Goal: Task Accomplishment & Management: Complete application form

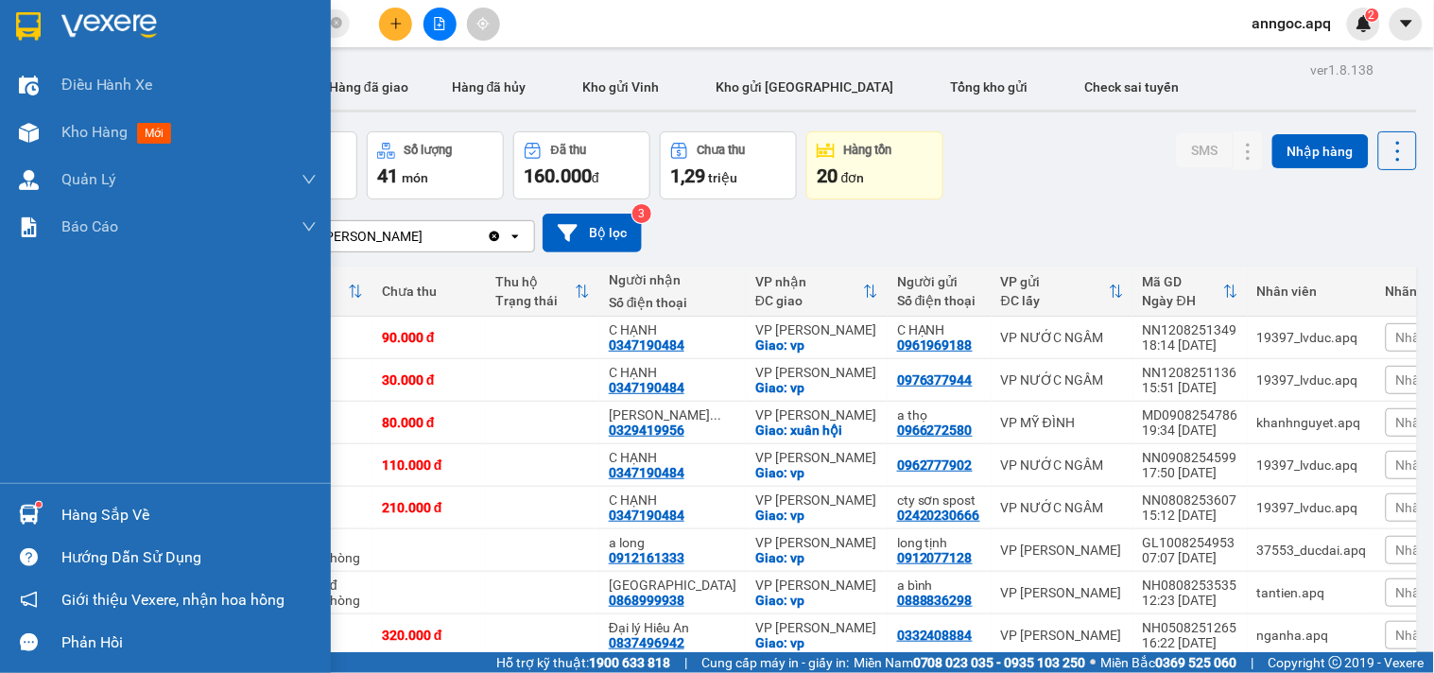
click at [123, 516] on div "Hàng sắp về" at bounding box center [188, 515] width 255 height 28
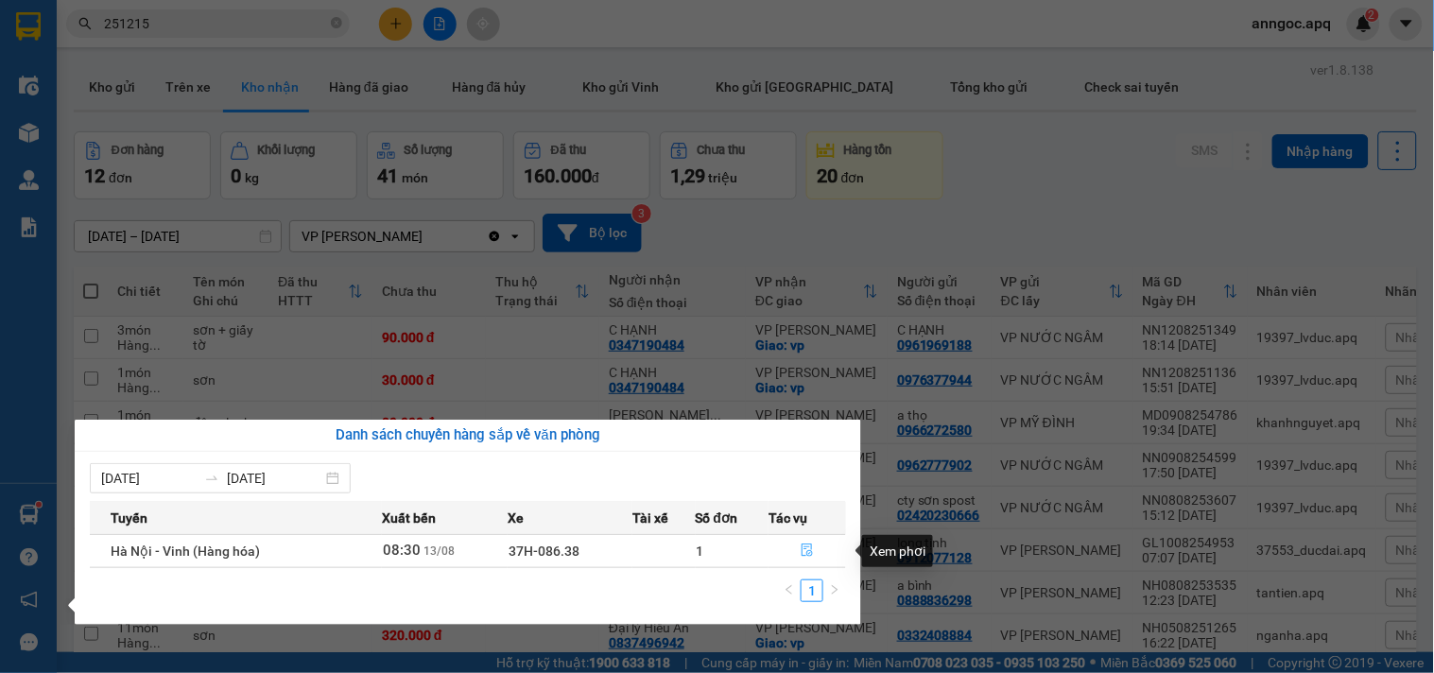
click at [796, 544] on button "button" at bounding box center [808, 551] width 76 height 30
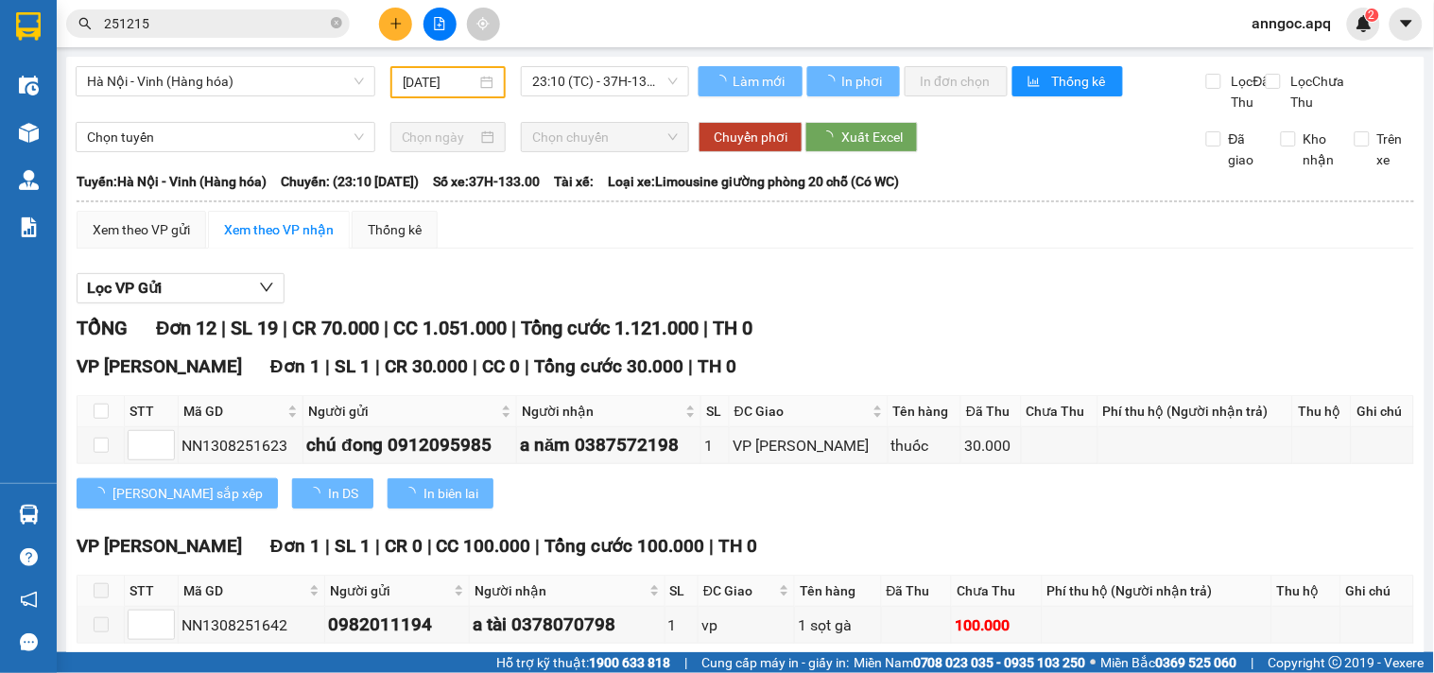
type input "[DATE]"
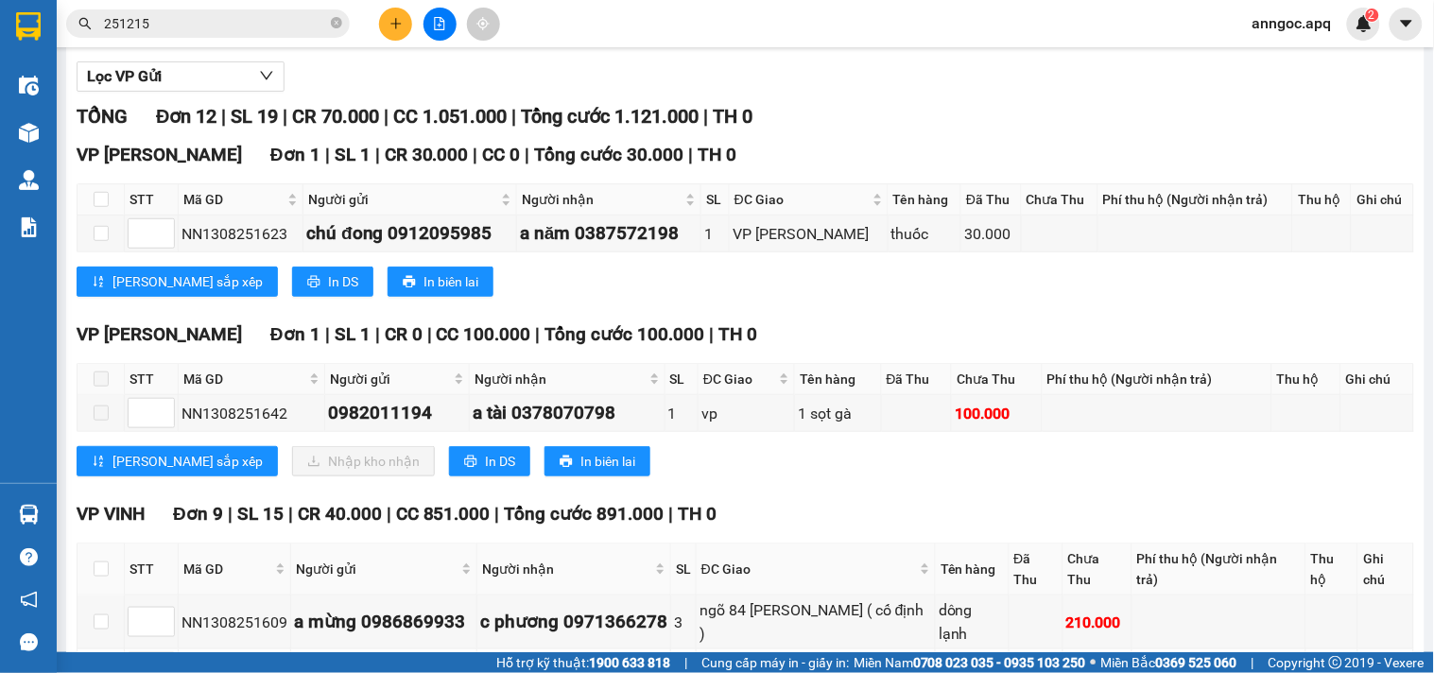
scroll to position [234, 0]
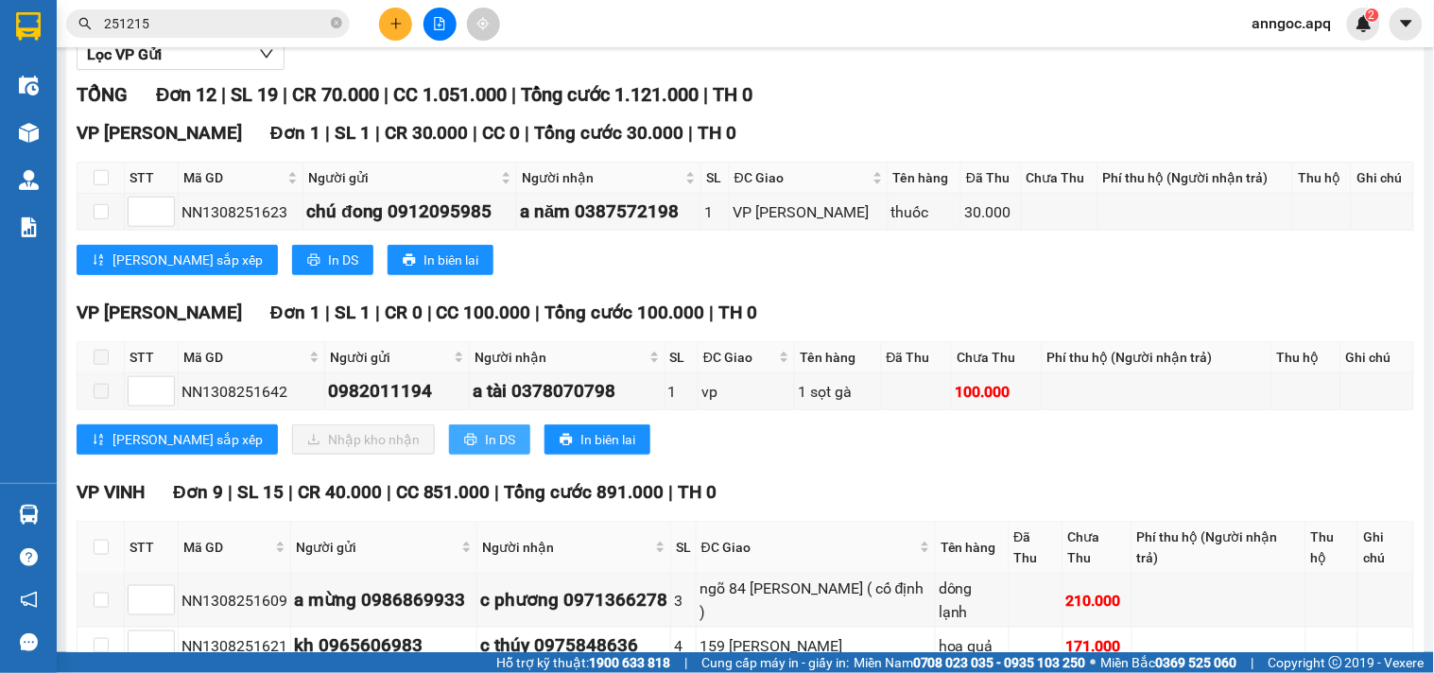
click at [485, 450] on span "In DS" at bounding box center [500, 439] width 30 height 21
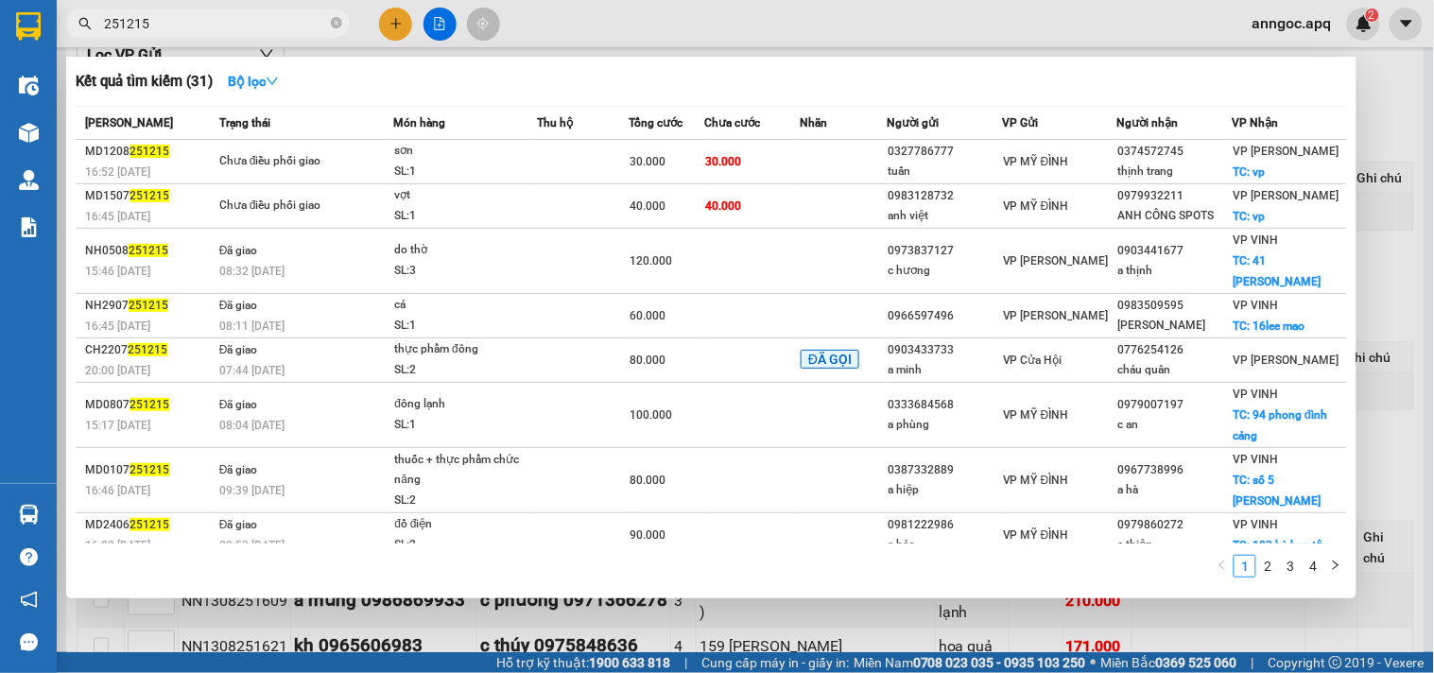
click at [232, 21] on input "251215" at bounding box center [215, 23] width 223 height 21
type input "2"
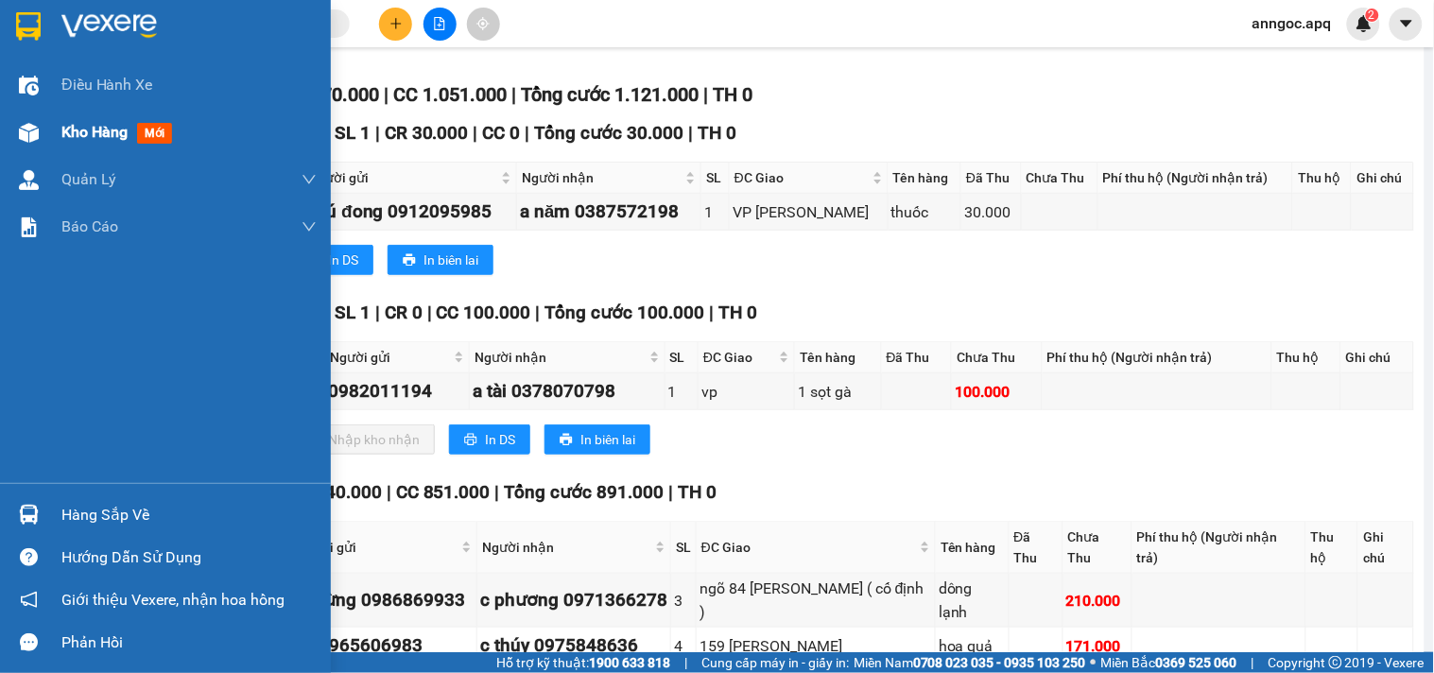
click at [101, 134] on span "Kho hàng" at bounding box center [94, 132] width 66 height 18
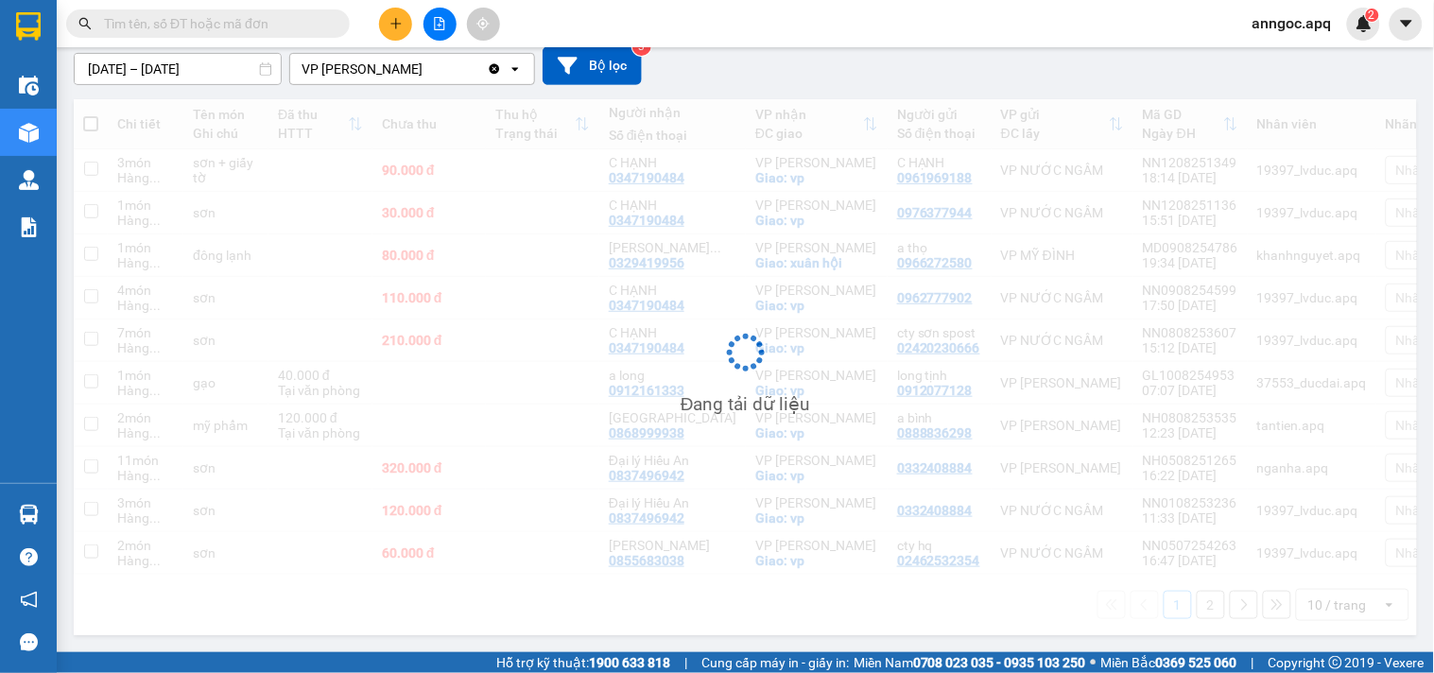
scroll to position [176, 0]
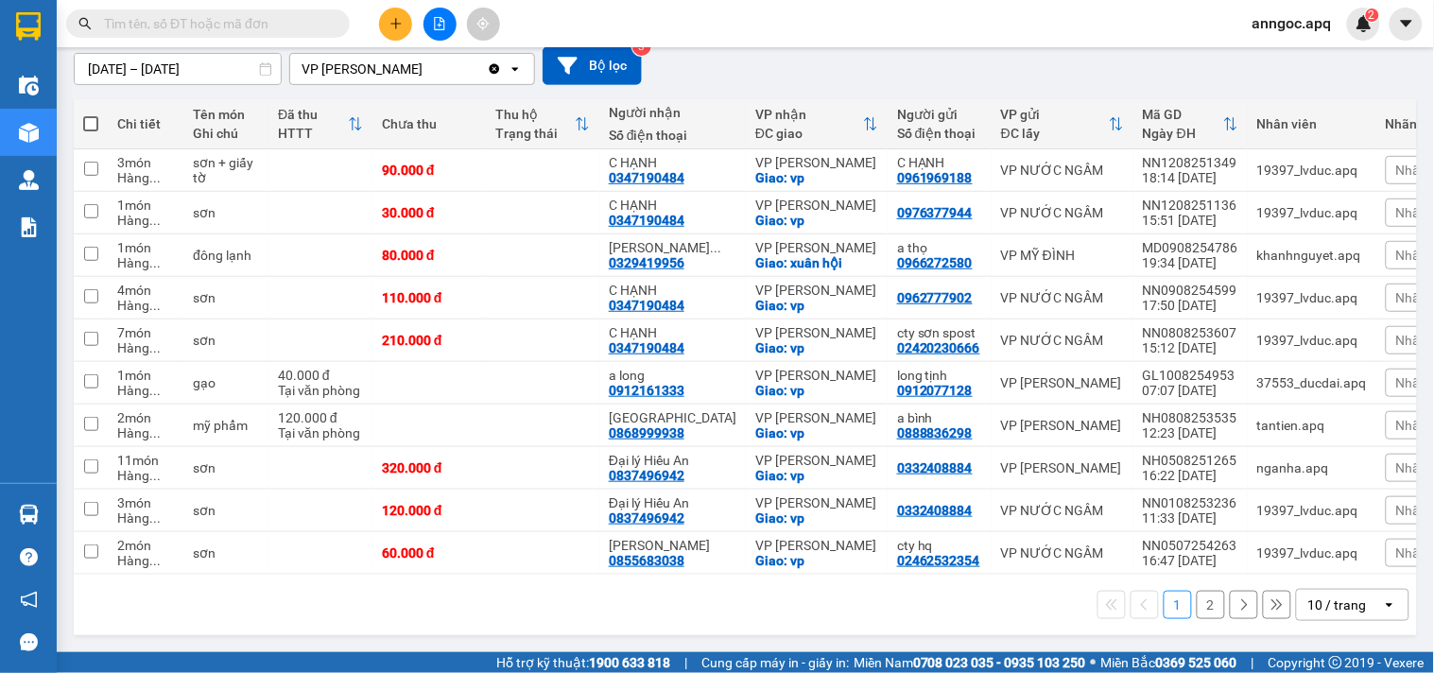
click at [200, 13] on input "text" at bounding box center [215, 23] width 223 height 21
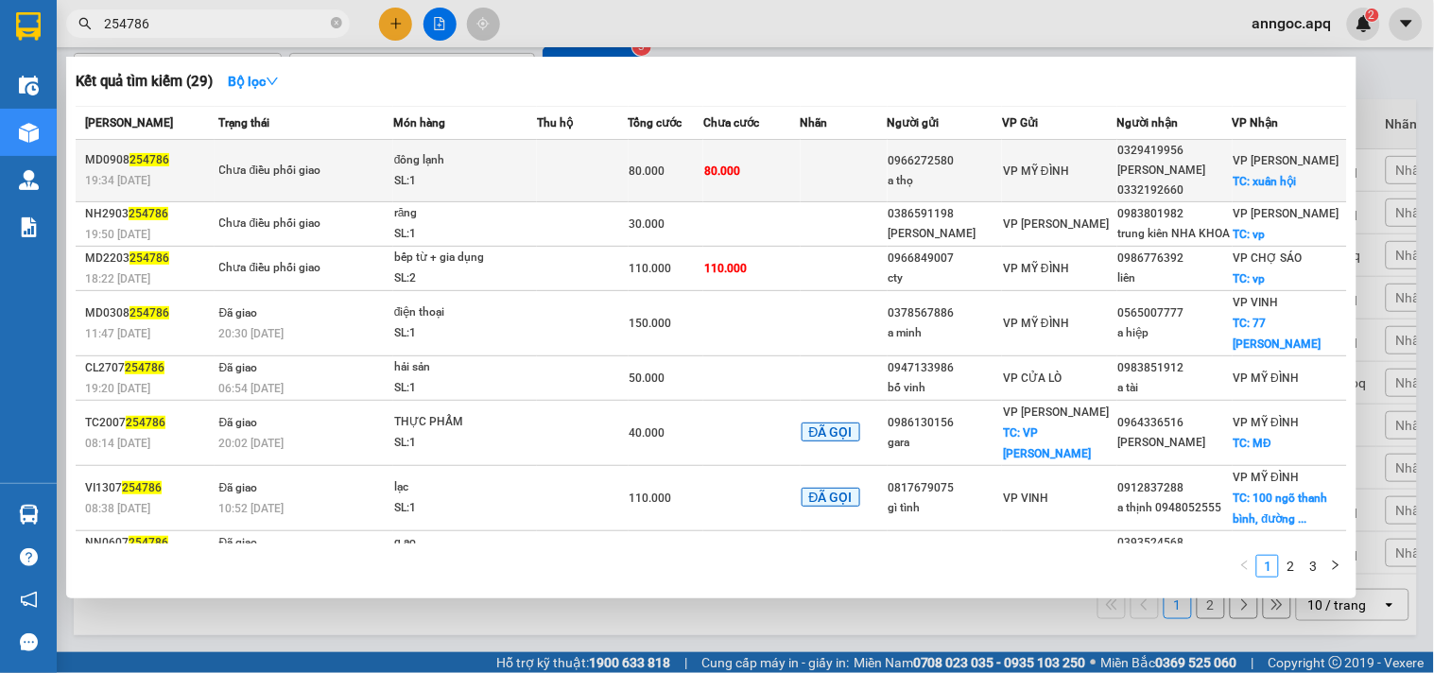
type input "254786"
click at [223, 176] on div "Chưa điều phối giao" at bounding box center [290, 171] width 142 height 21
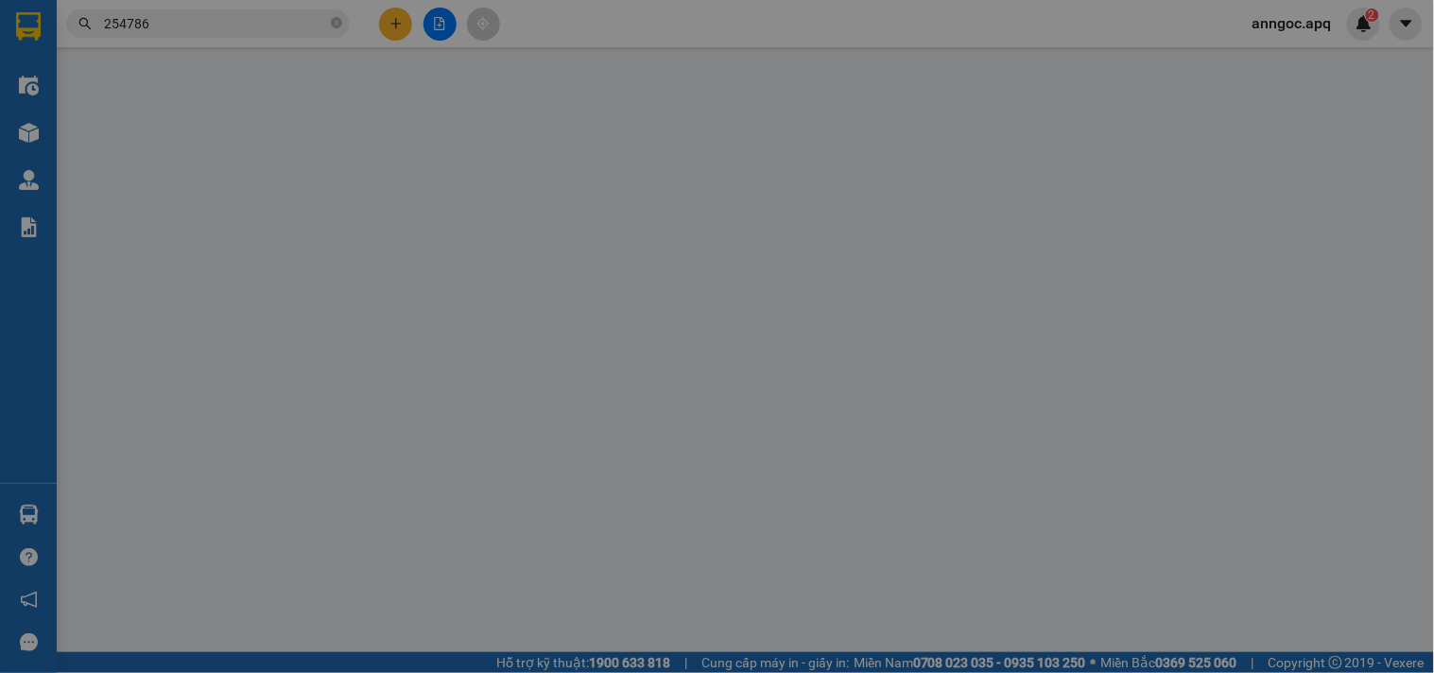
type input "0966272580"
type input "a thọ"
type input "0329419956"
type input "[PERSON_NAME] 0332192660"
checkbox input "true"
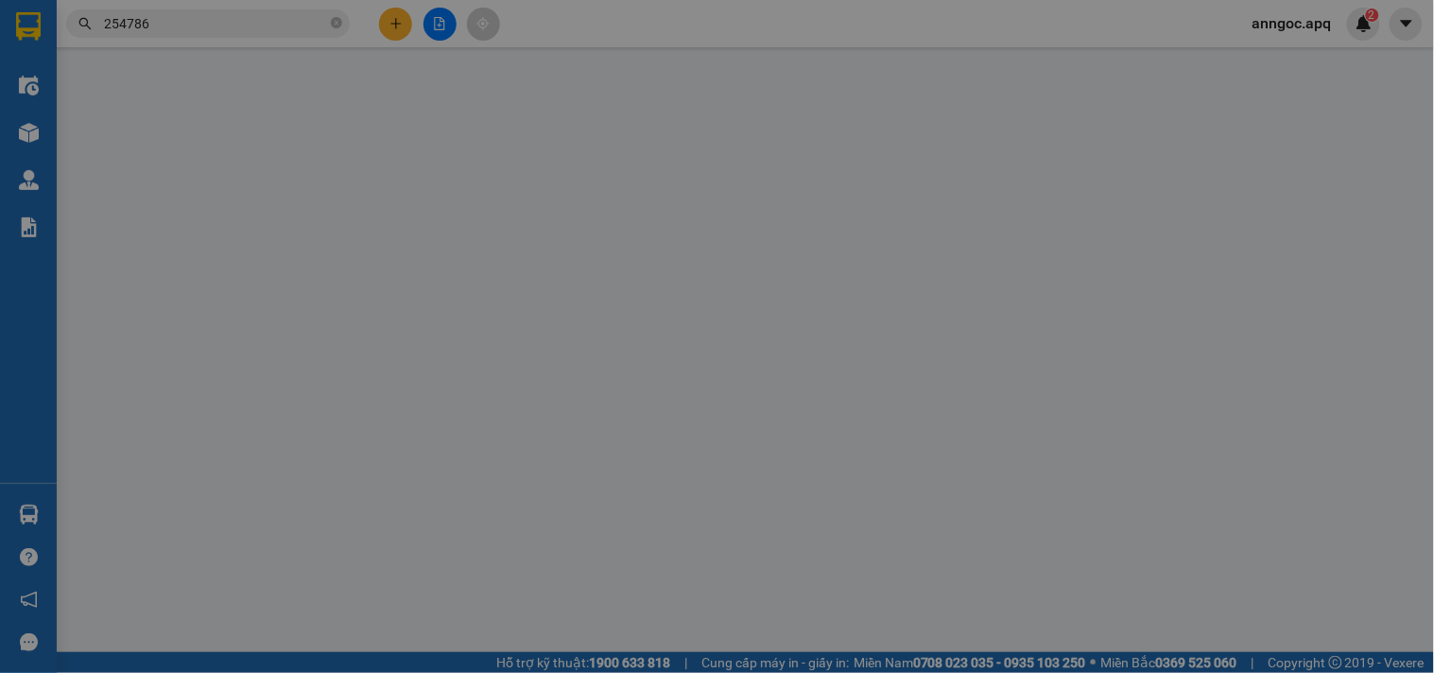
type input "xuân hội"
type input "80.000"
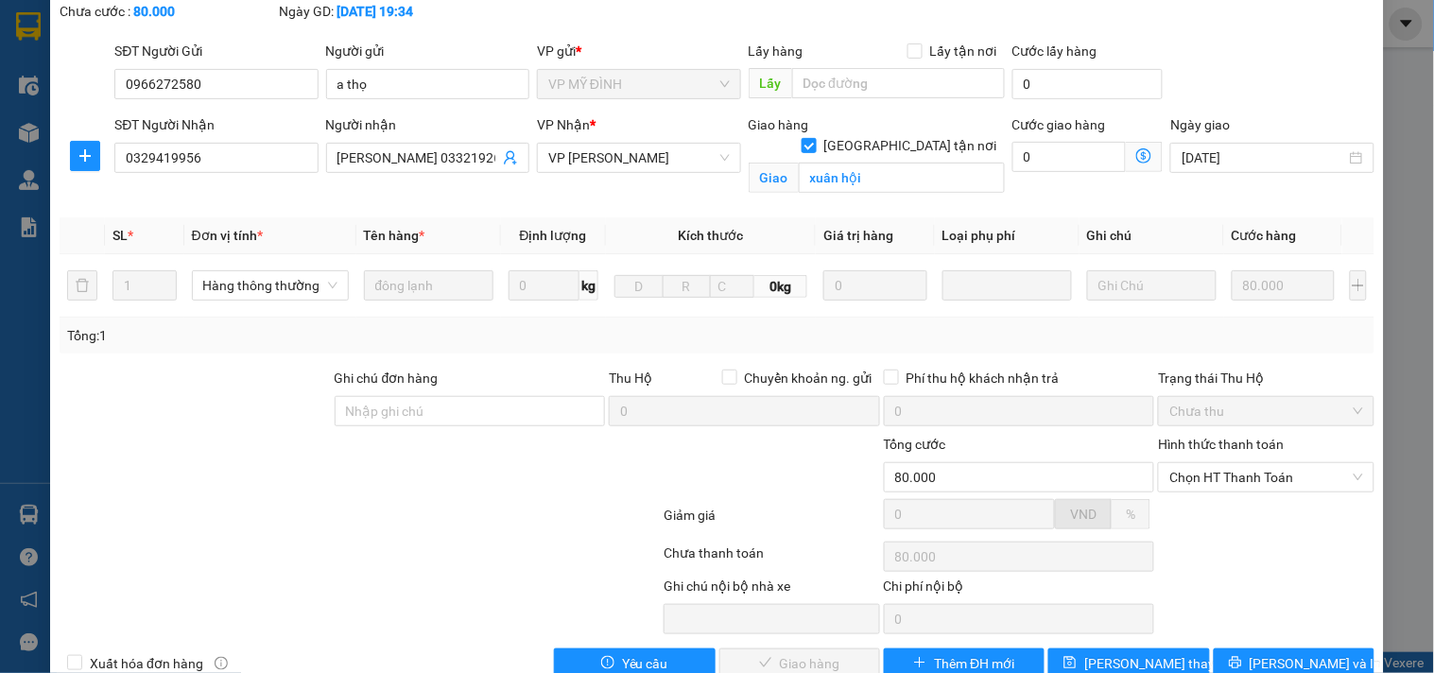
scroll to position [148, 0]
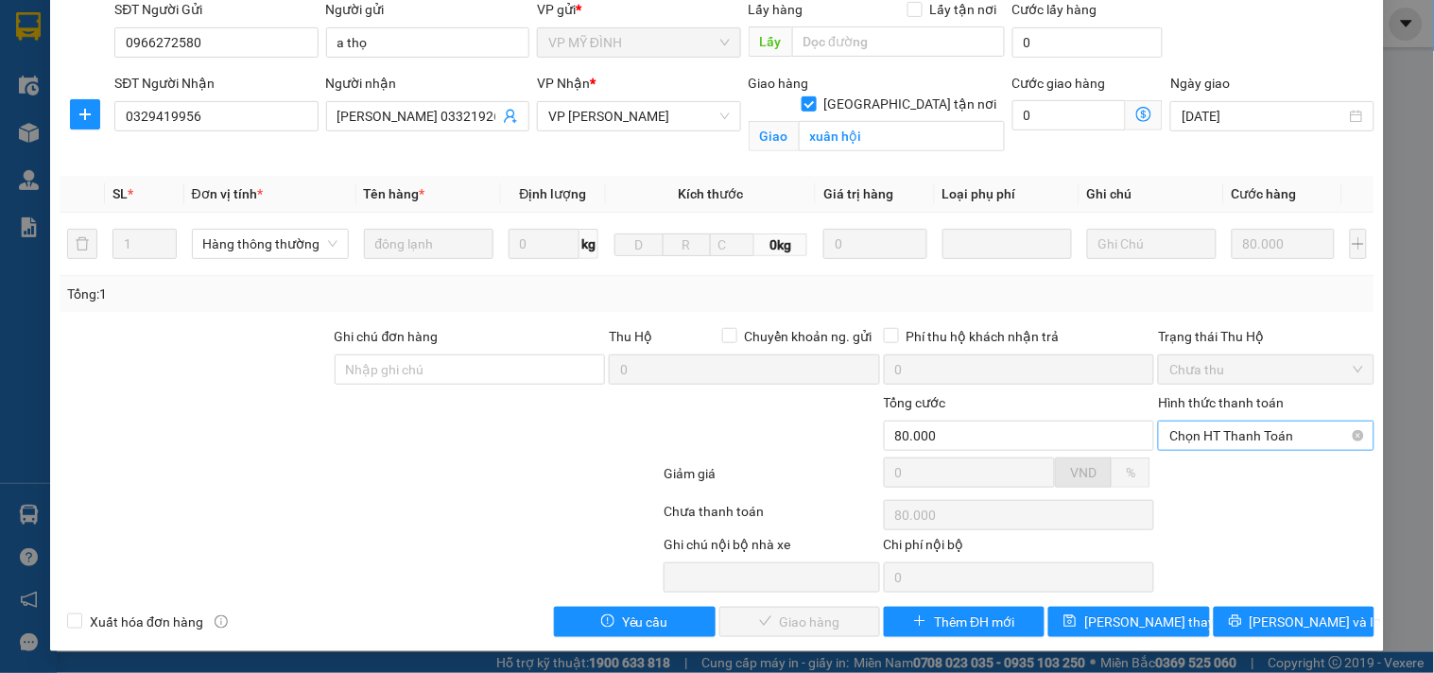
click at [1208, 446] on span "Chọn HT Thanh Toán" at bounding box center [1266, 436] width 193 height 28
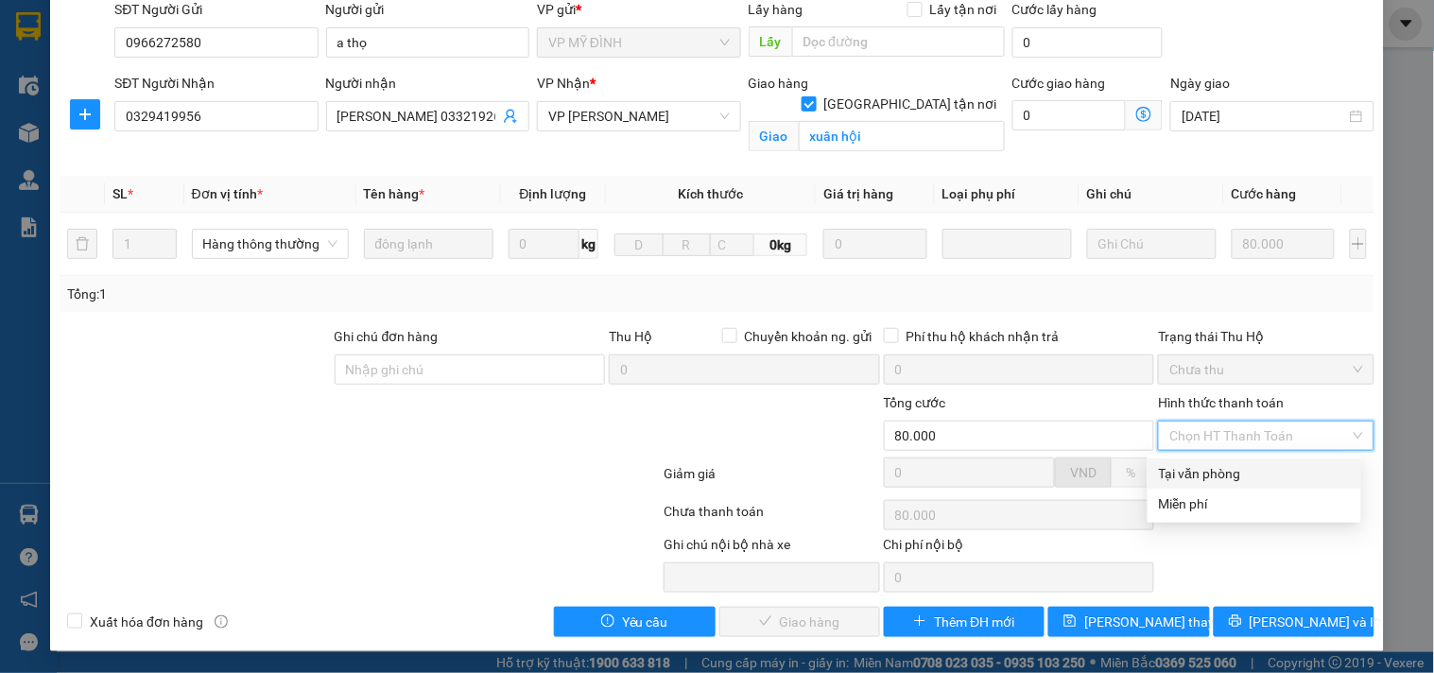
click at [1199, 478] on div "Tại văn phòng" at bounding box center [1254, 473] width 191 height 21
type input "0"
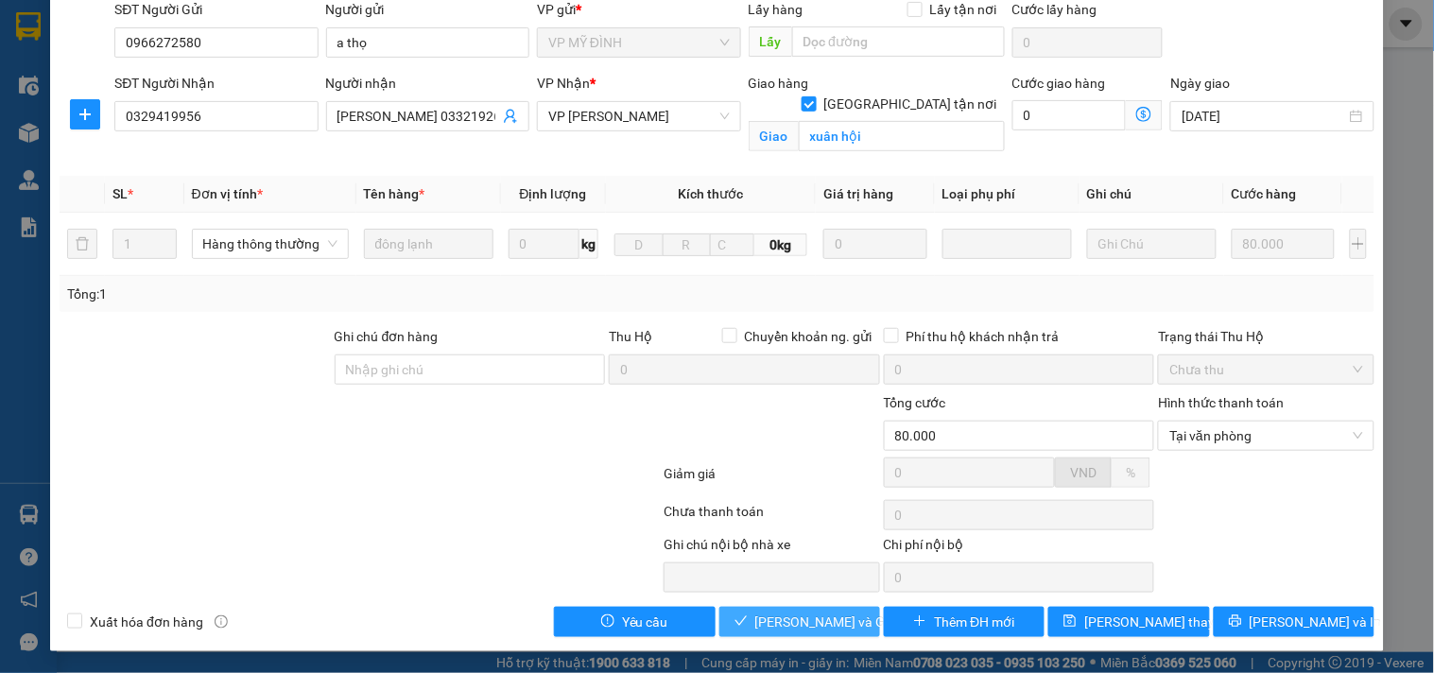
click at [829, 625] on span "[PERSON_NAME] và Giao hàng" at bounding box center [847, 622] width 182 height 21
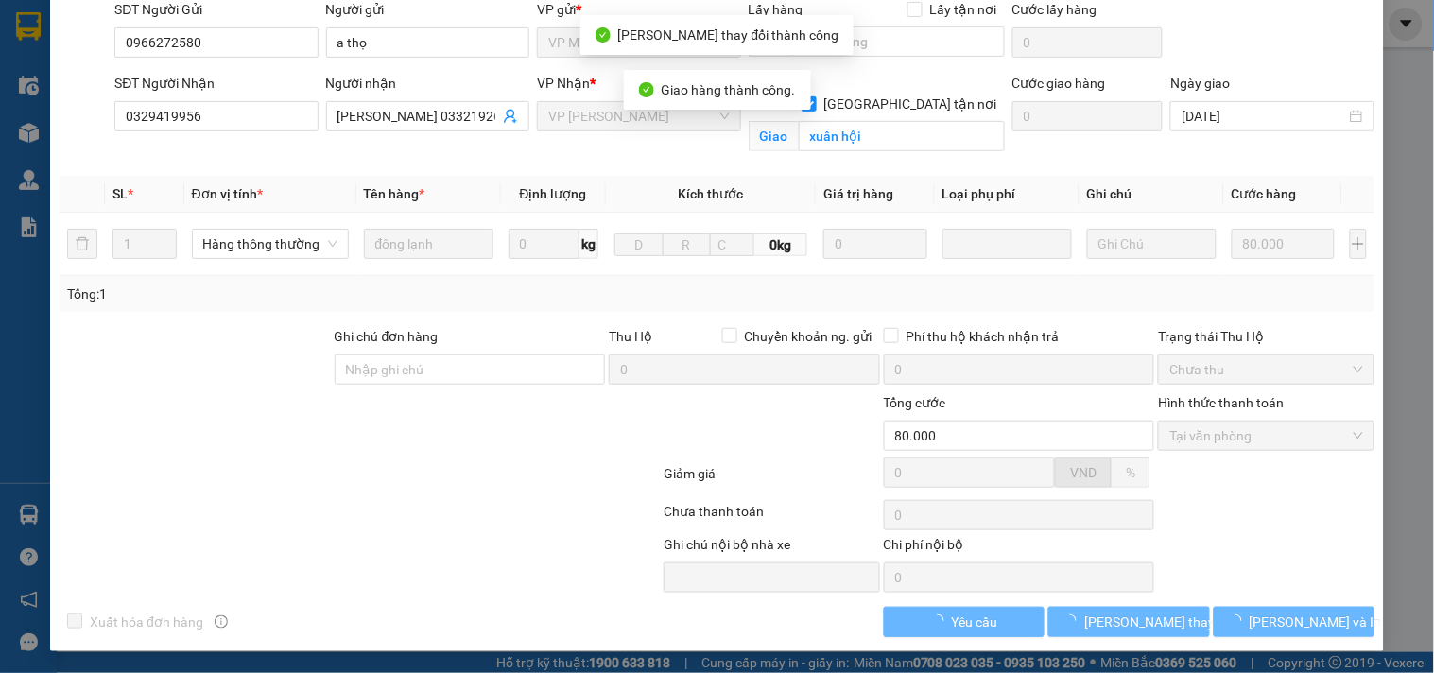
scroll to position [0, 0]
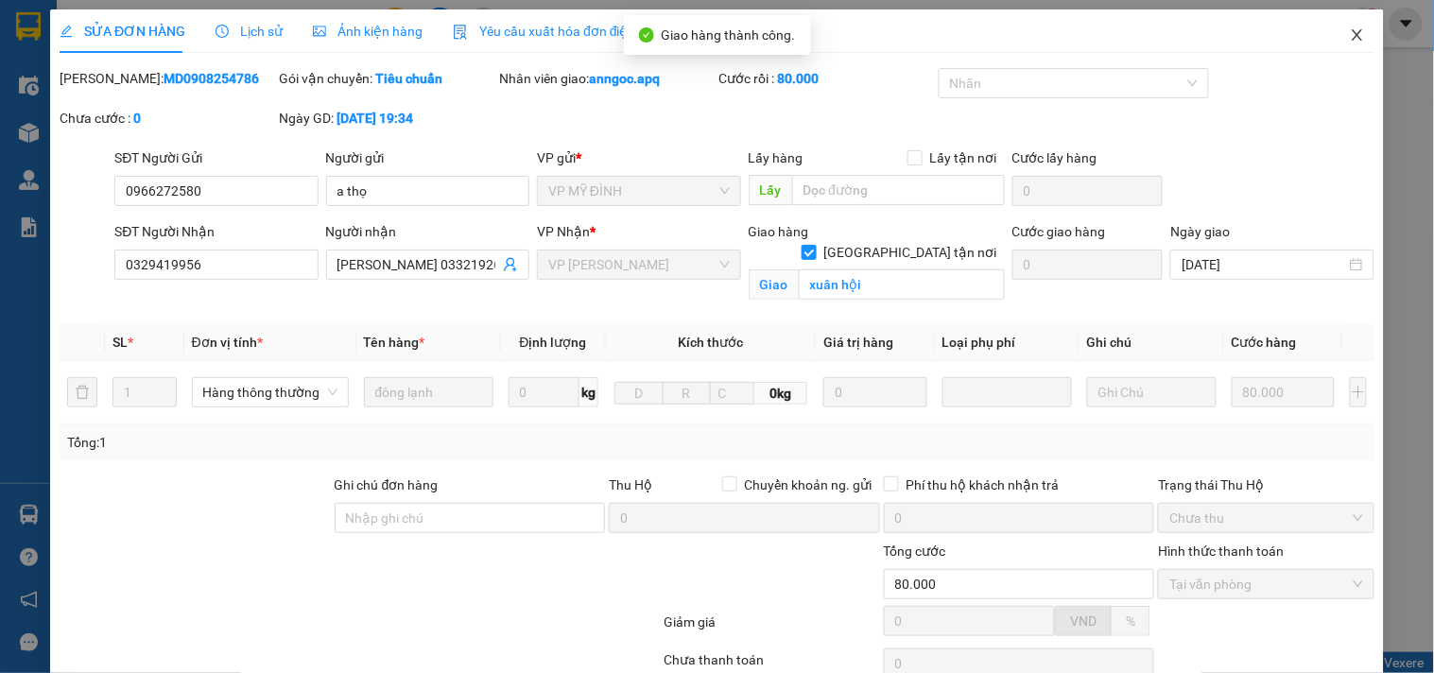
click at [1350, 32] on icon "close" at bounding box center [1357, 34] width 15 height 15
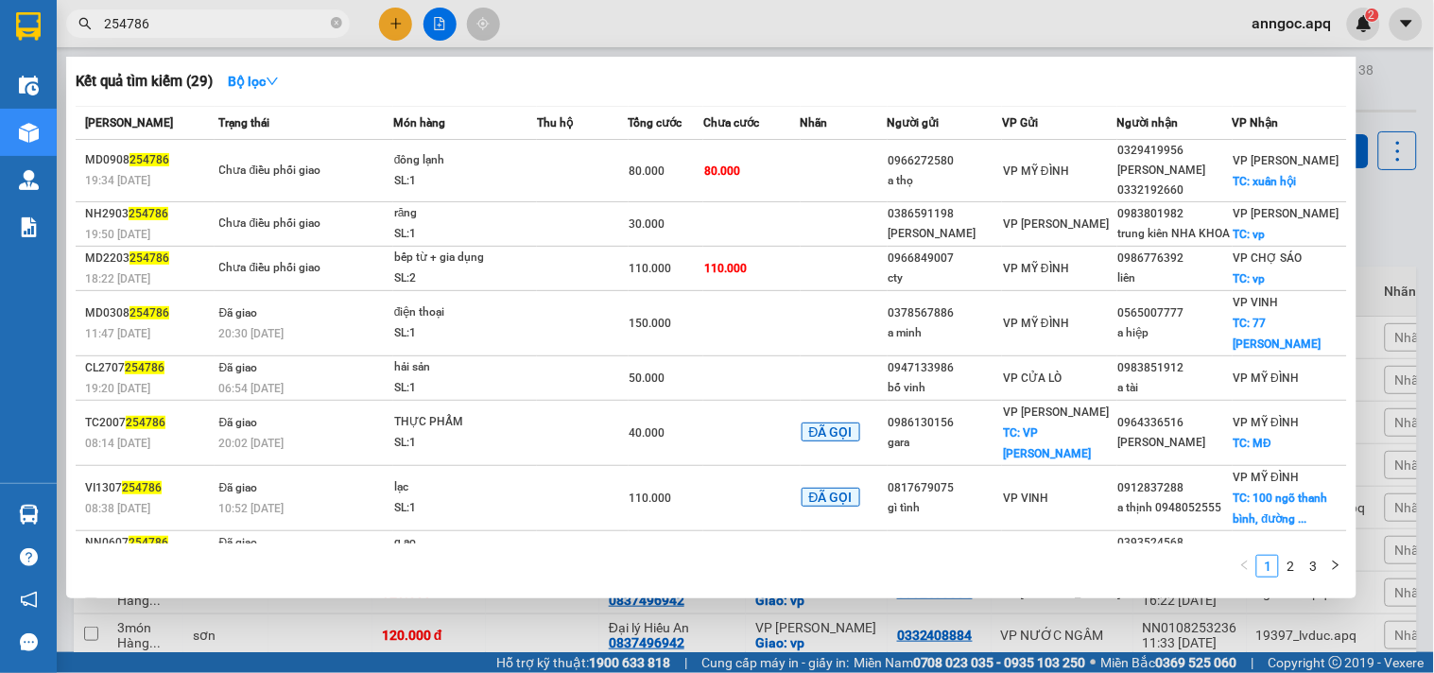
click at [239, 28] on input "254786" at bounding box center [215, 23] width 223 height 21
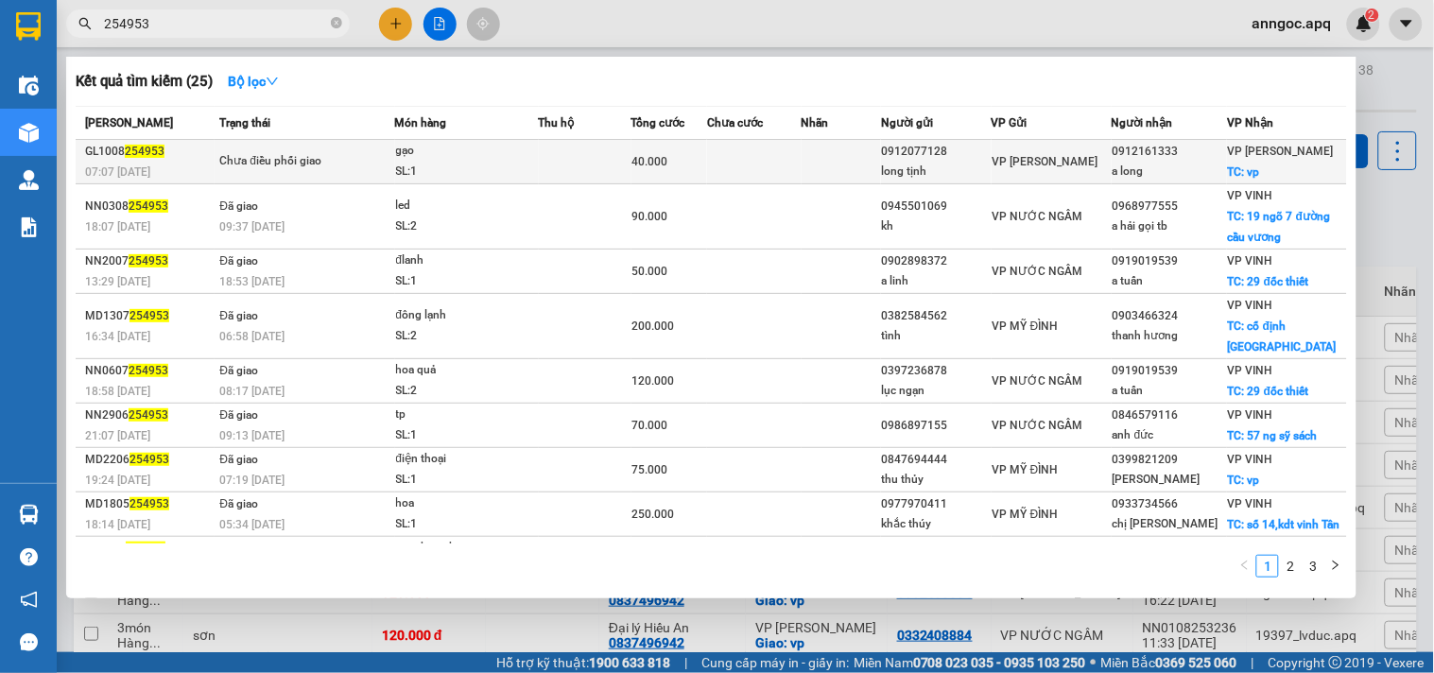
type input "254953"
click at [277, 167] on div "Chưa điều phối giao" at bounding box center [290, 161] width 142 height 21
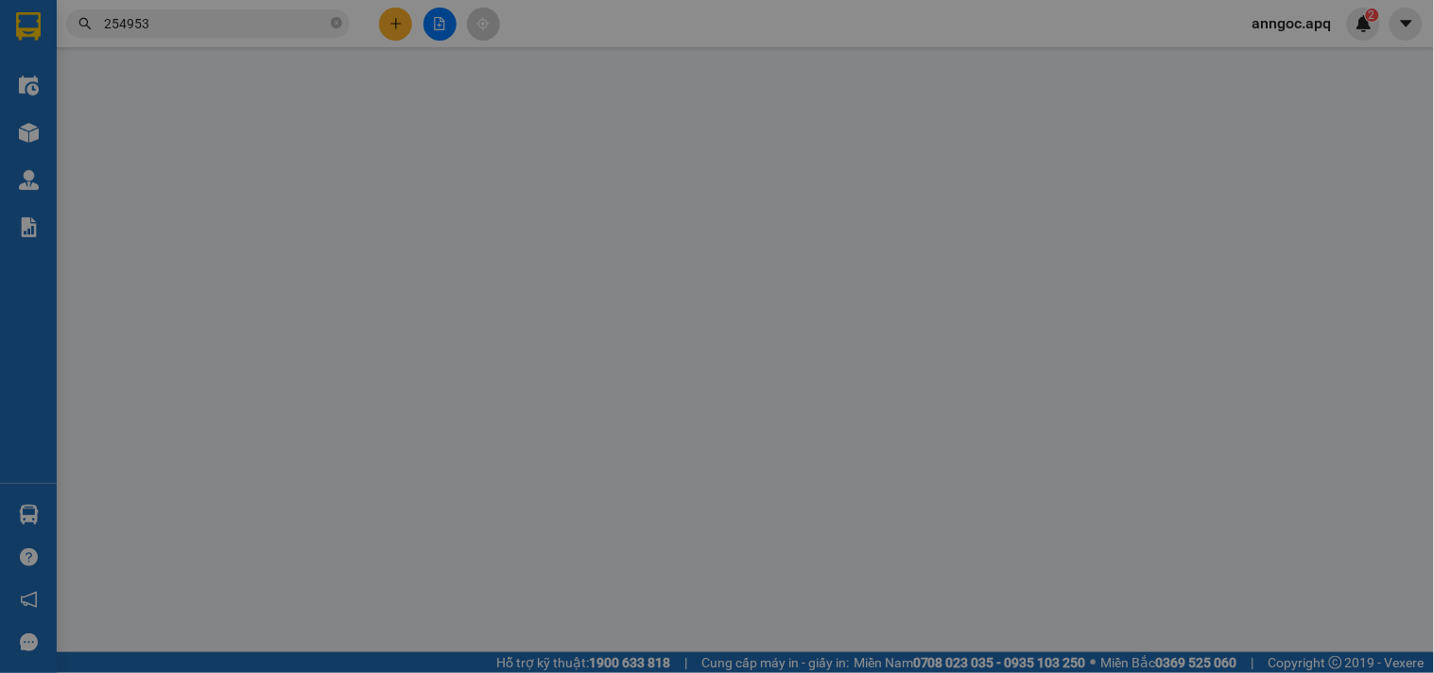
type input "0912077128"
type input "long tịnh"
type input "0912161333"
type input "a long"
checkbox input "true"
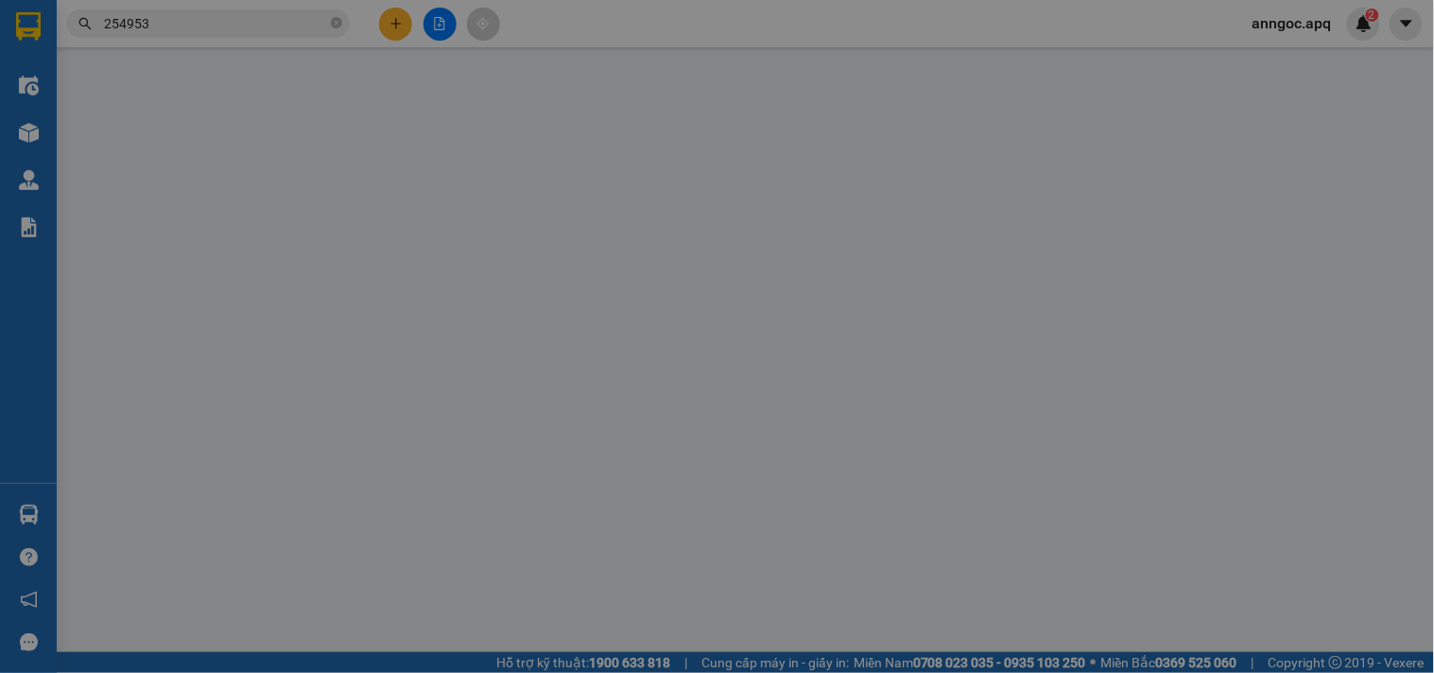
type input "vp"
type input "40.000"
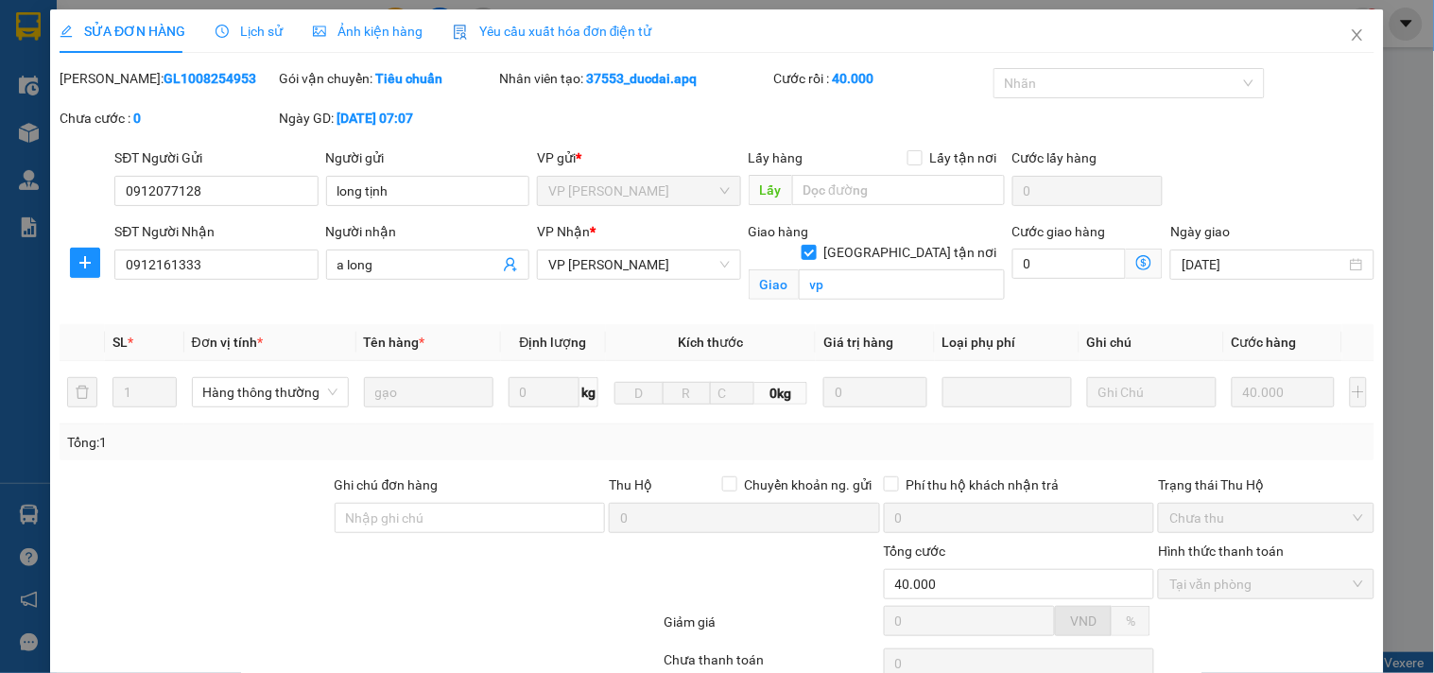
scroll to position [148, 0]
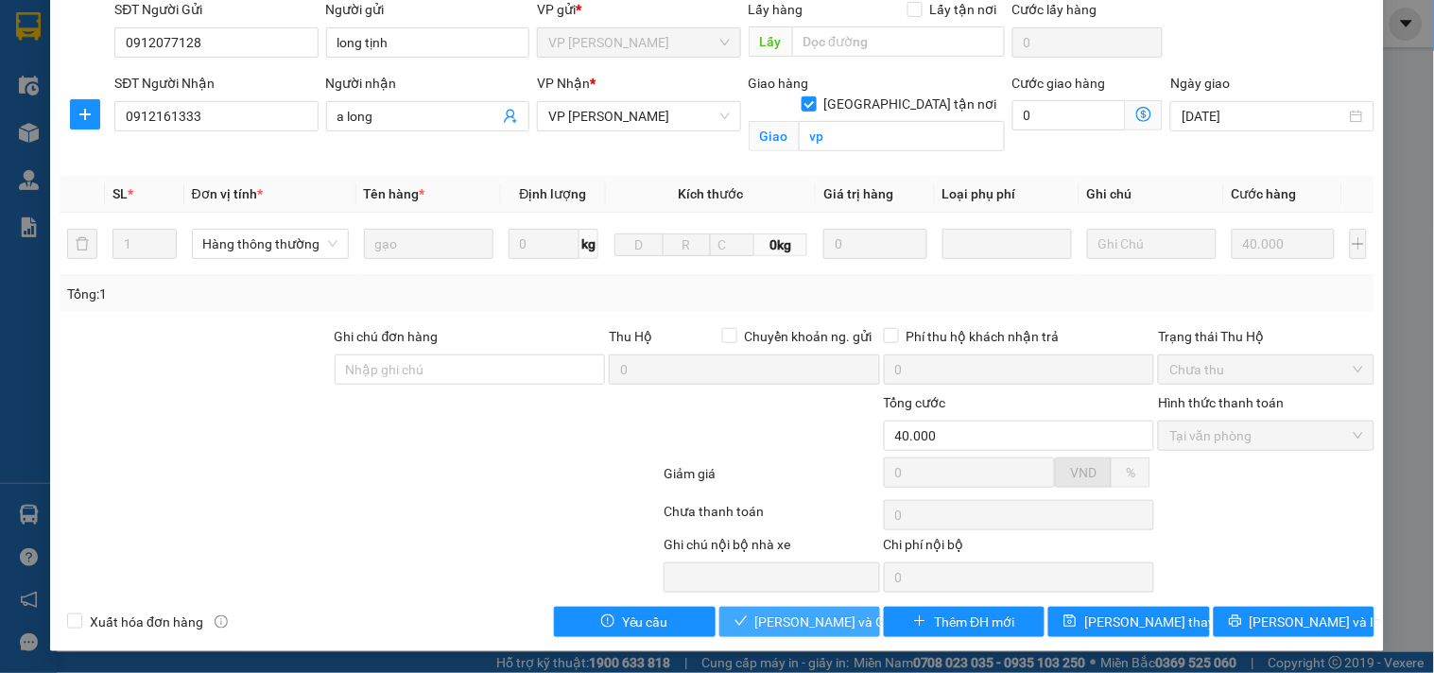
click at [790, 630] on span "[PERSON_NAME] và Giao hàng" at bounding box center [847, 622] width 182 height 21
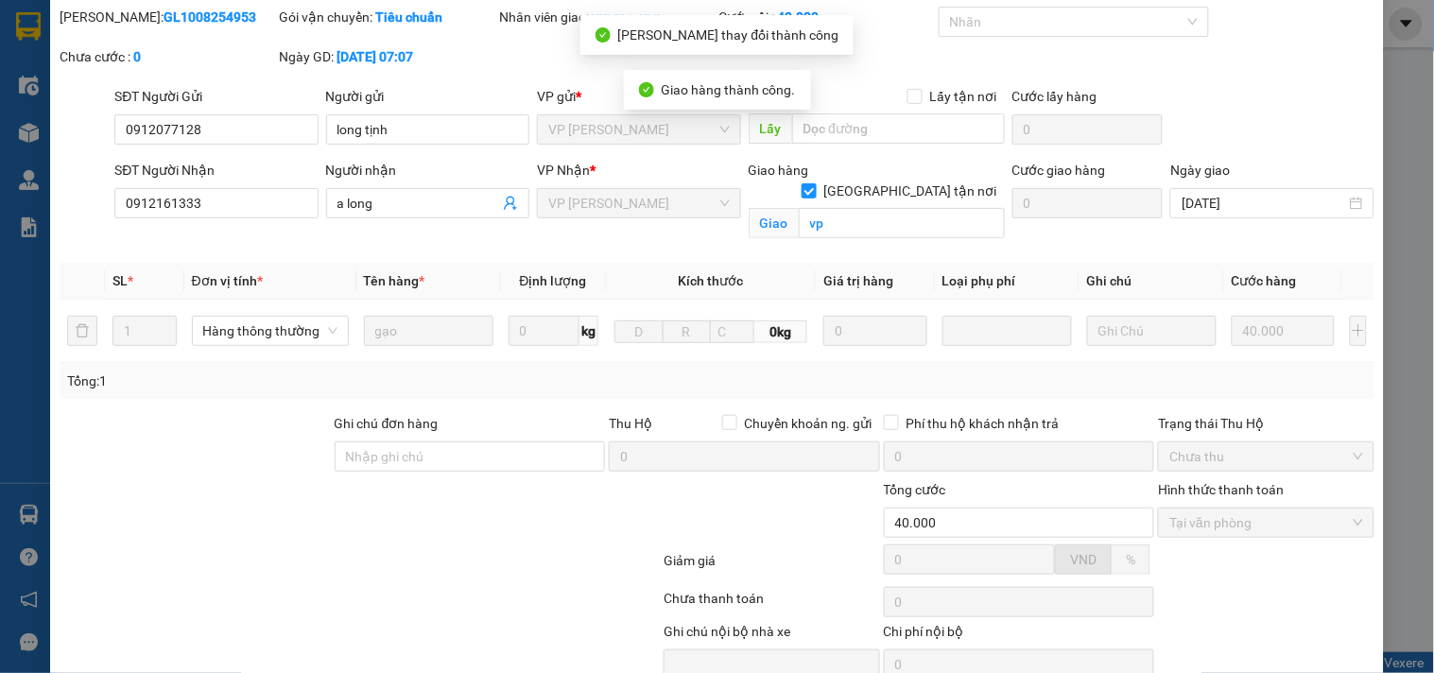
scroll to position [0, 0]
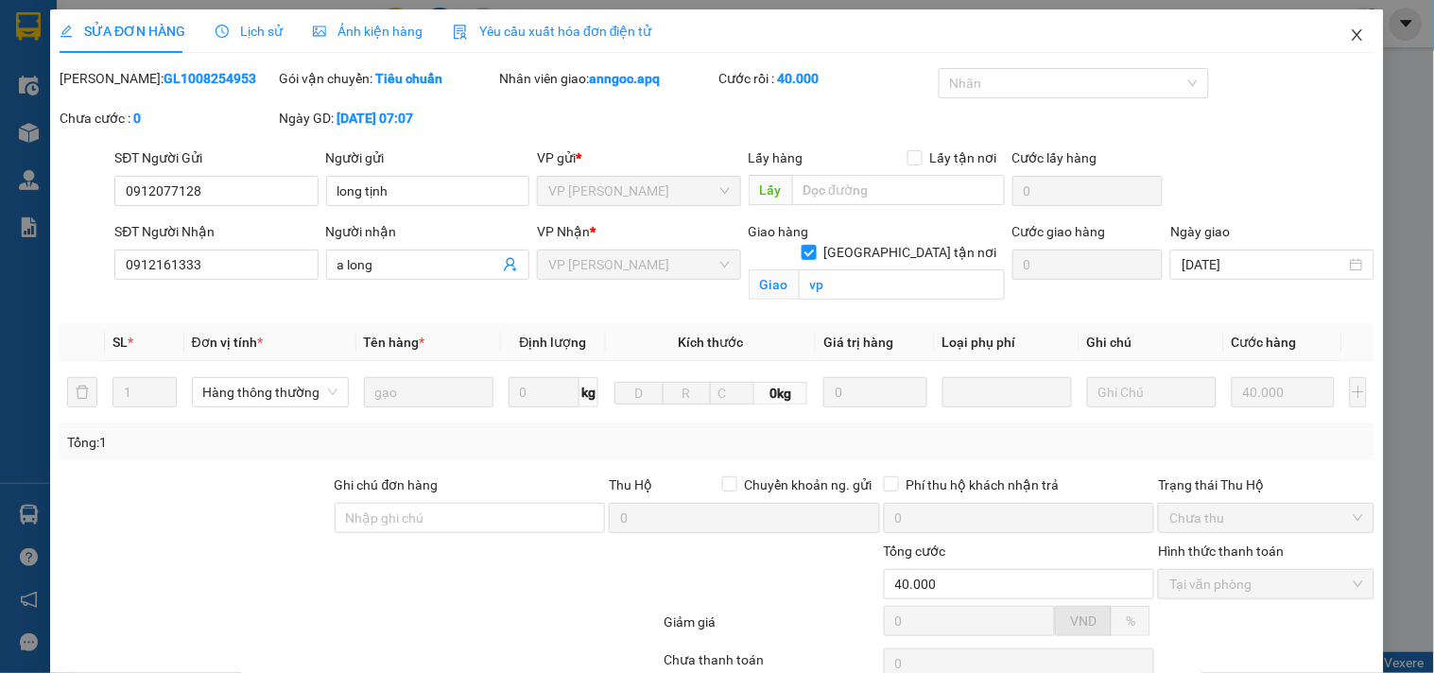
click at [1350, 29] on icon "close" at bounding box center [1357, 34] width 15 height 15
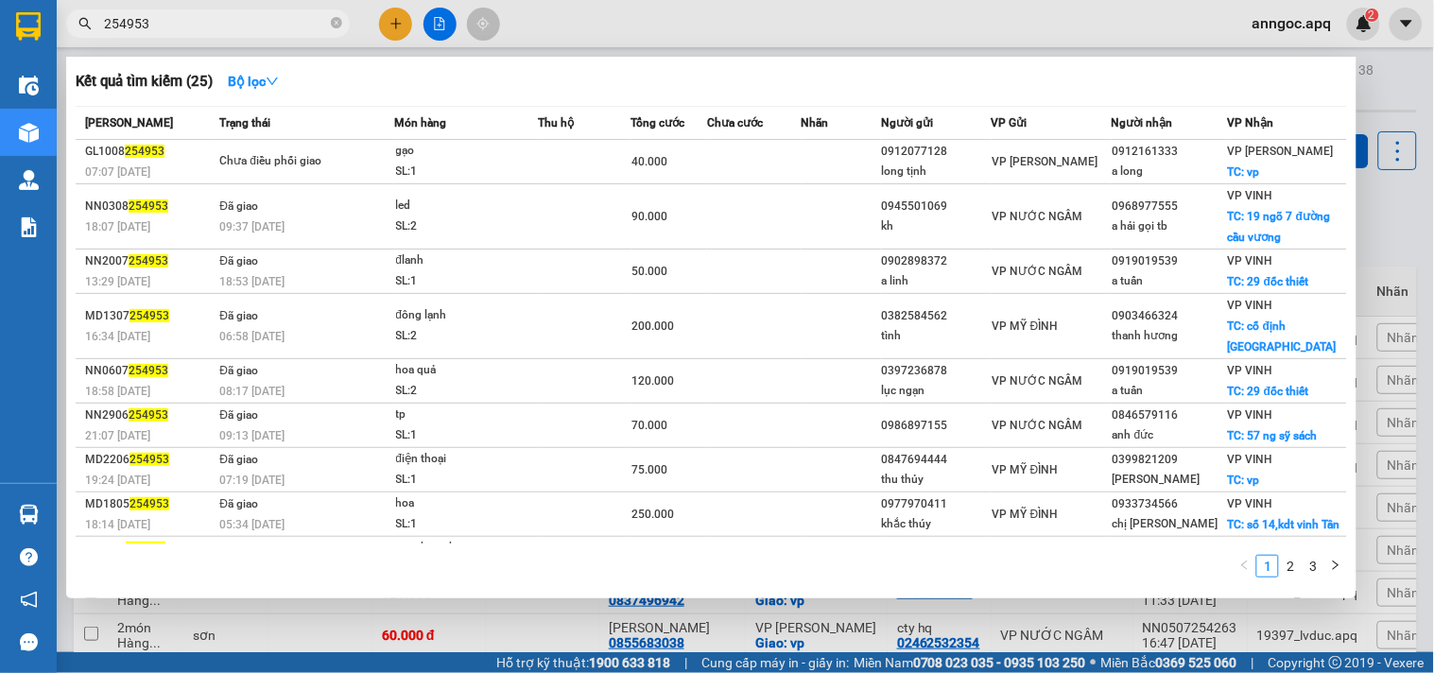
click at [171, 24] on input "254953" at bounding box center [215, 23] width 223 height 21
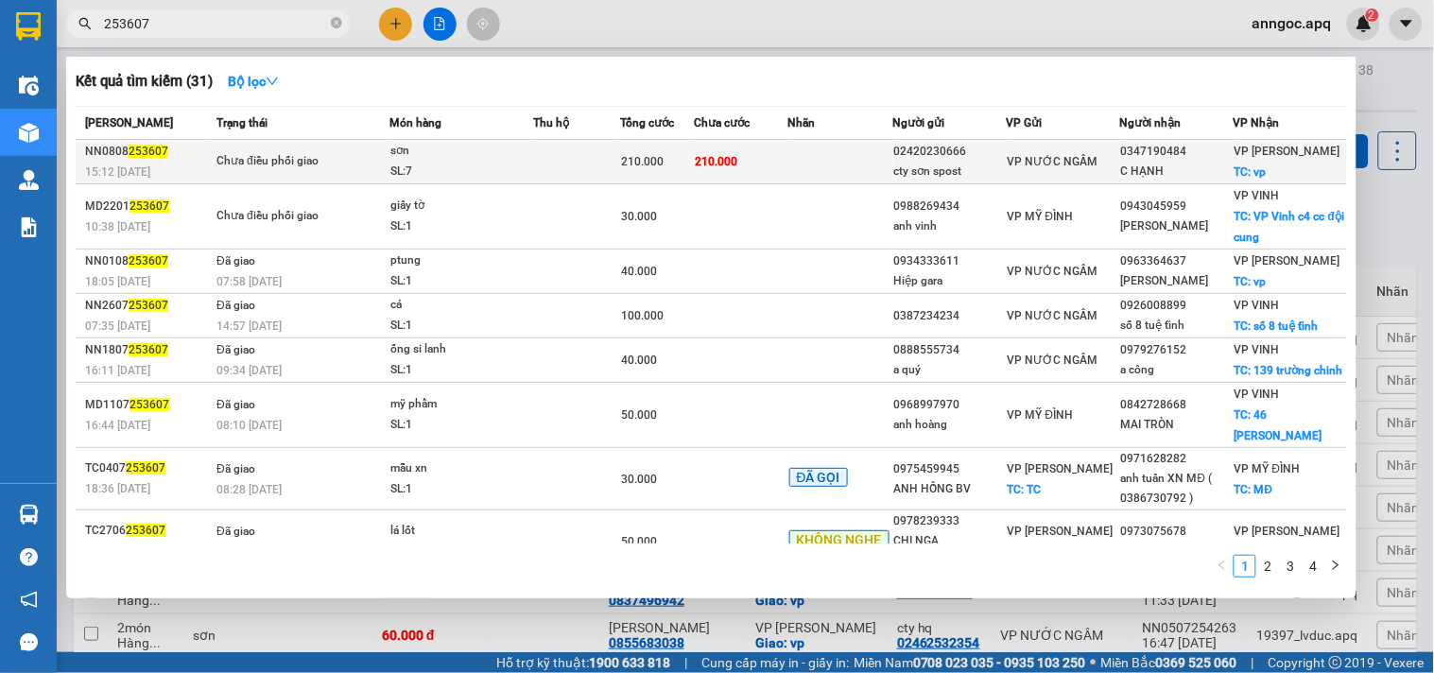
type input "253607"
click at [280, 165] on div "Chưa điều phối giao" at bounding box center [288, 161] width 142 height 21
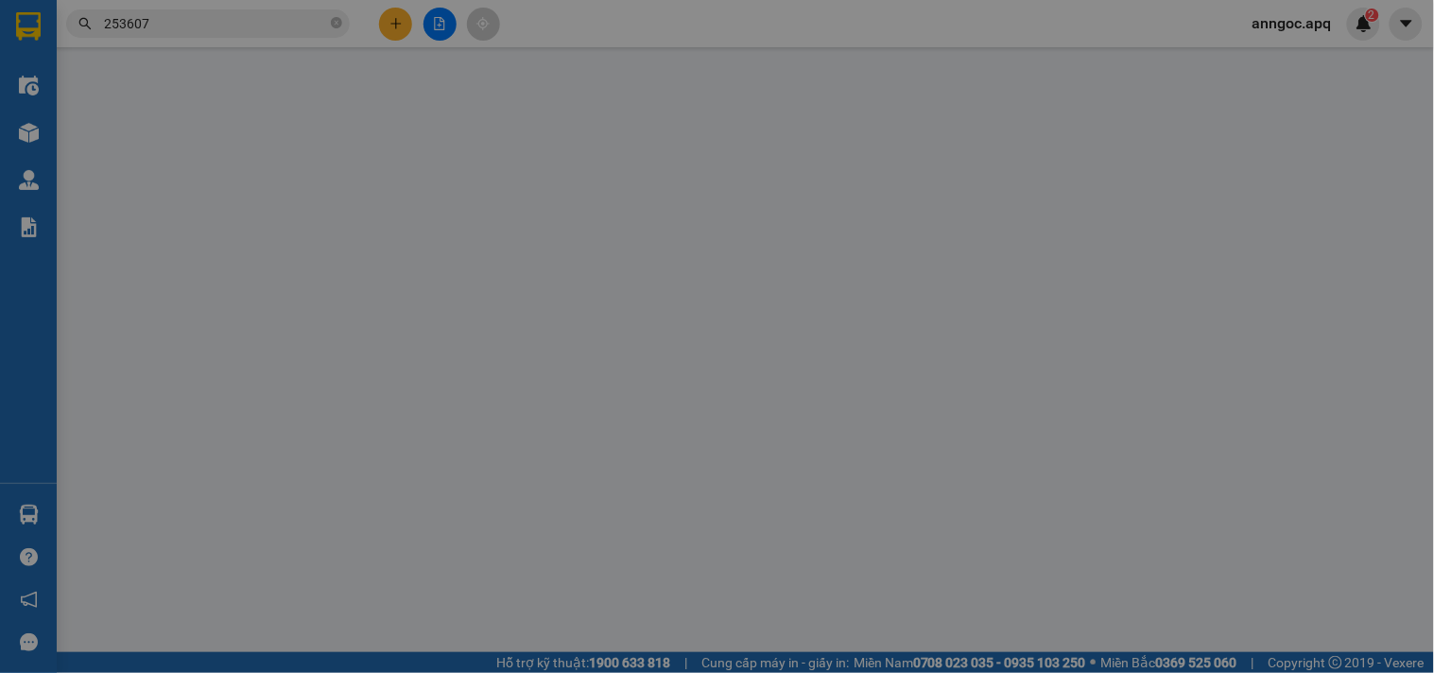
type input "02420230666"
type input "cty sơn spost"
type input "0347190484"
type input "C HẠNH"
checkbox input "true"
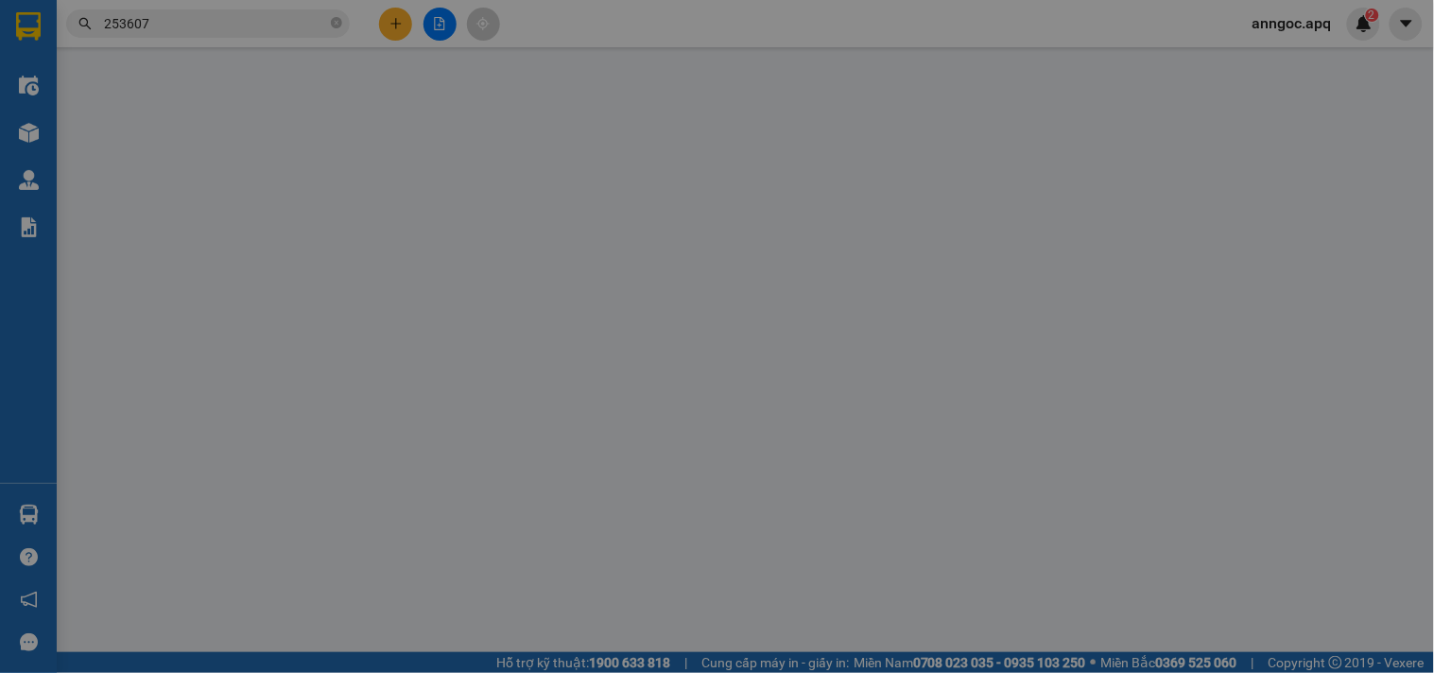
type input "vp"
type input "210.000"
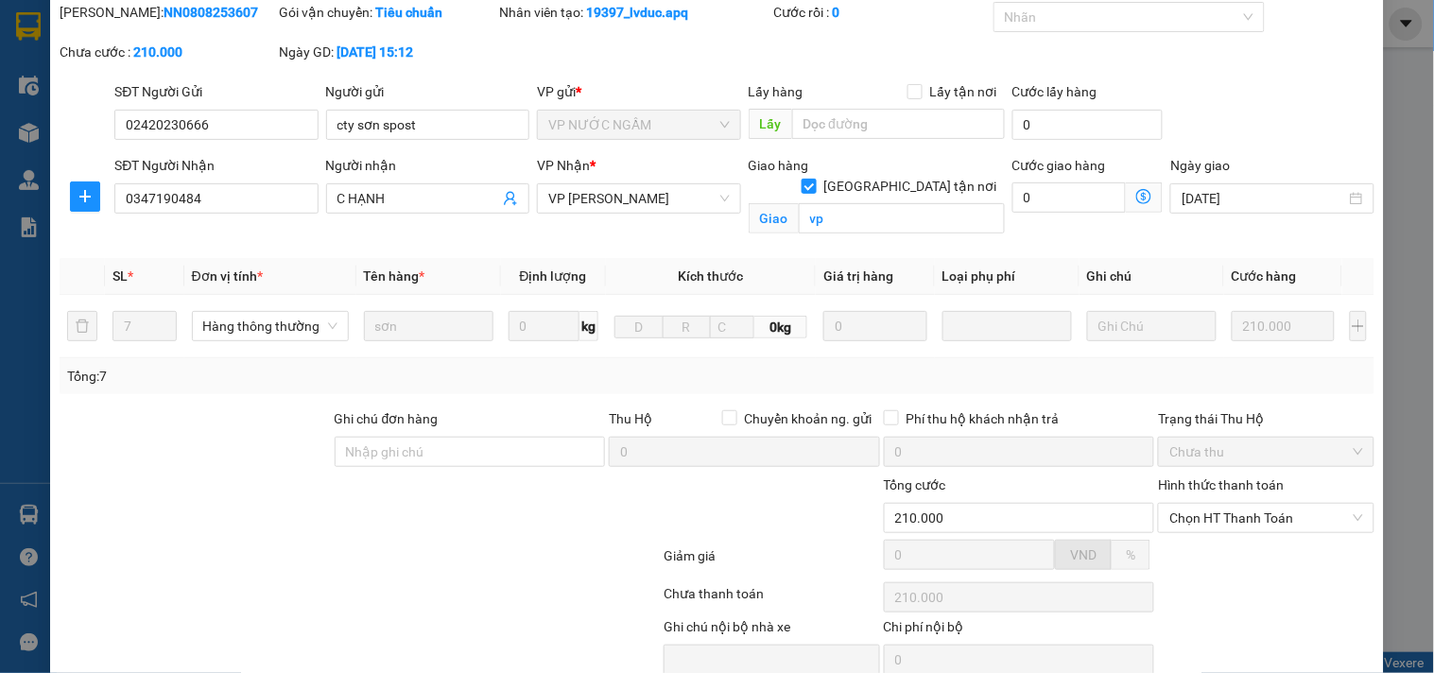
scroll to position [148, 0]
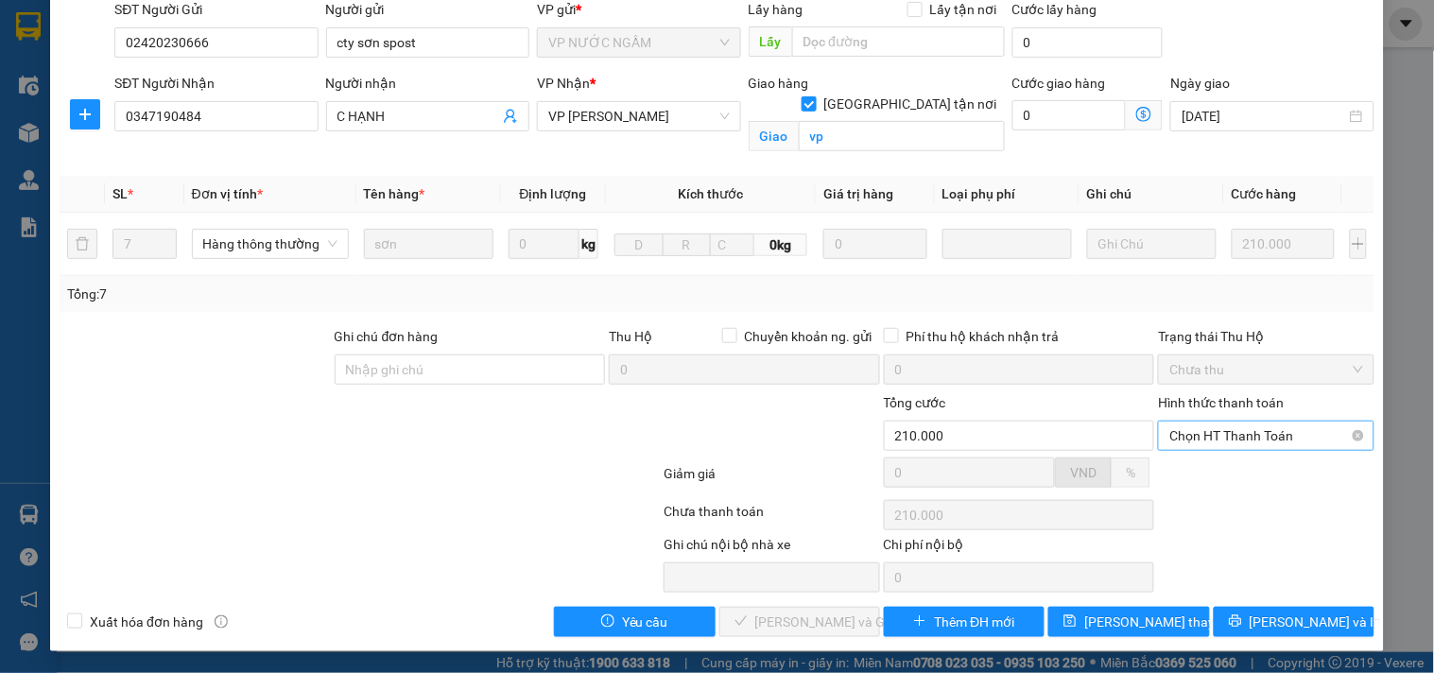
click at [1280, 439] on span "Chọn HT Thanh Toán" at bounding box center [1266, 436] width 193 height 28
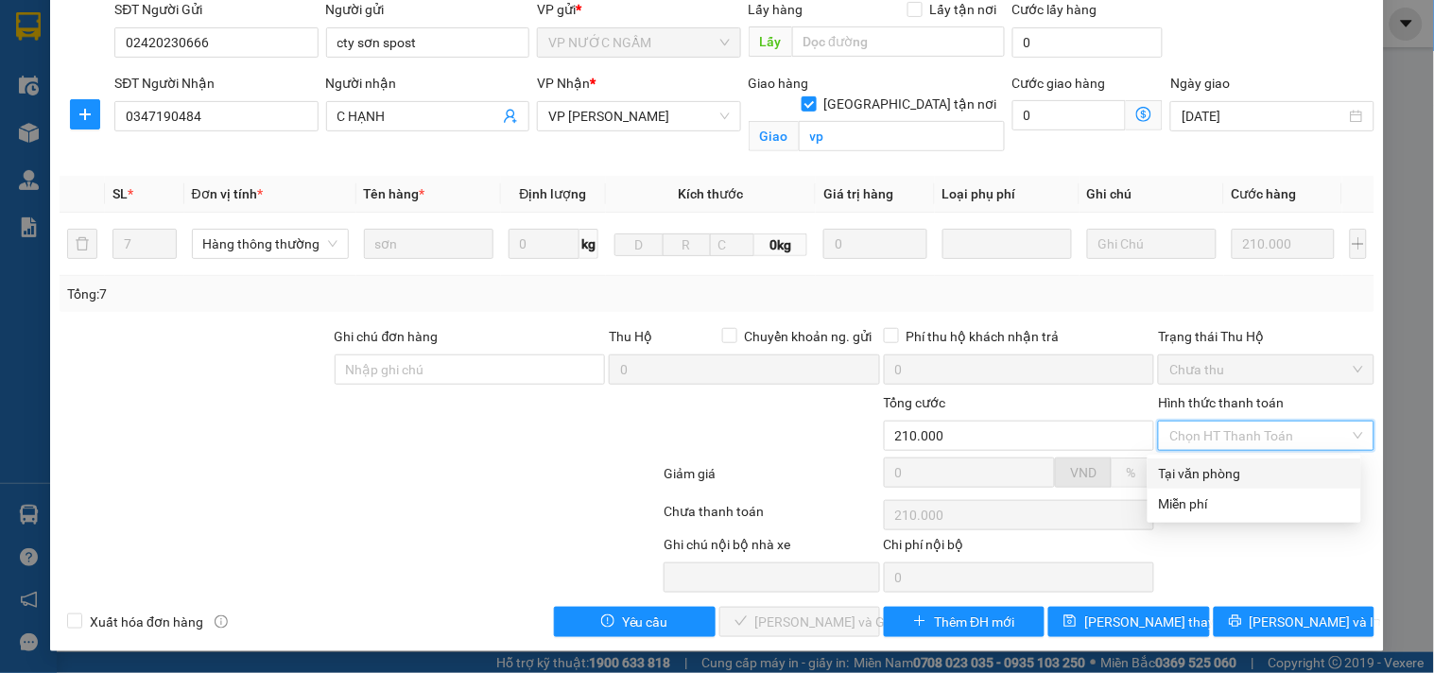
click at [1225, 479] on div "Tại văn phòng" at bounding box center [1254, 473] width 191 height 21
type input "0"
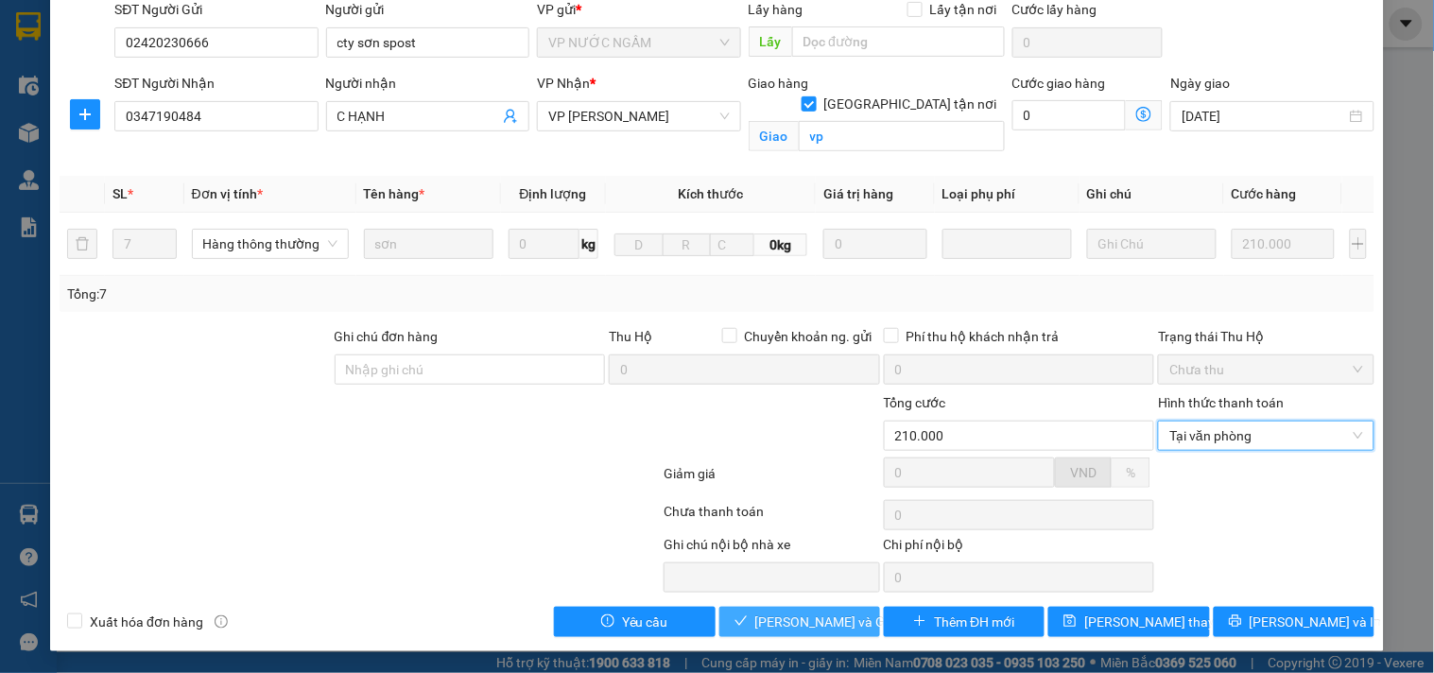
click at [801, 631] on span "[PERSON_NAME] và Giao hàng" at bounding box center [847, 622] width 182 height 21
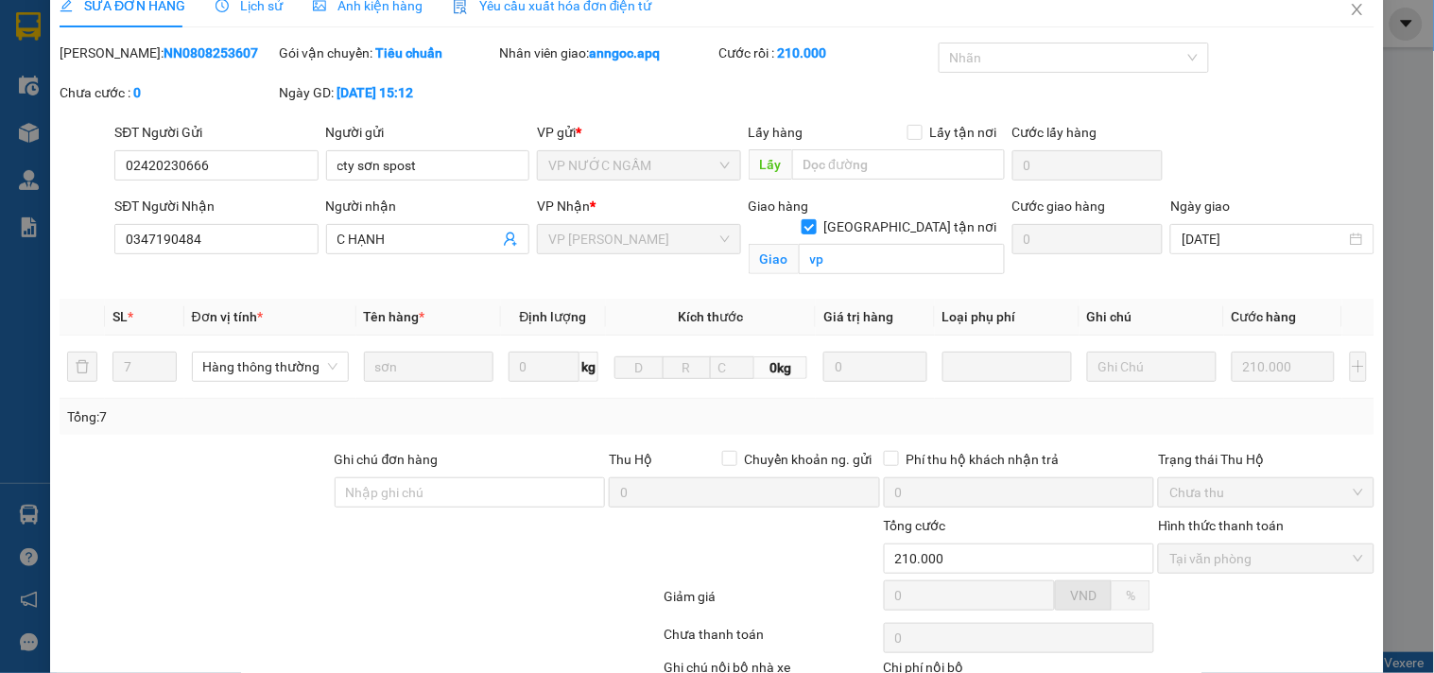
scroll to position [0, 0]
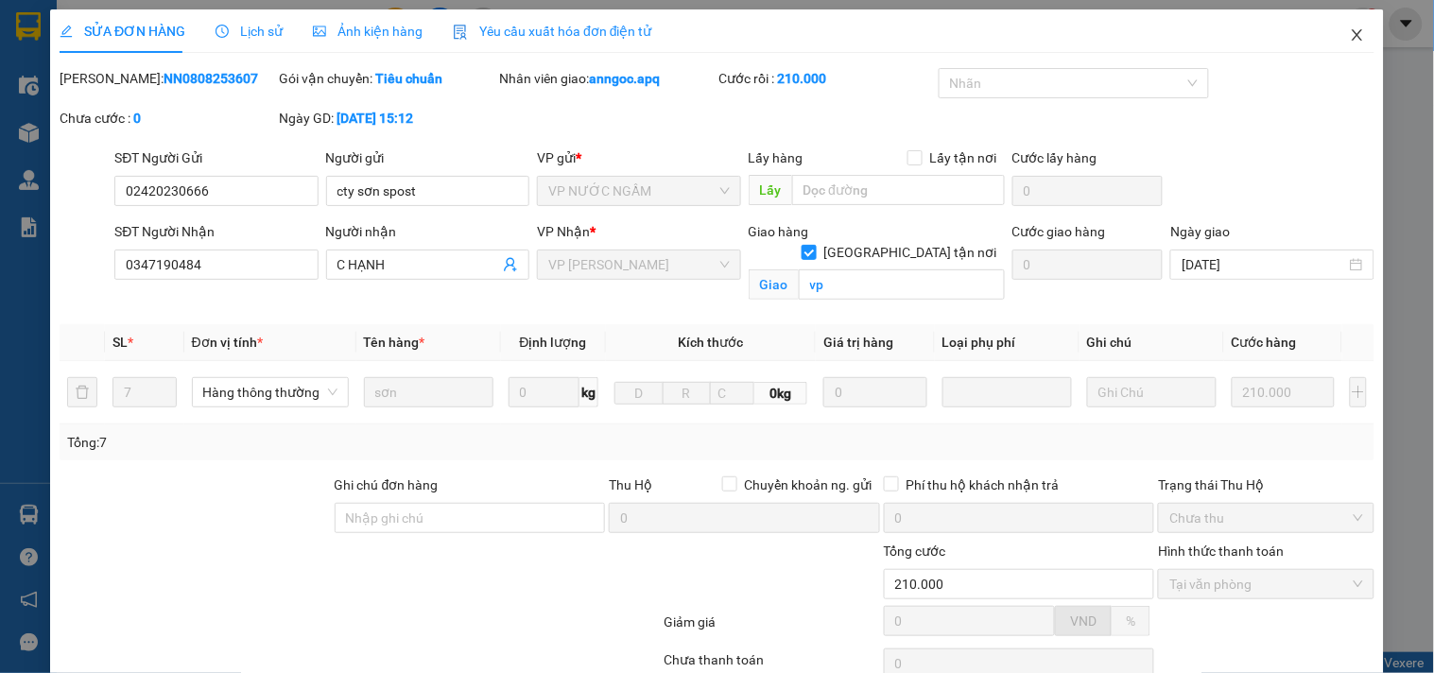
click at [1350, 42] on icon "close" at bounding box center [1357, 34] width 15 height 15
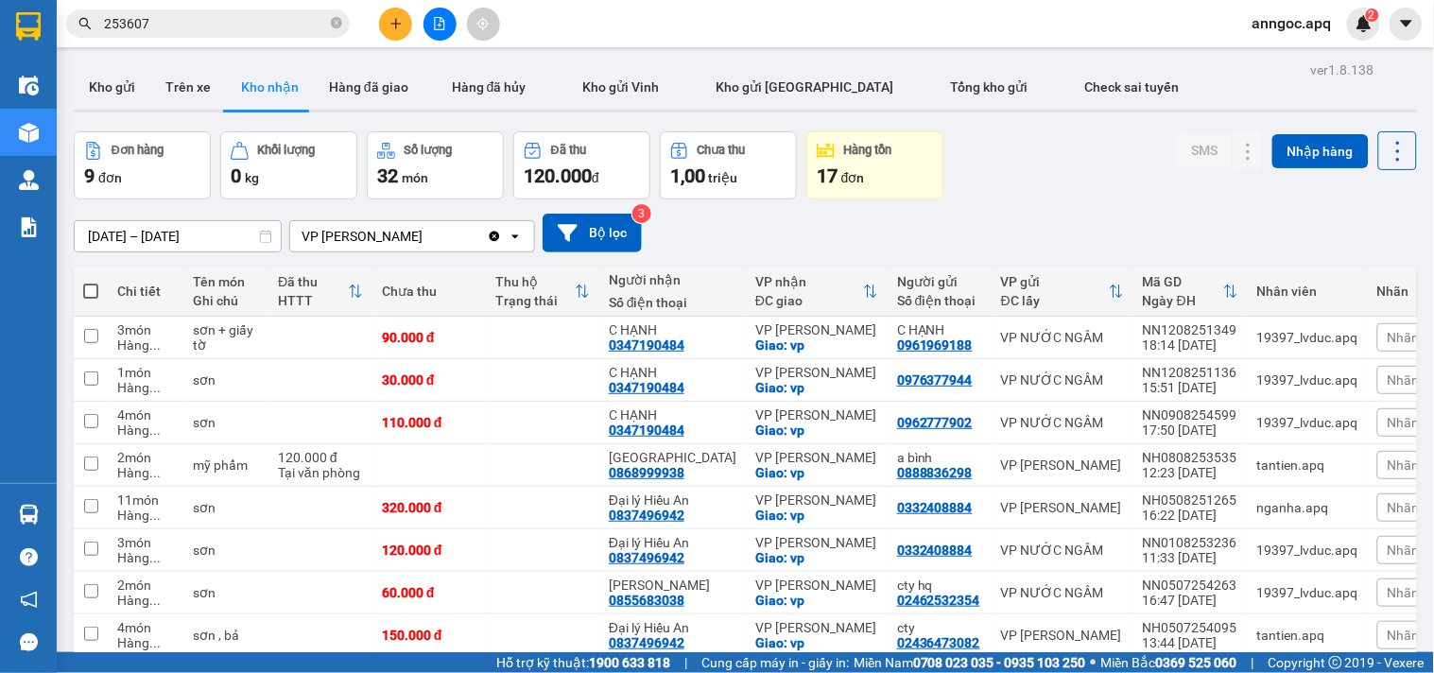
click at [202, 13] on input "253607" at bounding box center [215, 23] width 223 height 21
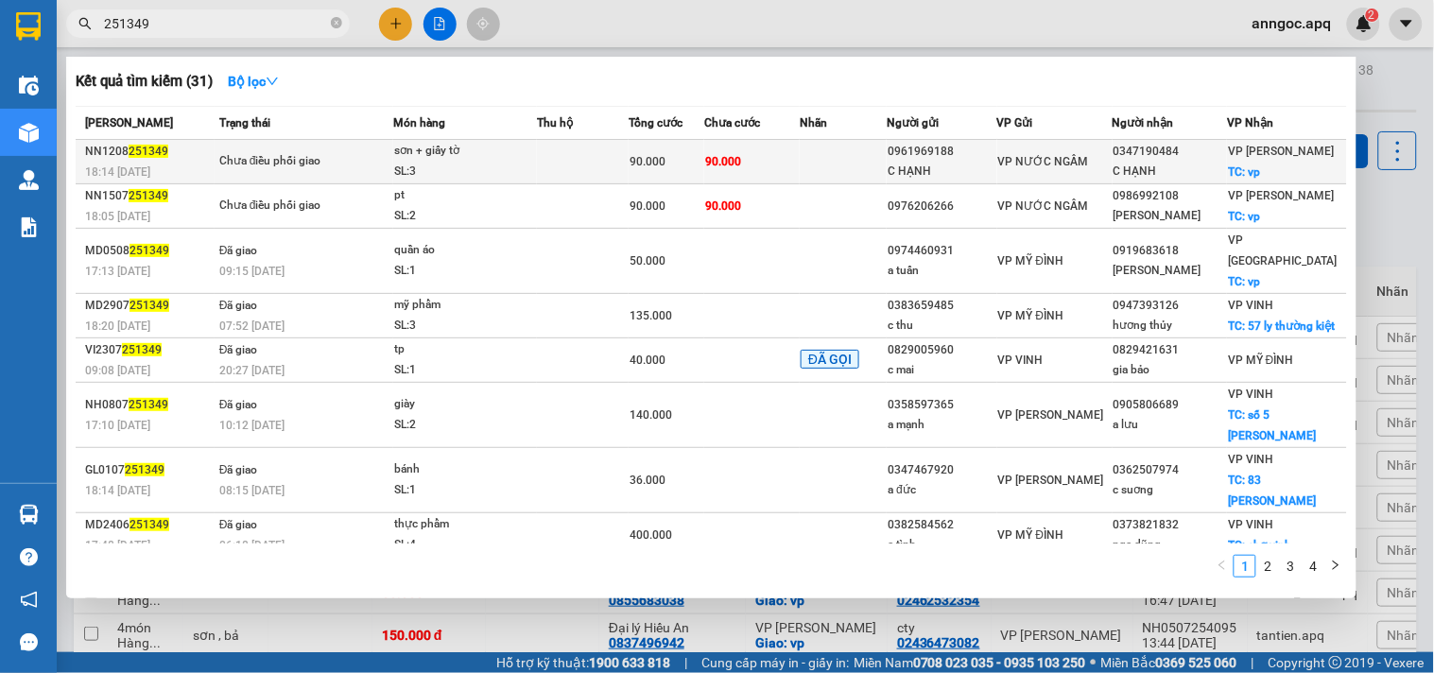
type input "251349"
click at [281, 158] on div "Chưa điều phối giao" at bounding box center [290, 161] width 142 height 21
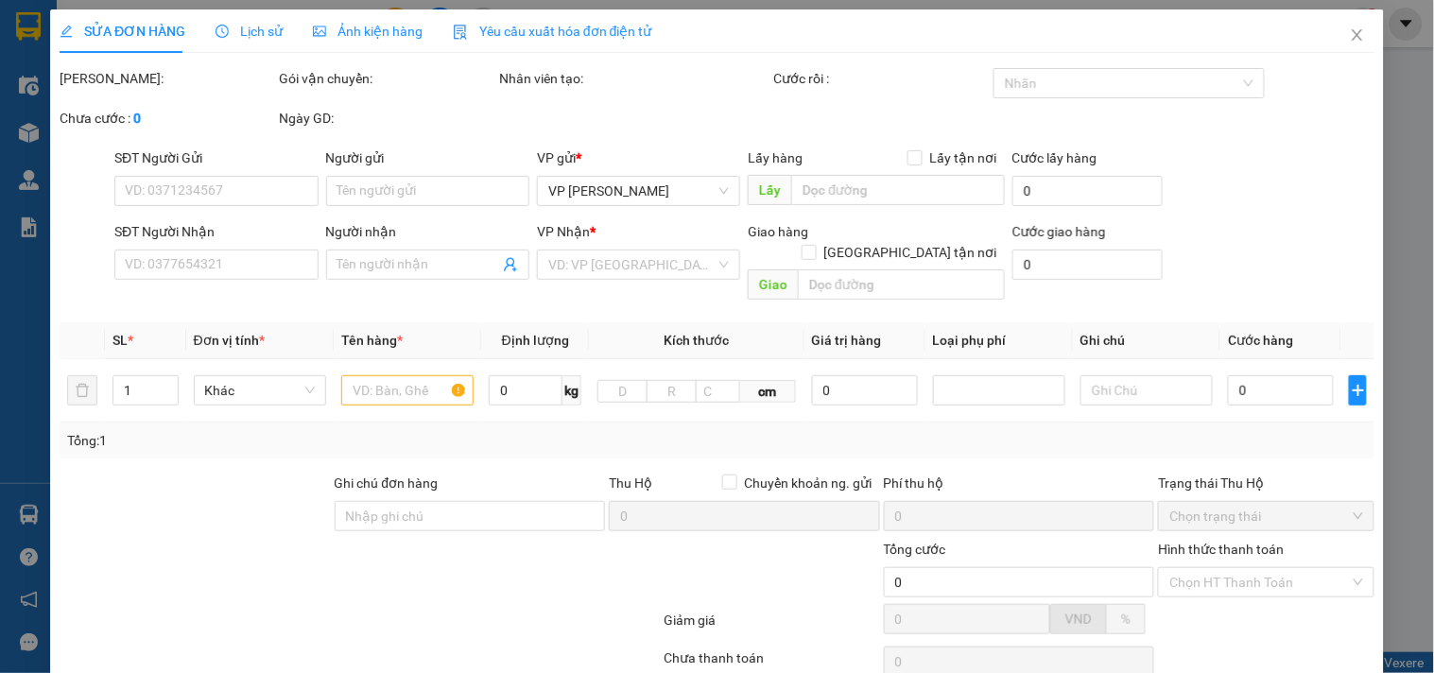
type input "0961969188"
type input "C HẠNH"
type input "0347190484"
type input "C HẠNH"
checkbox input "true"
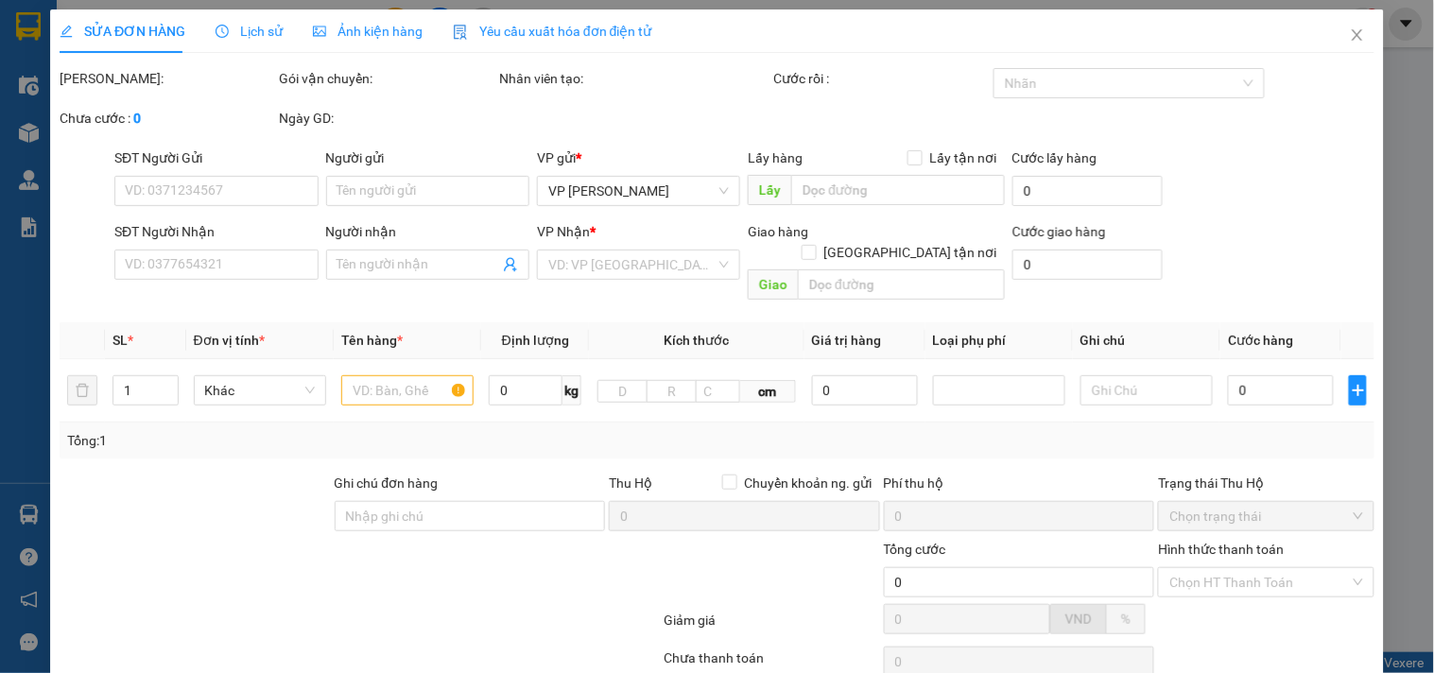
type input "vp"
type input "90.000"
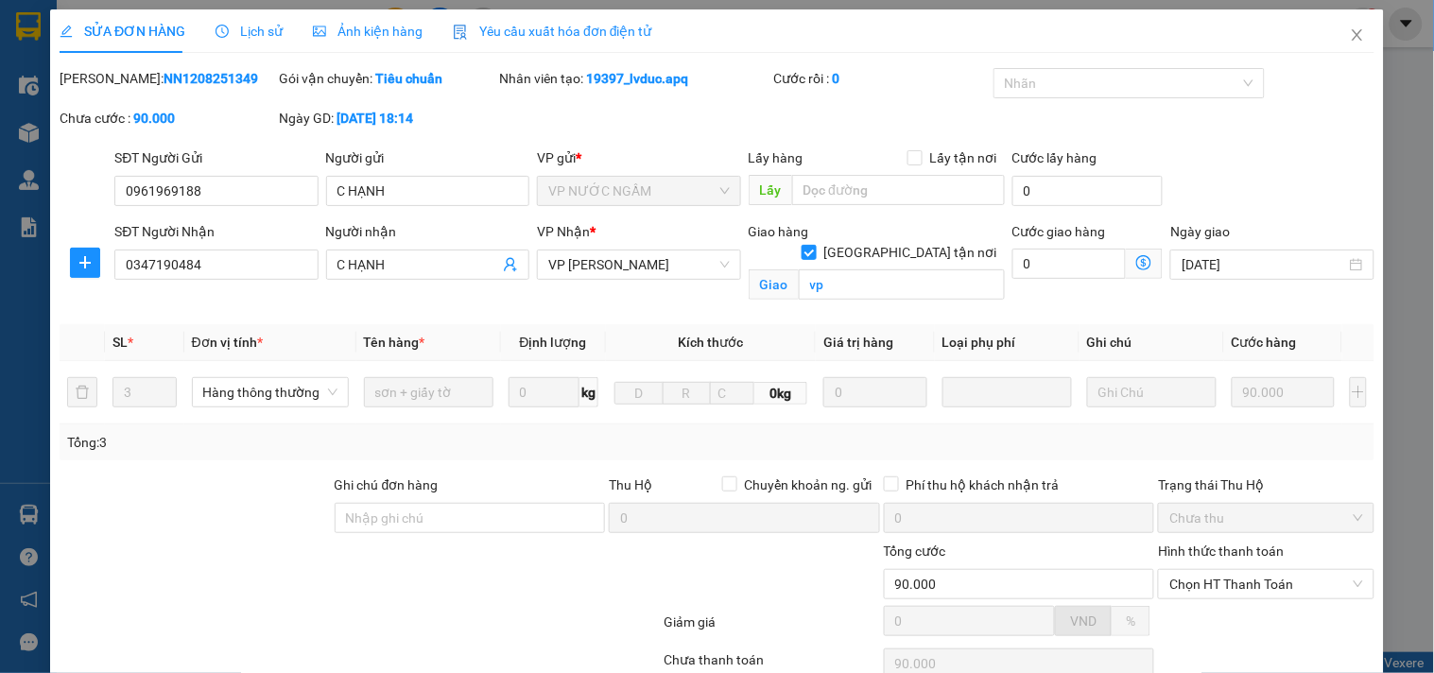
scroll to position [148, 0]
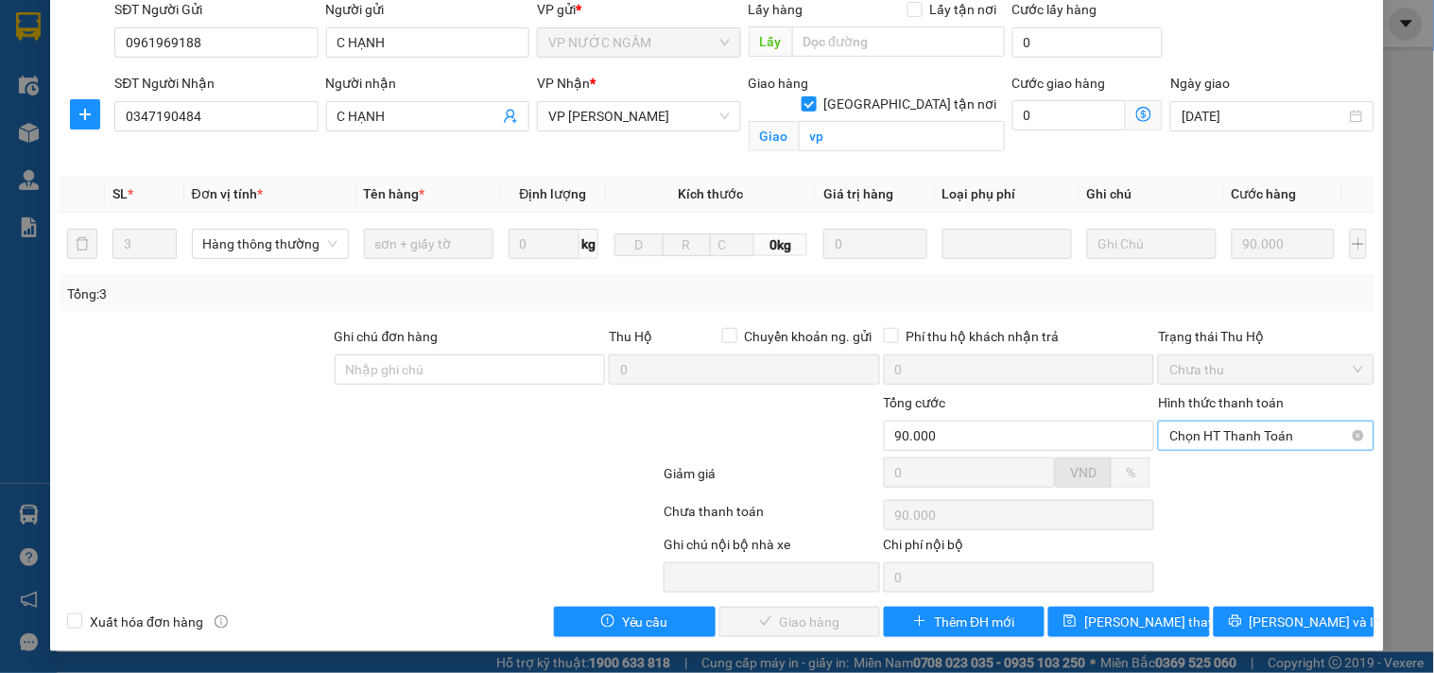
click at [1220, 442] on span "Chọn HT Thanh Toán" at bounding box center [1266, 436] width 193 height 28
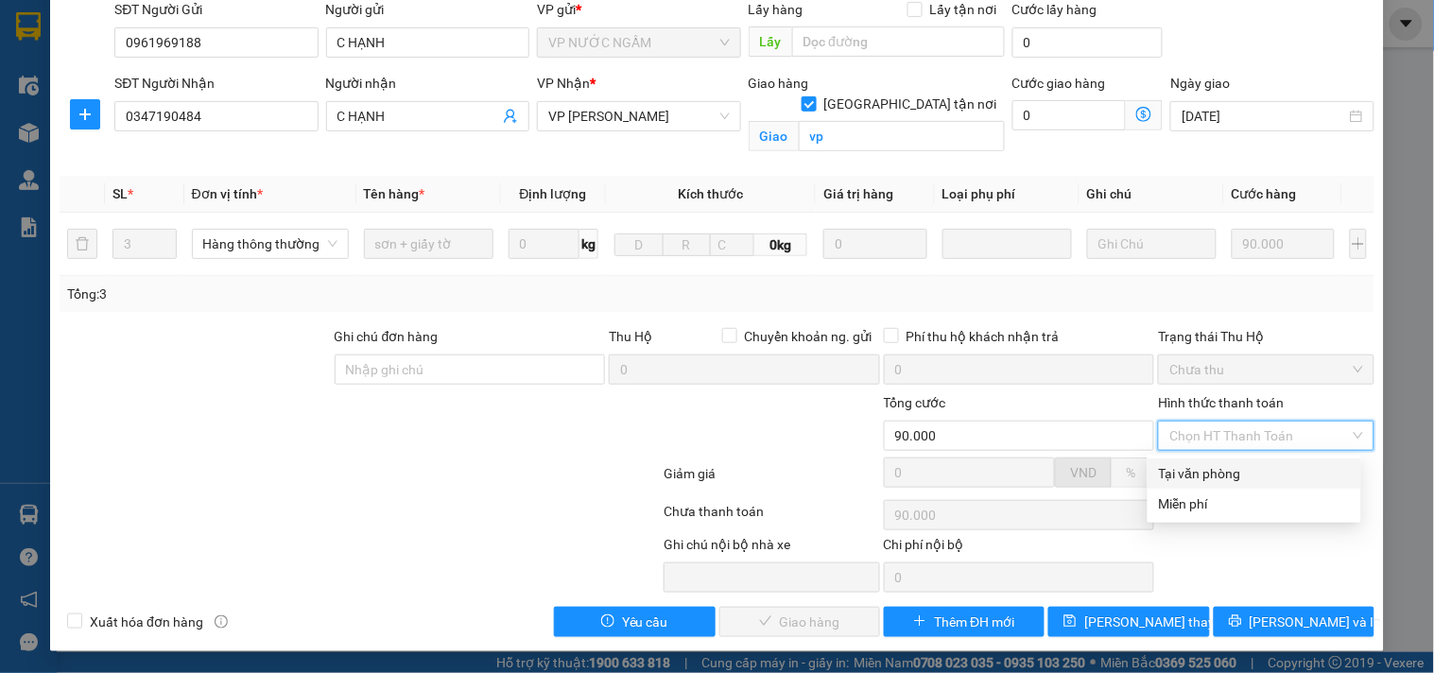
click at [1185, 471] on div "Tại văn phòng" at bounding box center [1254, 473] width 191 height 21
type input "0"
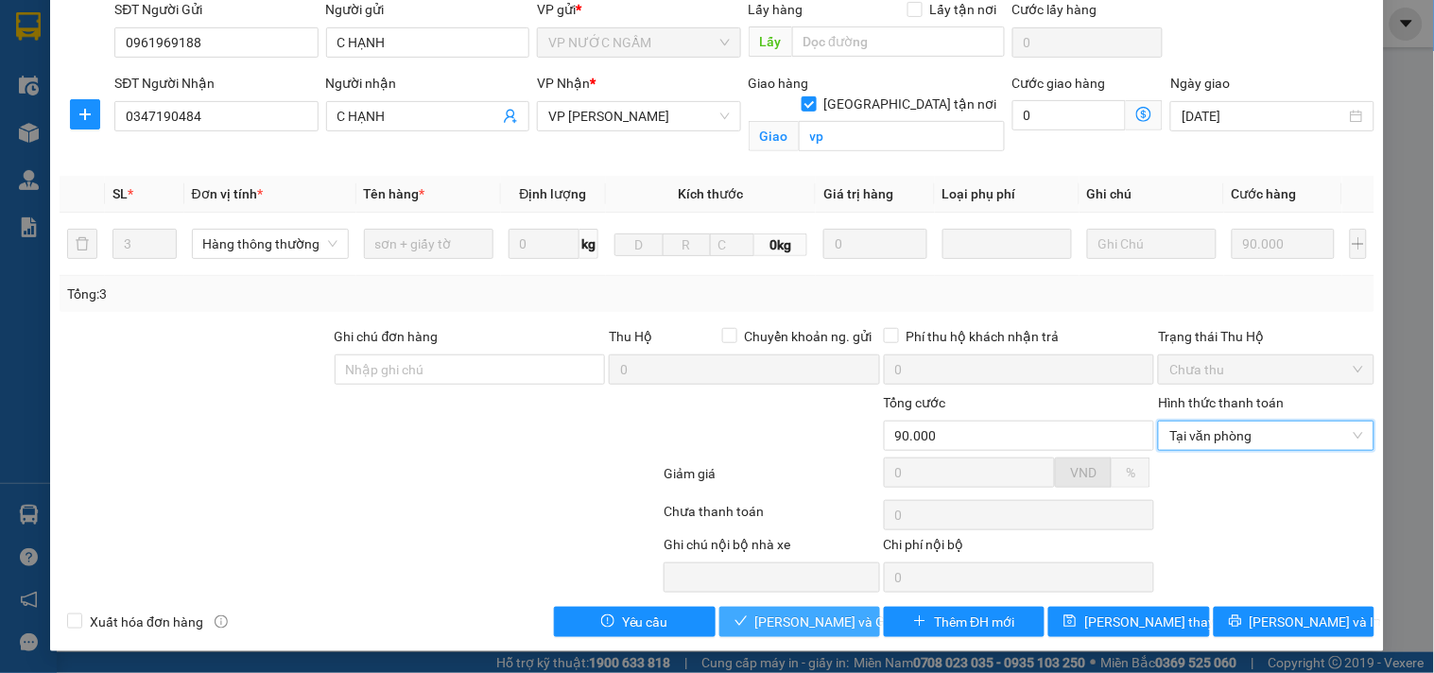
click at [787, 626] on span "[PERSON_NAME] và Giao hàng" at bounding box center [847, 622] width 182 height 21
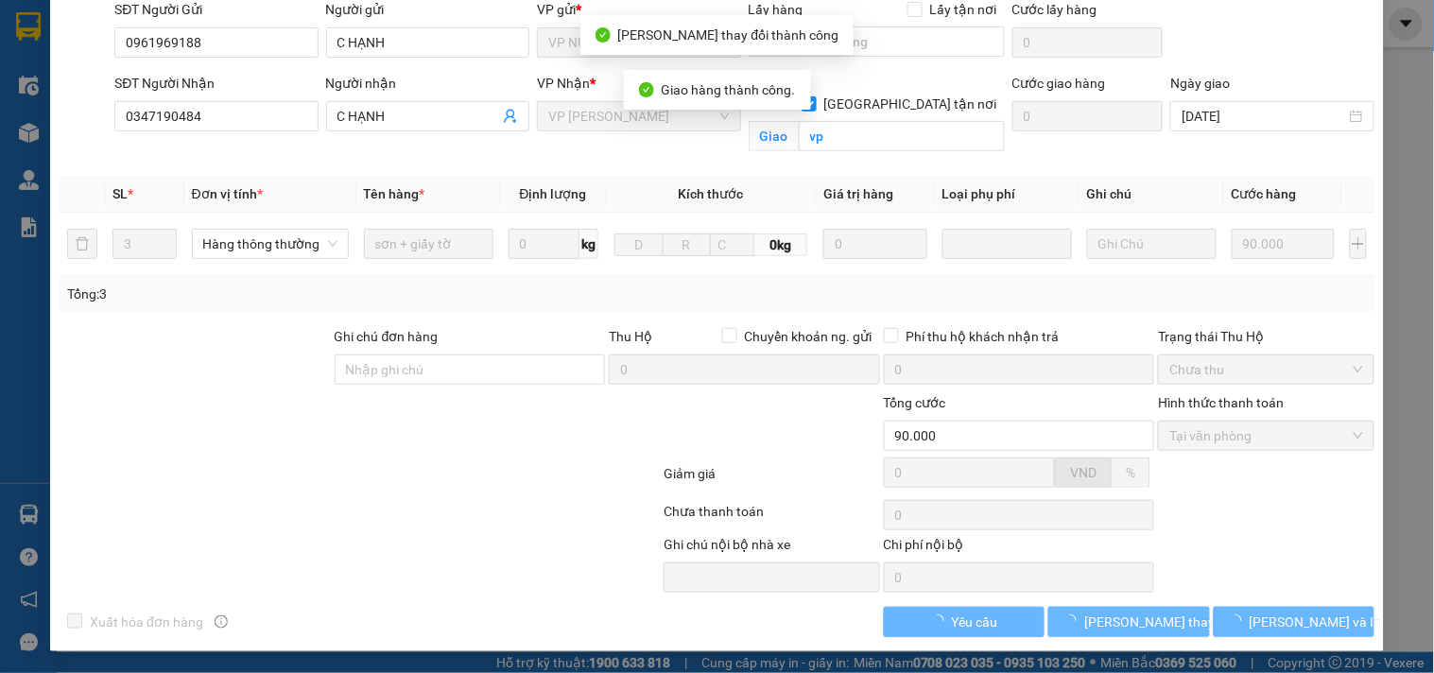
scroll to position [0, 0]
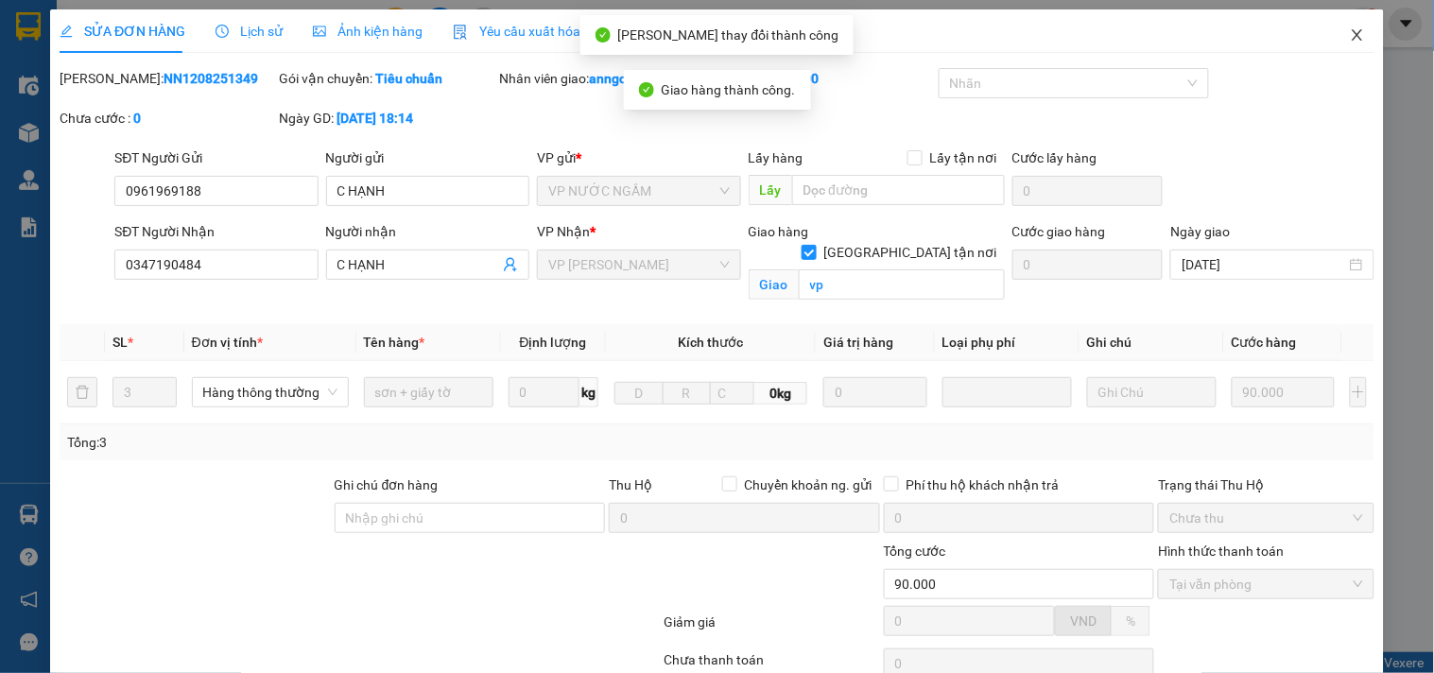
click at [1350, 29] on span "Close" at bounding box center [1357, 35] width 53 height 53
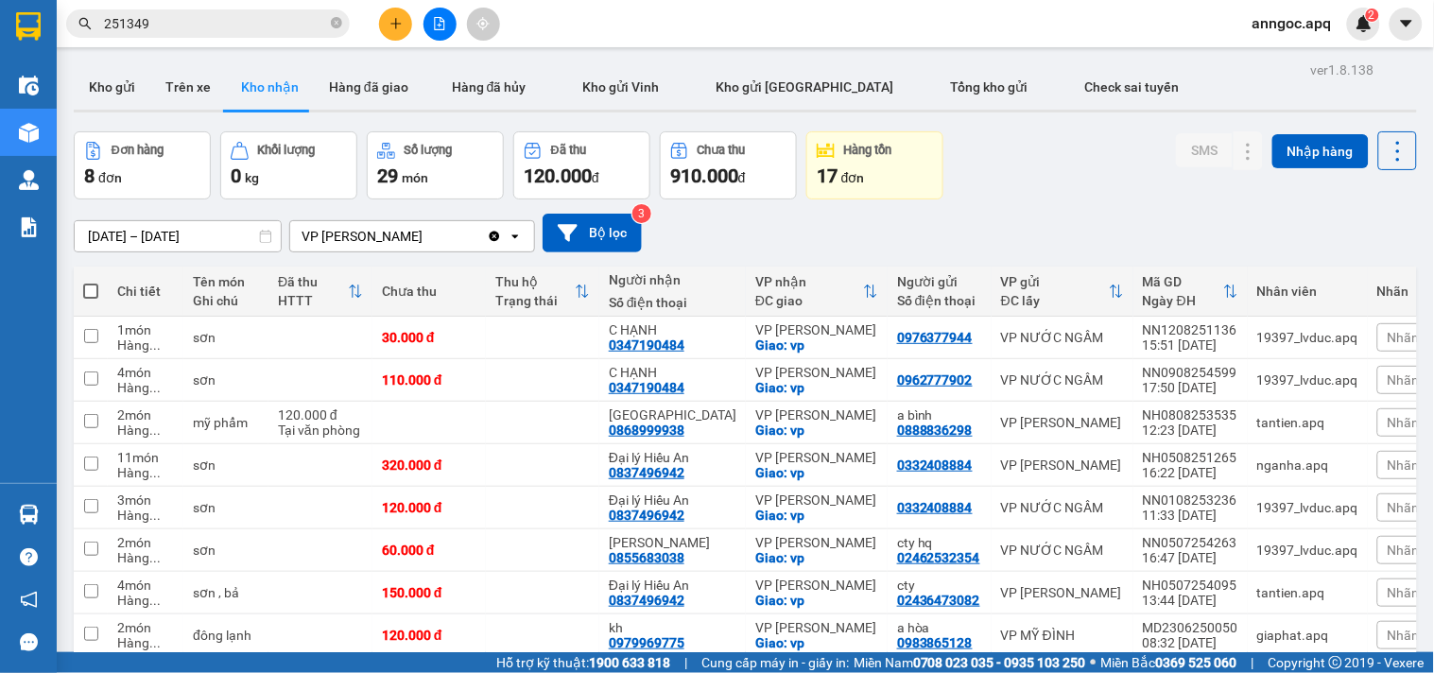
click at [203, 16] on input "251349" at bounding box center [215, 23] width 223 height 21
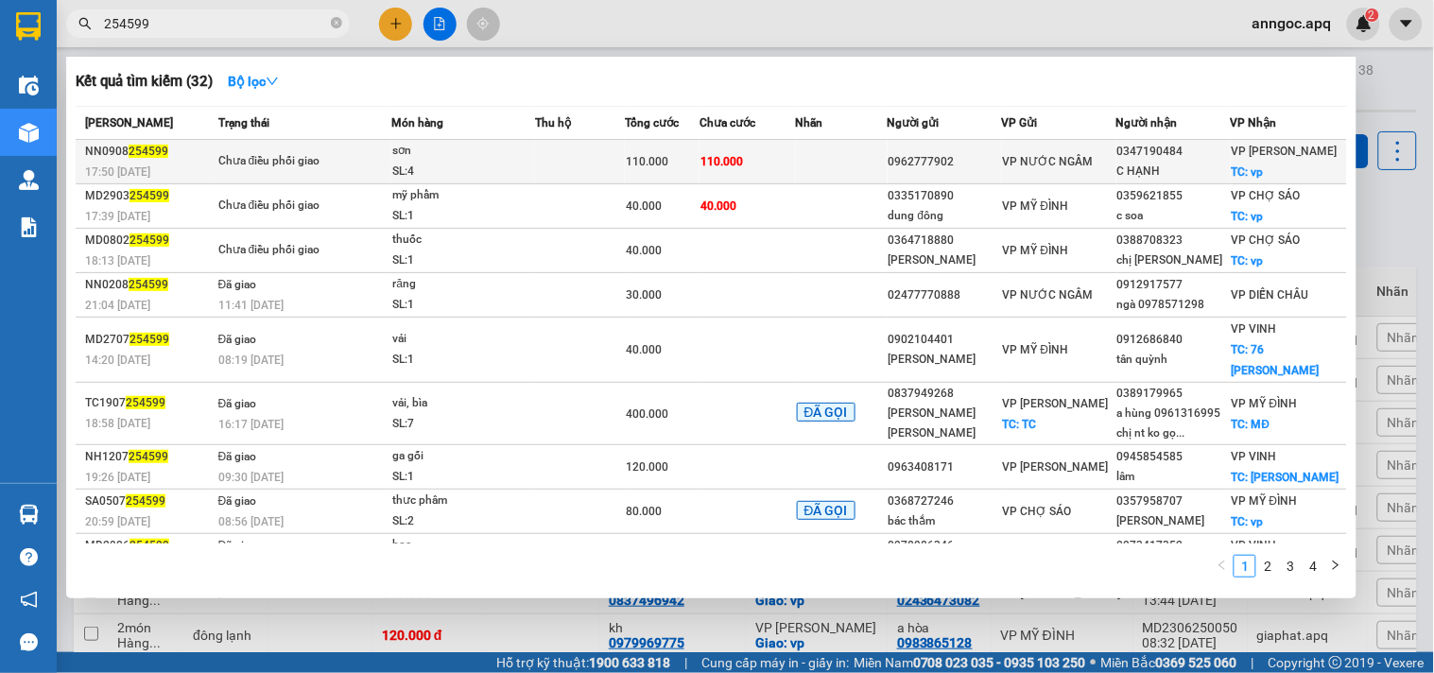
type input "254599"
click at [266, 168] on div "Chưa điều phối giao" at bounding box center [289, 161] width 142 height 21
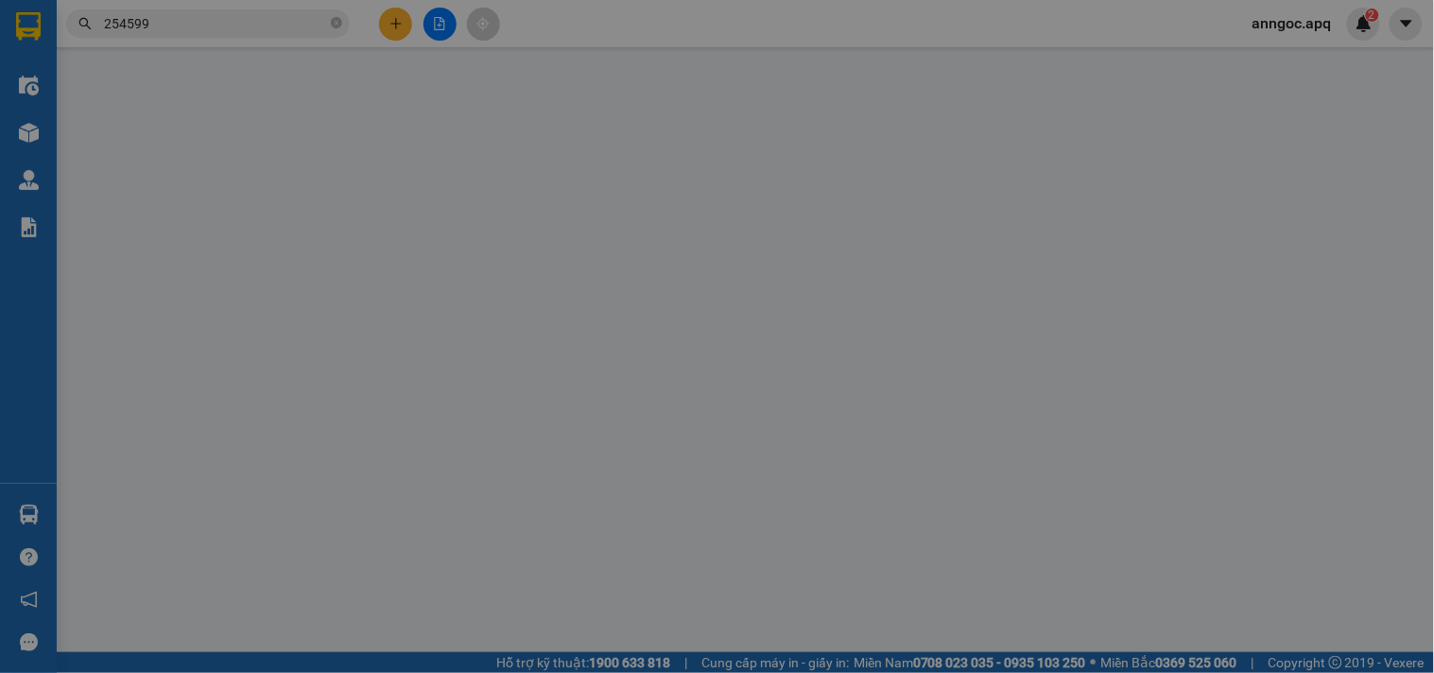
type input "0962777902"
type input "0347190484"
type input "C HẠNH"
checkbox input "true"
type input "vp"
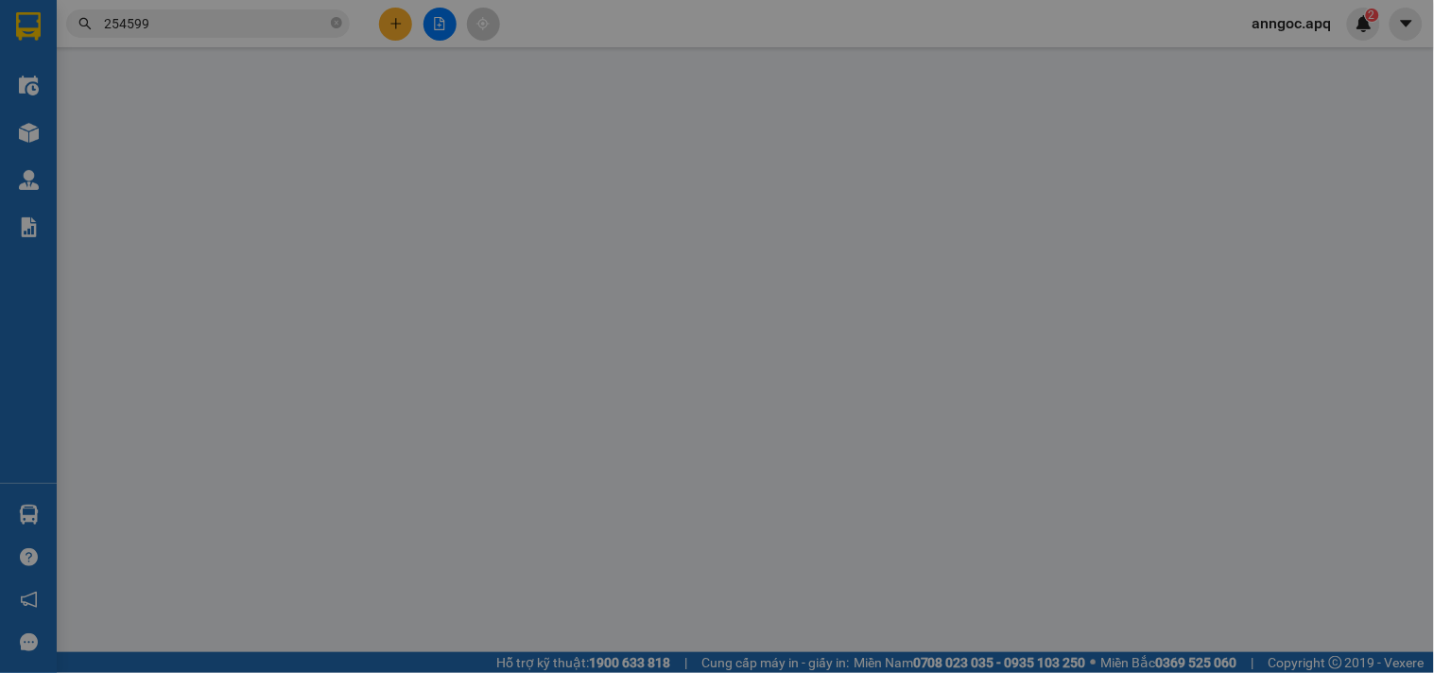
type input "110.000"
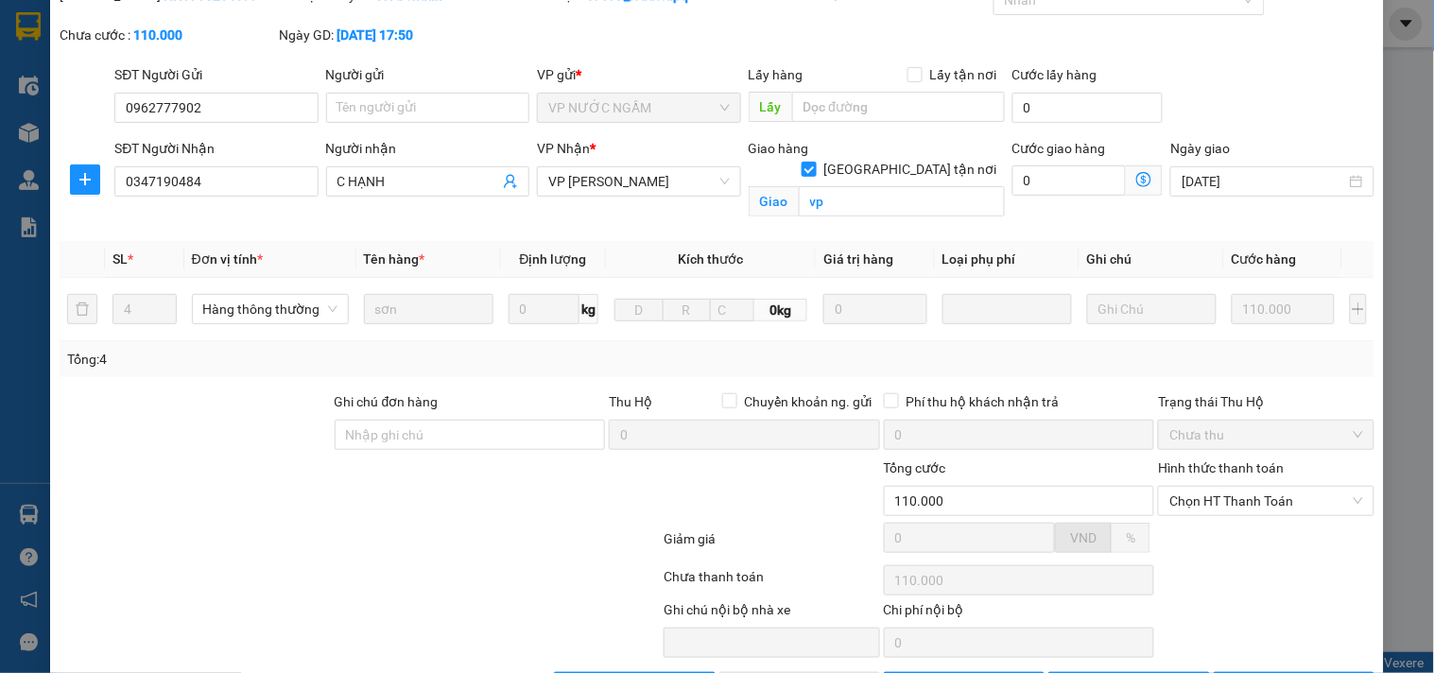
scroll to position [148, 0]
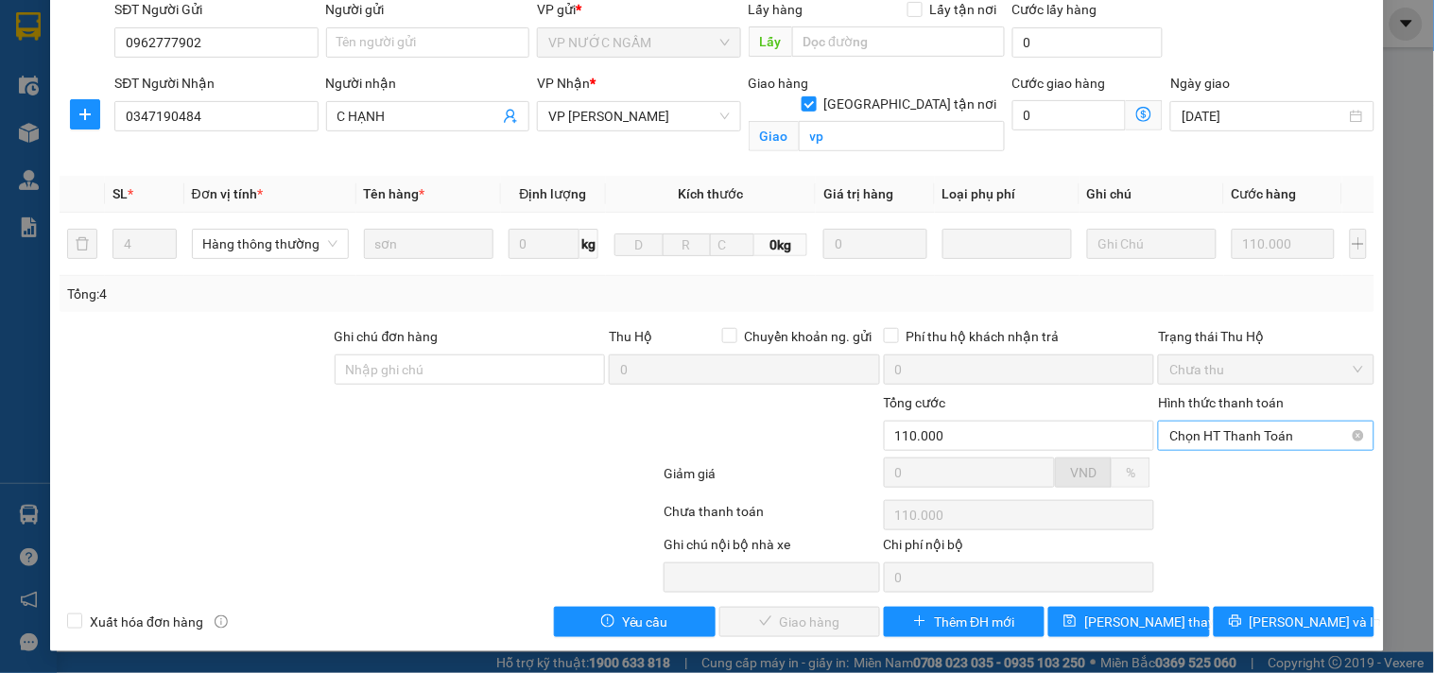
drag, startPoint x: 1221, startPoint y: 429, endPoint x: 1212, endPoint y: 449, distance: 21.6
click at [1220, 430] on span "Chọn HT Thanh Toán" at bounding box center [1266, 436] width 193 height 28
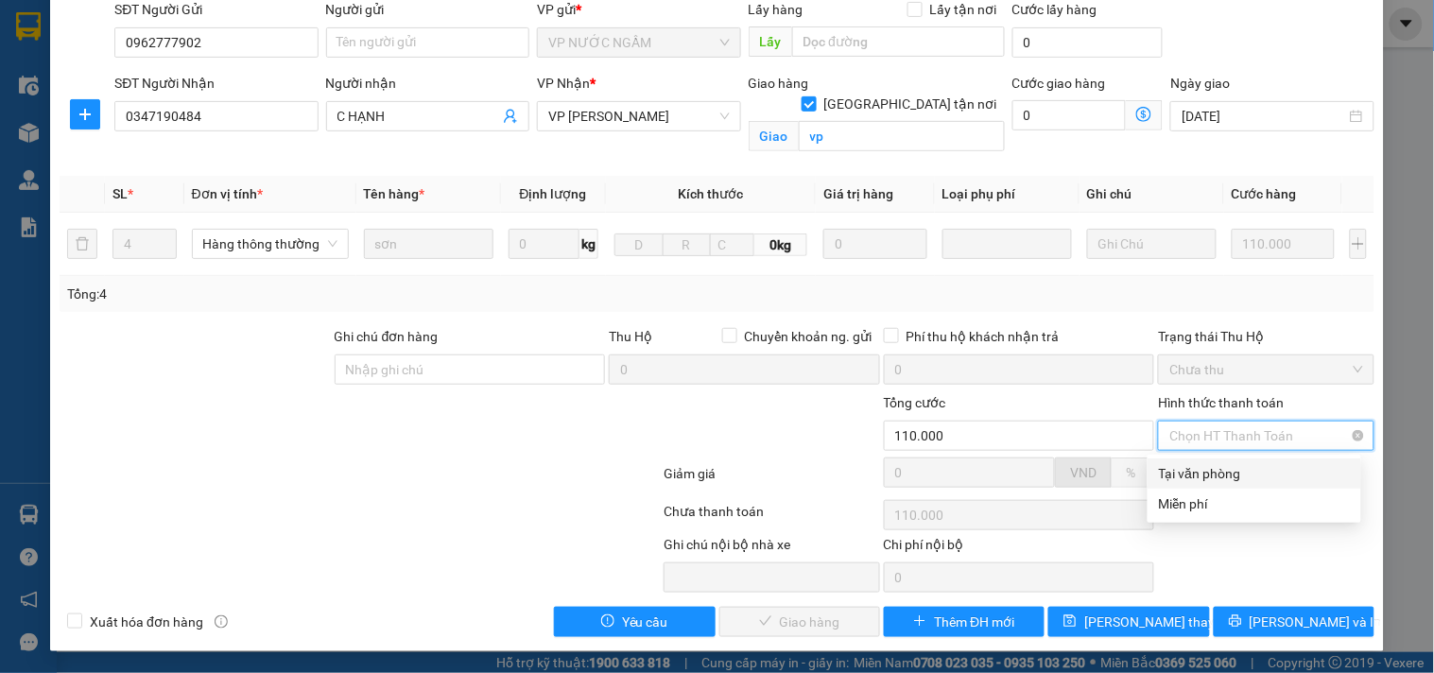
click at [1199, 477] on div "Tại văn phòng" at bounding box center [1254, 473] width 191 height 21
type input "0"
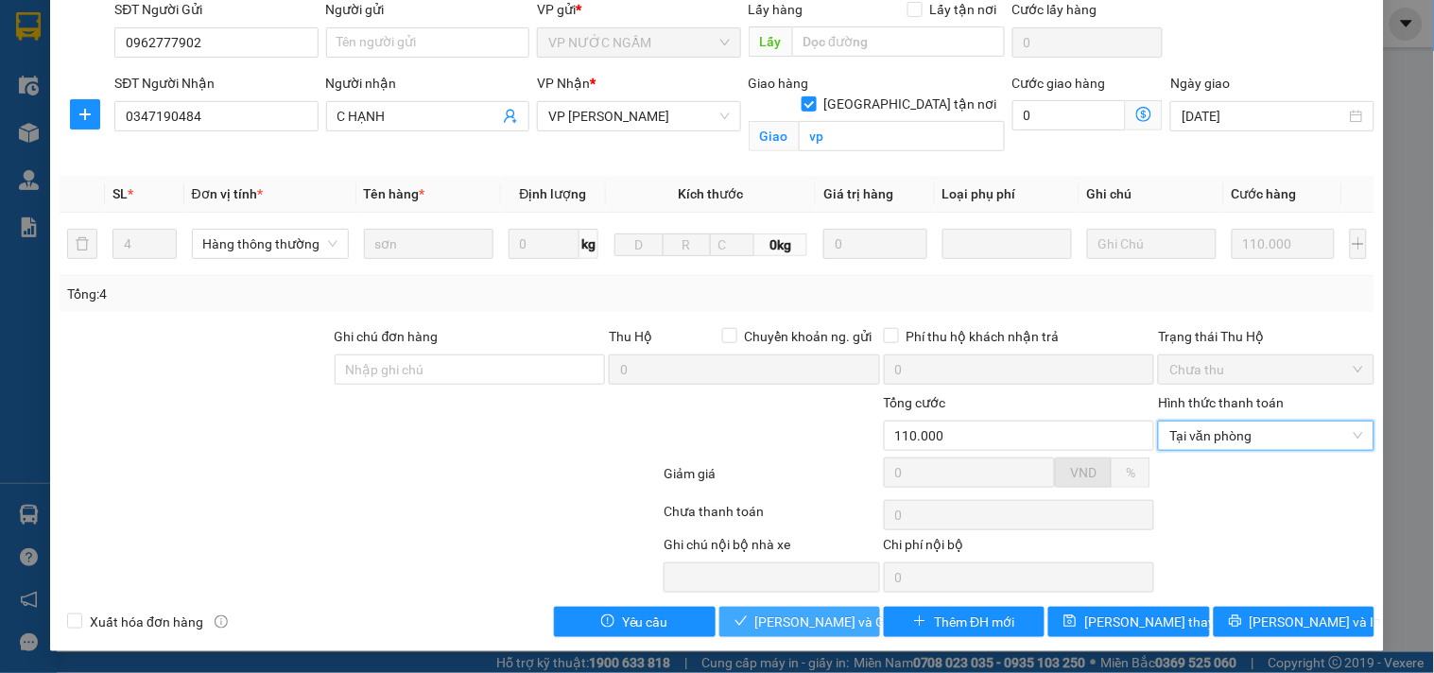
click at [815, 627] on span "[PERSON_NAME] và Giao hàng" at bounding box center [847, 622] width 182 height 21
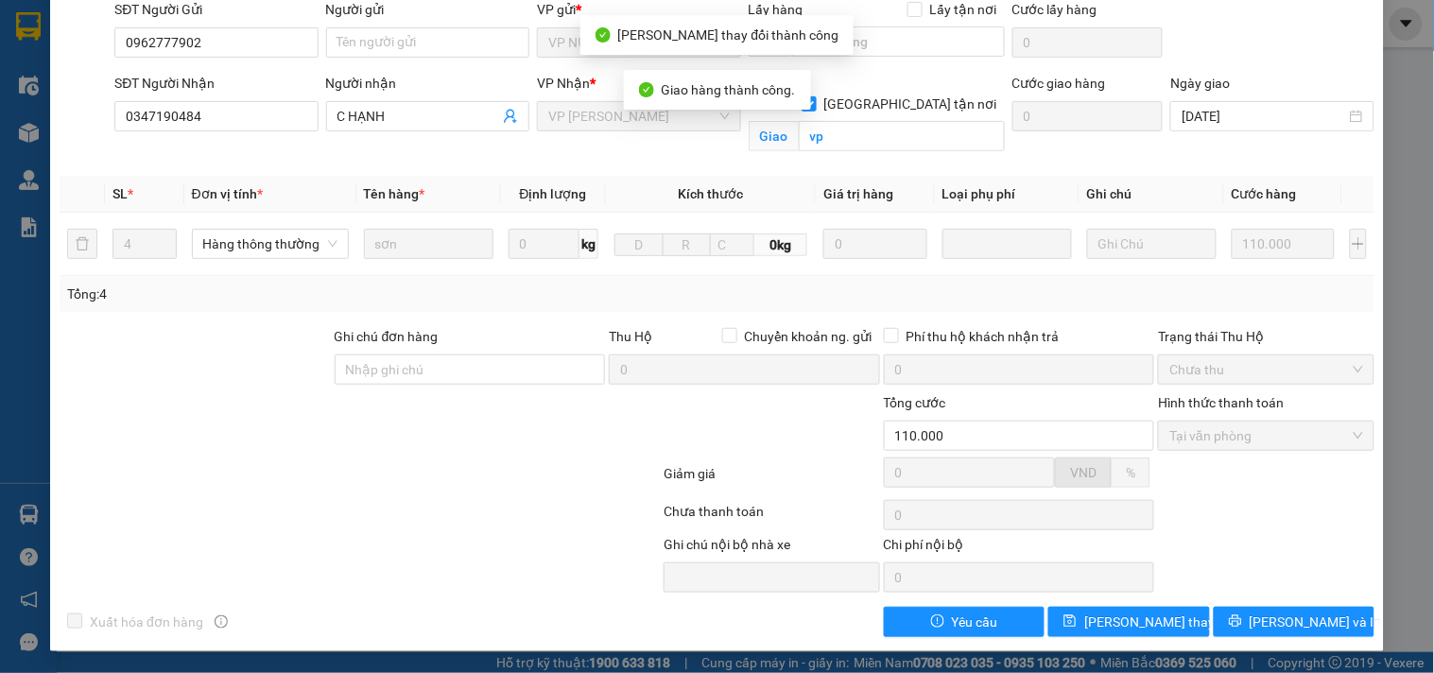
scroll to position [0, 0]
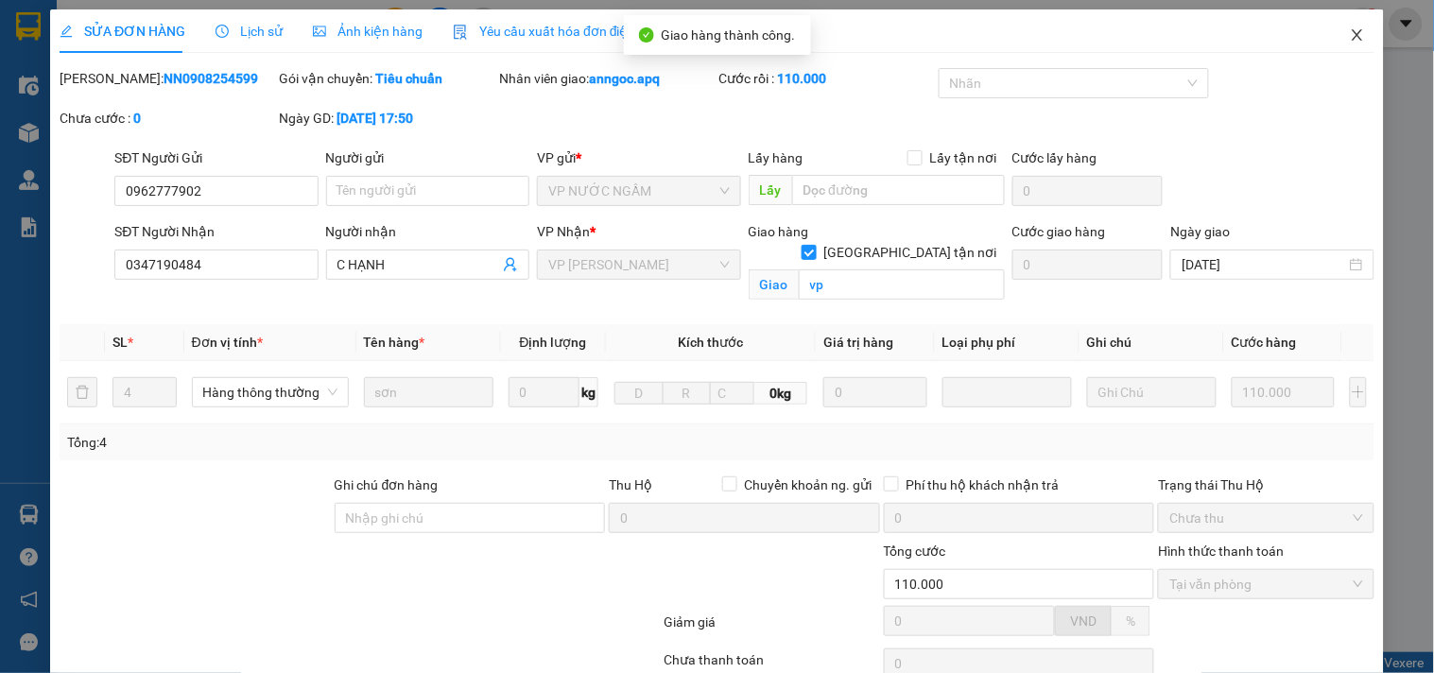
click at [1350, 31] on icon "close" at bounding box center [1357, 34] width 15 height 15
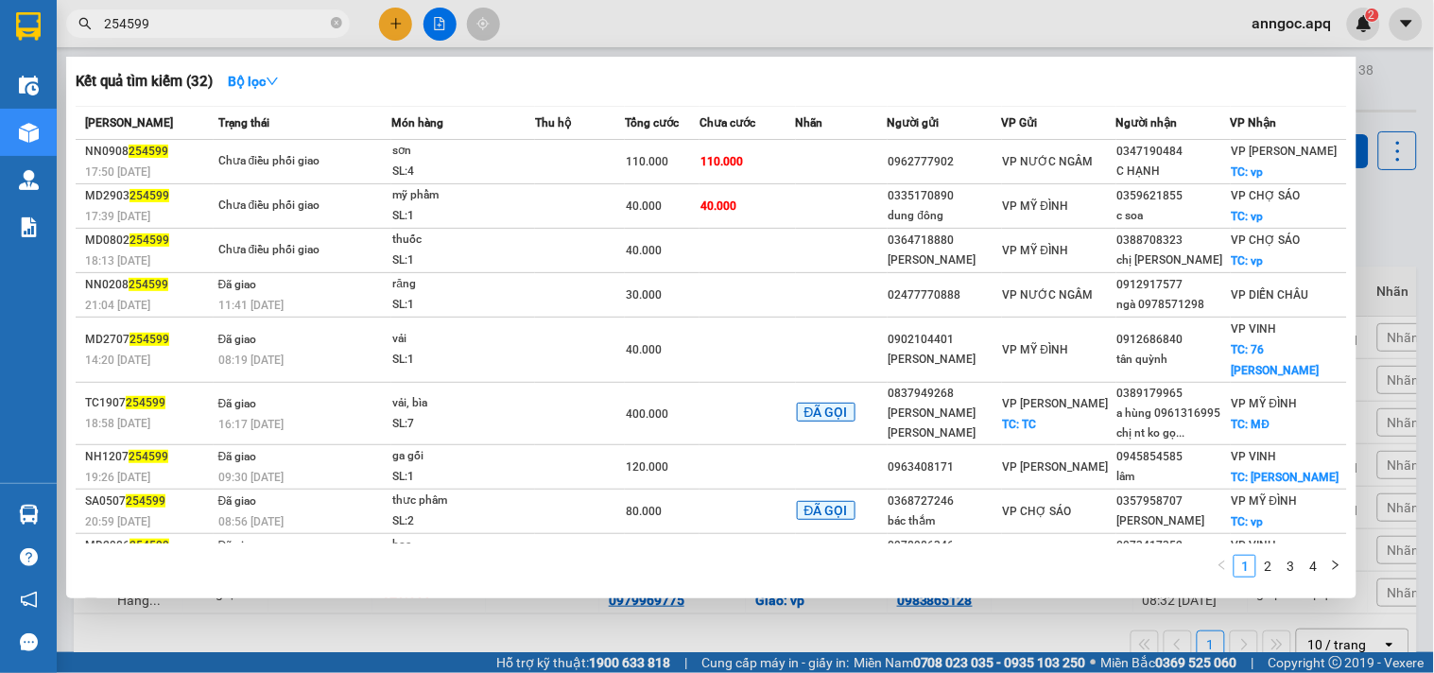
click at [229, 17] on input "254599" at bounding box center [215, 23] width 223 height 21
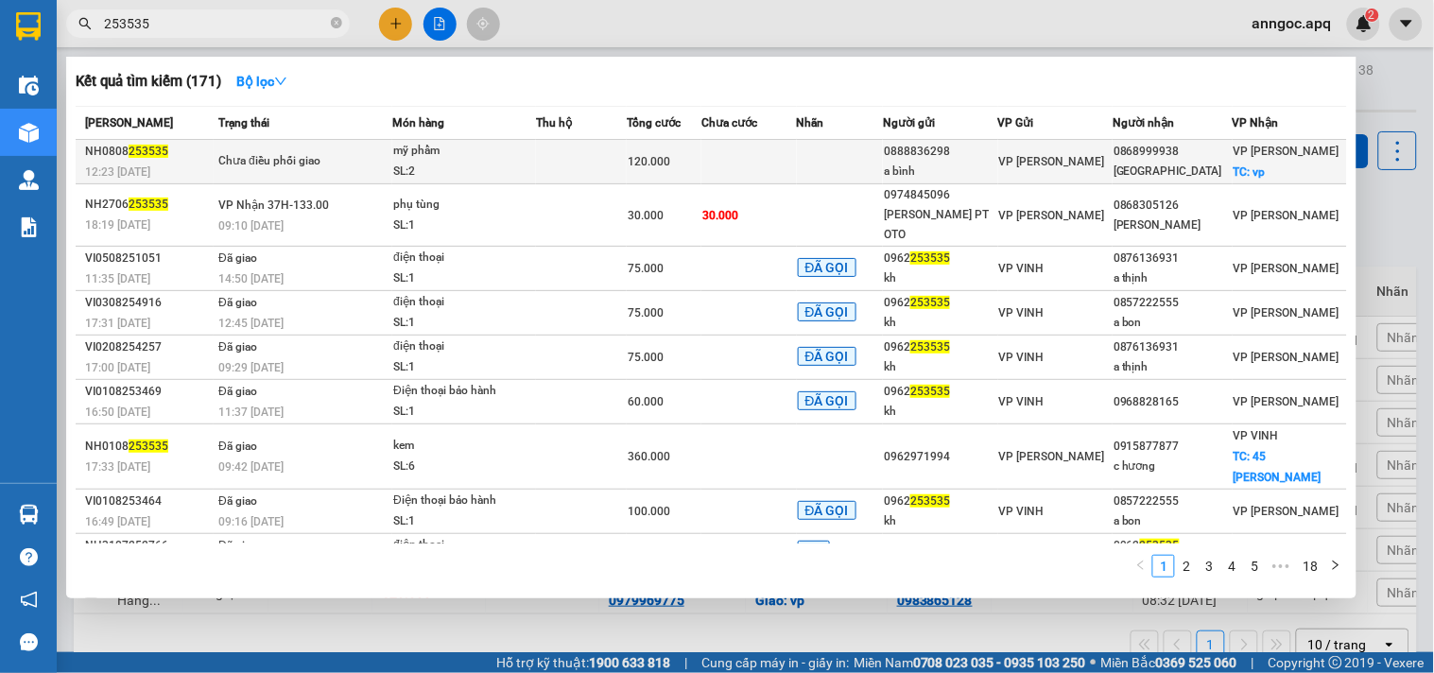
type input "253535"
click at [334, 156] on div "Chưa điều phối giao" at bounding box center [289, 161] width 142 height 21
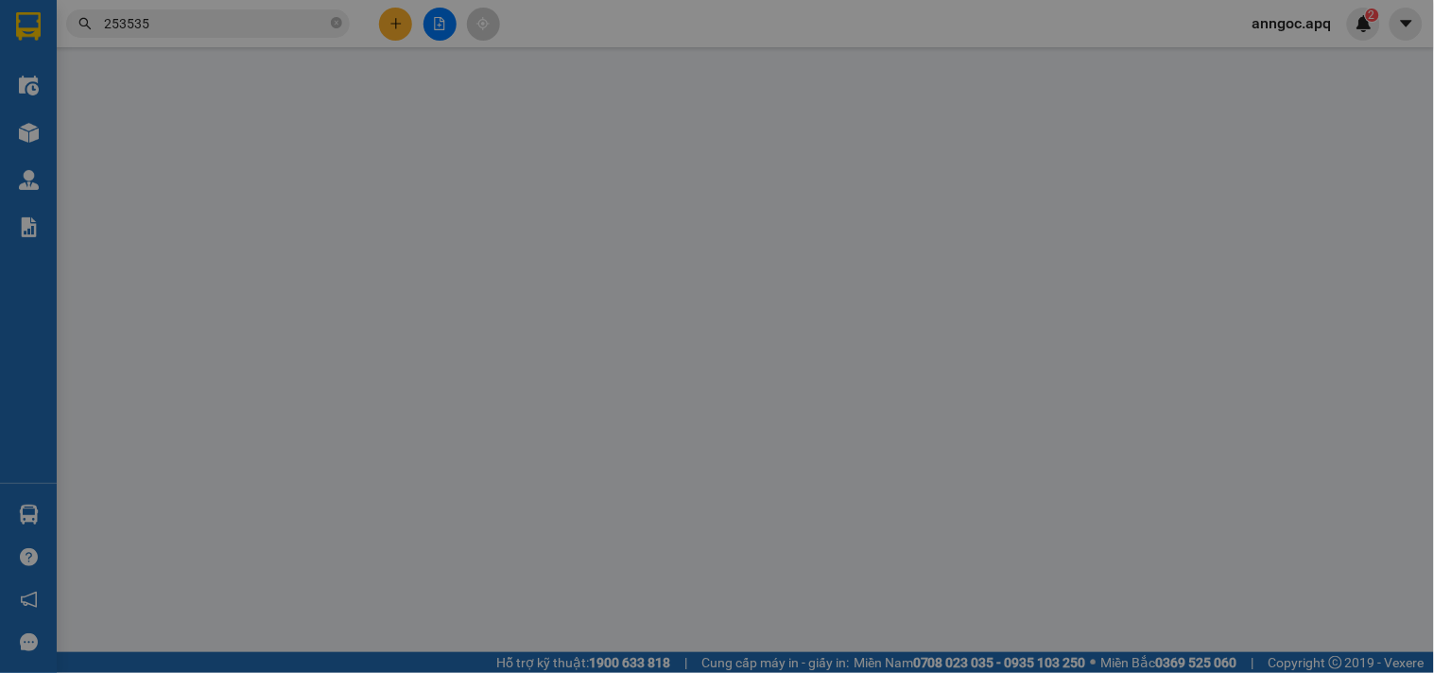
type input "0888836298"
type input "a bình"
type input "0868999938"
type input "[GEOGRAPHIC_DATA]"
checkbox input "true"
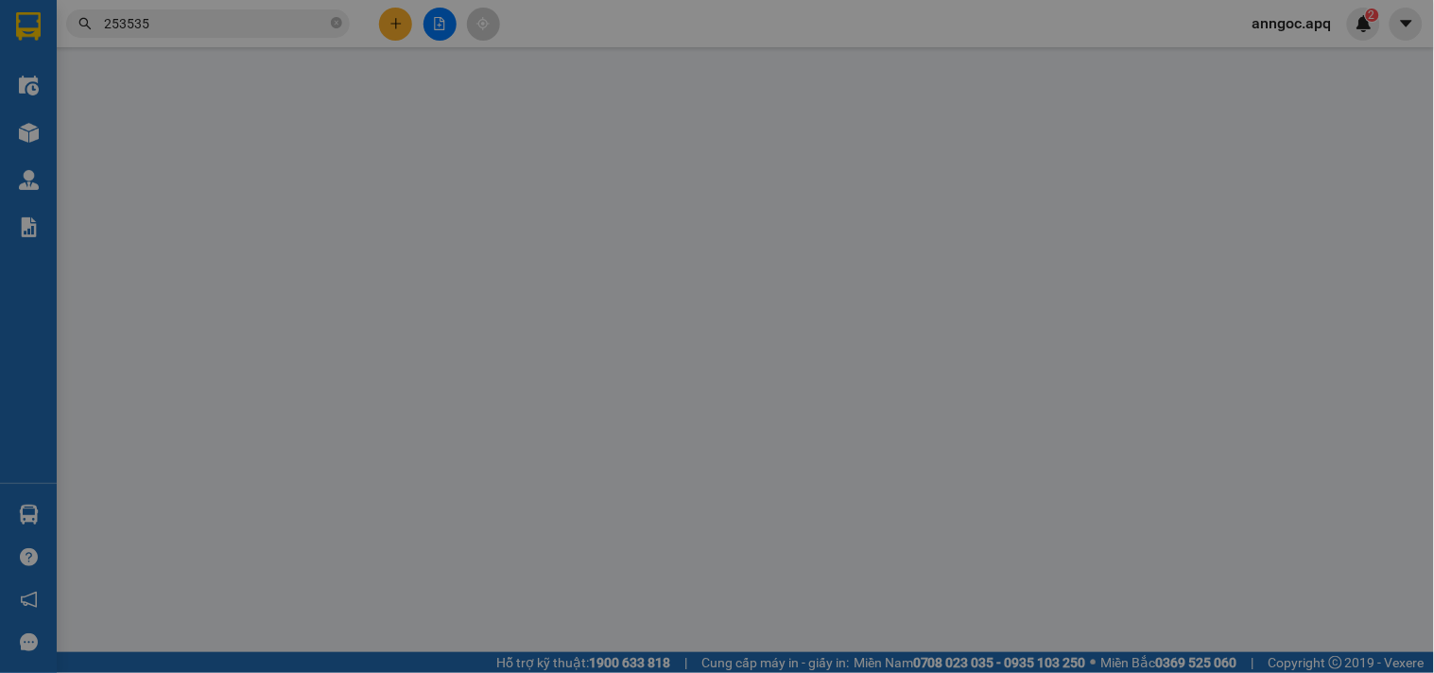
type input "vp"
type input "120.000"
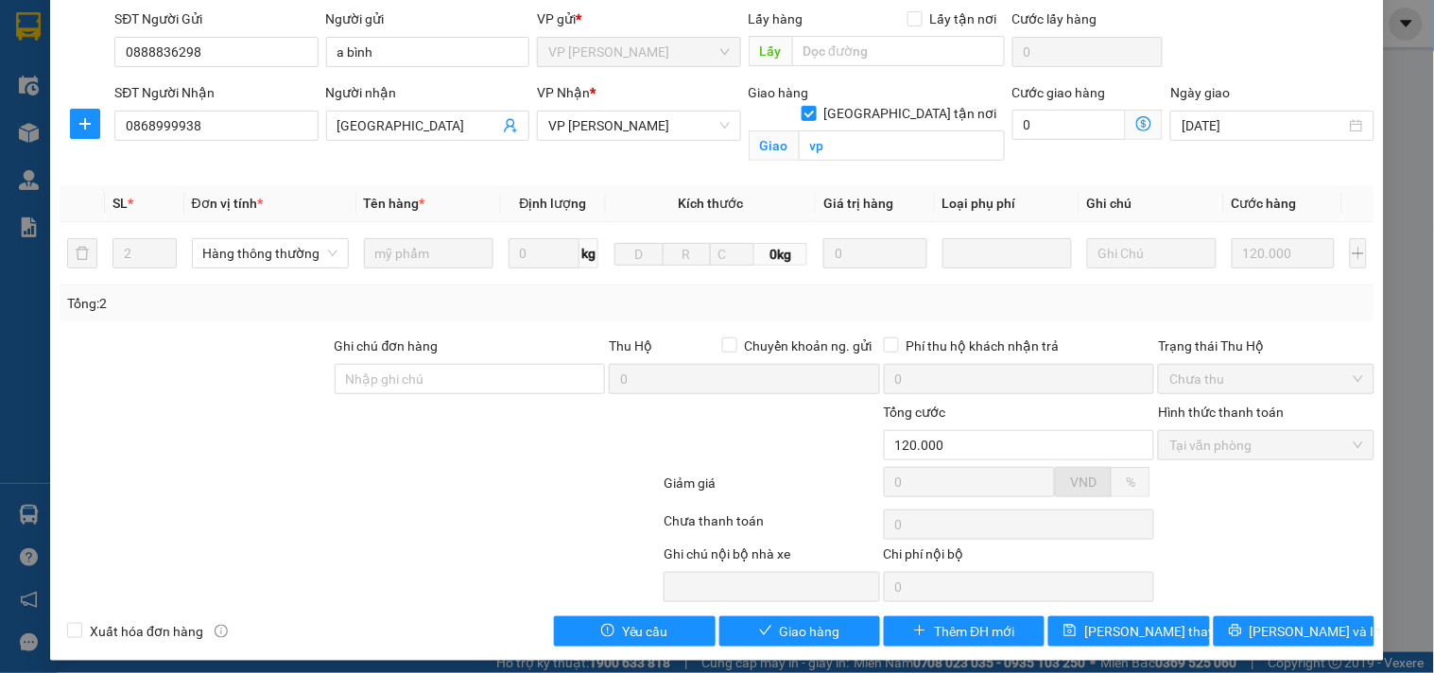
scroll to position [148, 0]
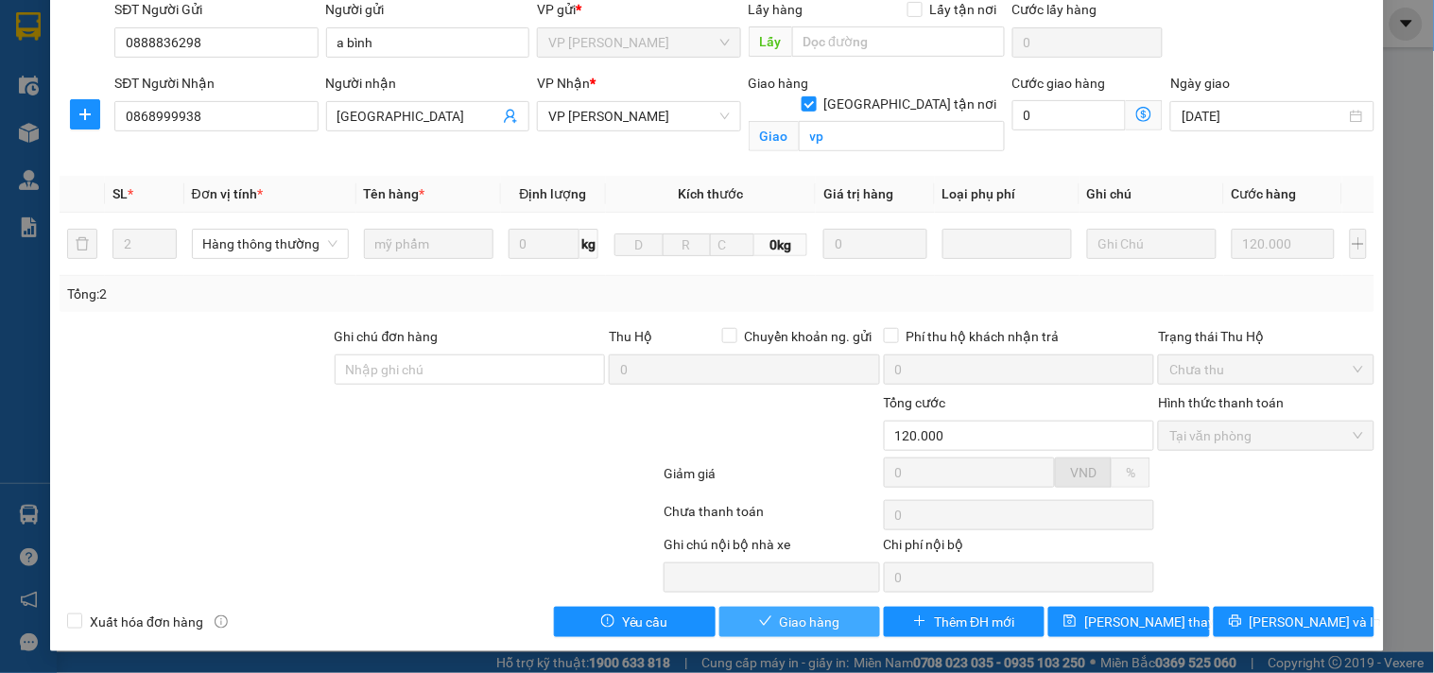
click at [786, 620] on span "Giao hàng" at bounding box center [810, 622] width 61 height 21
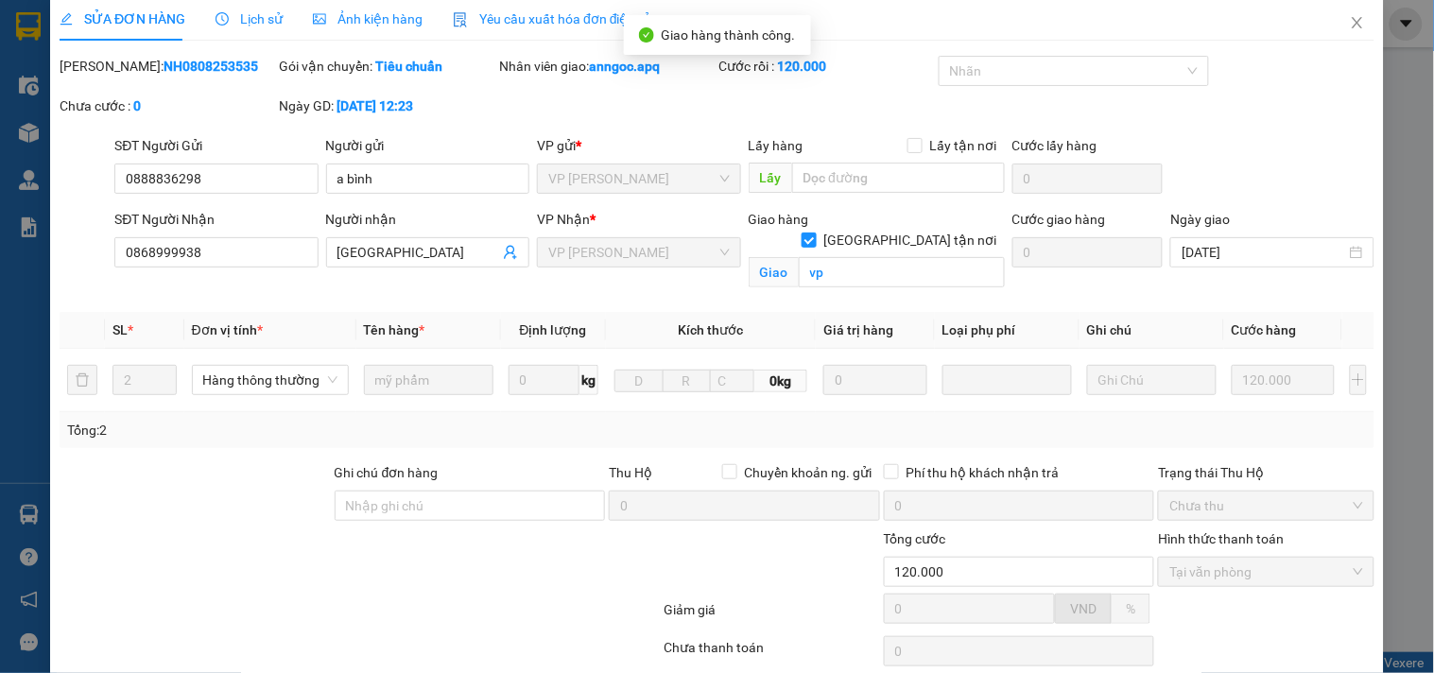
scroll to position [0, 0]
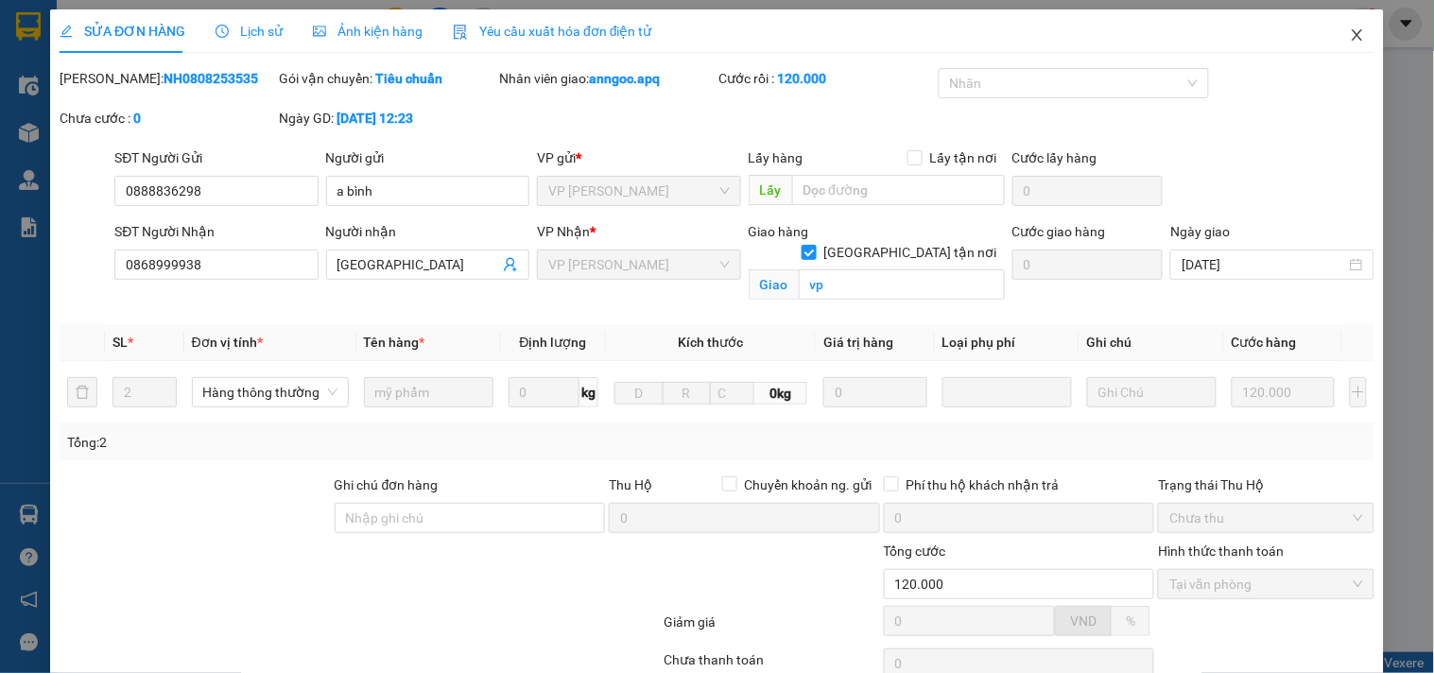
click at [1350, 40] on icon "close" at bounding box center [1357, 34] width 15 height 15
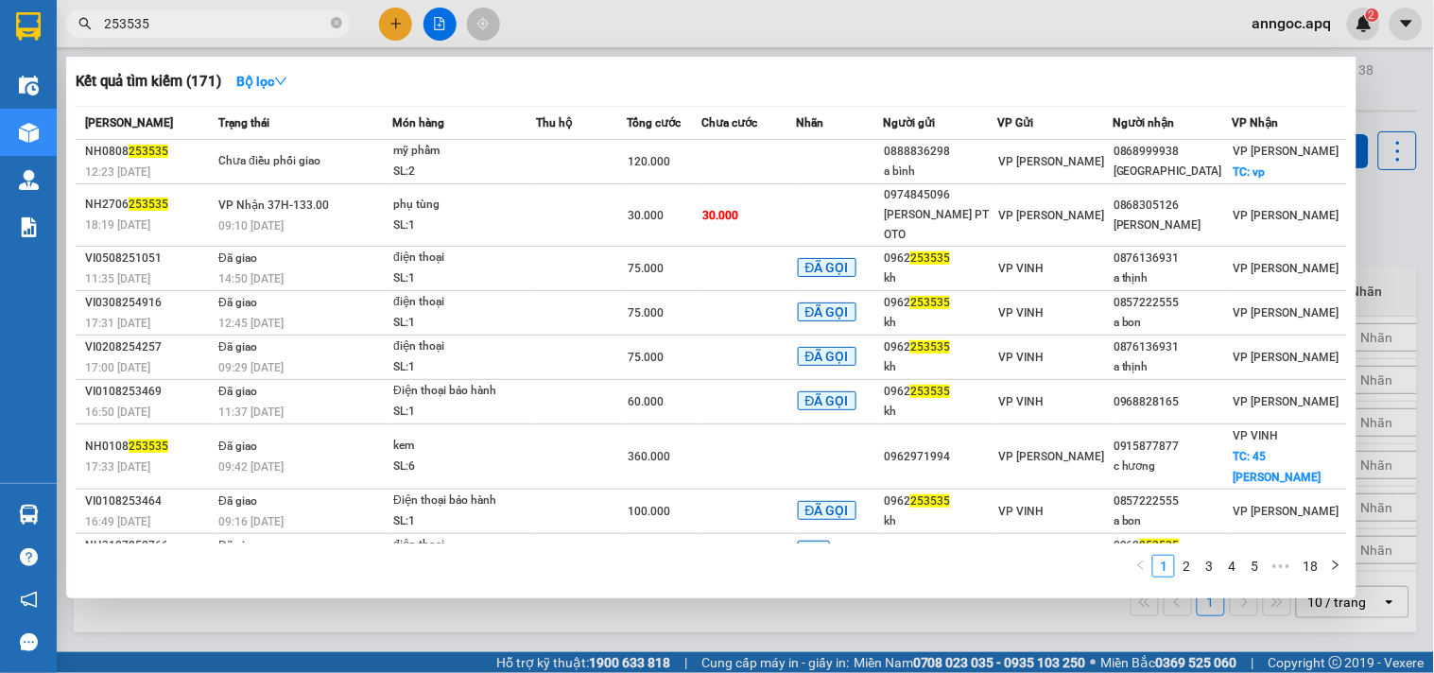
click at [203, 16] on input "253535" at bounding box center [215, 23] width 223 height 21
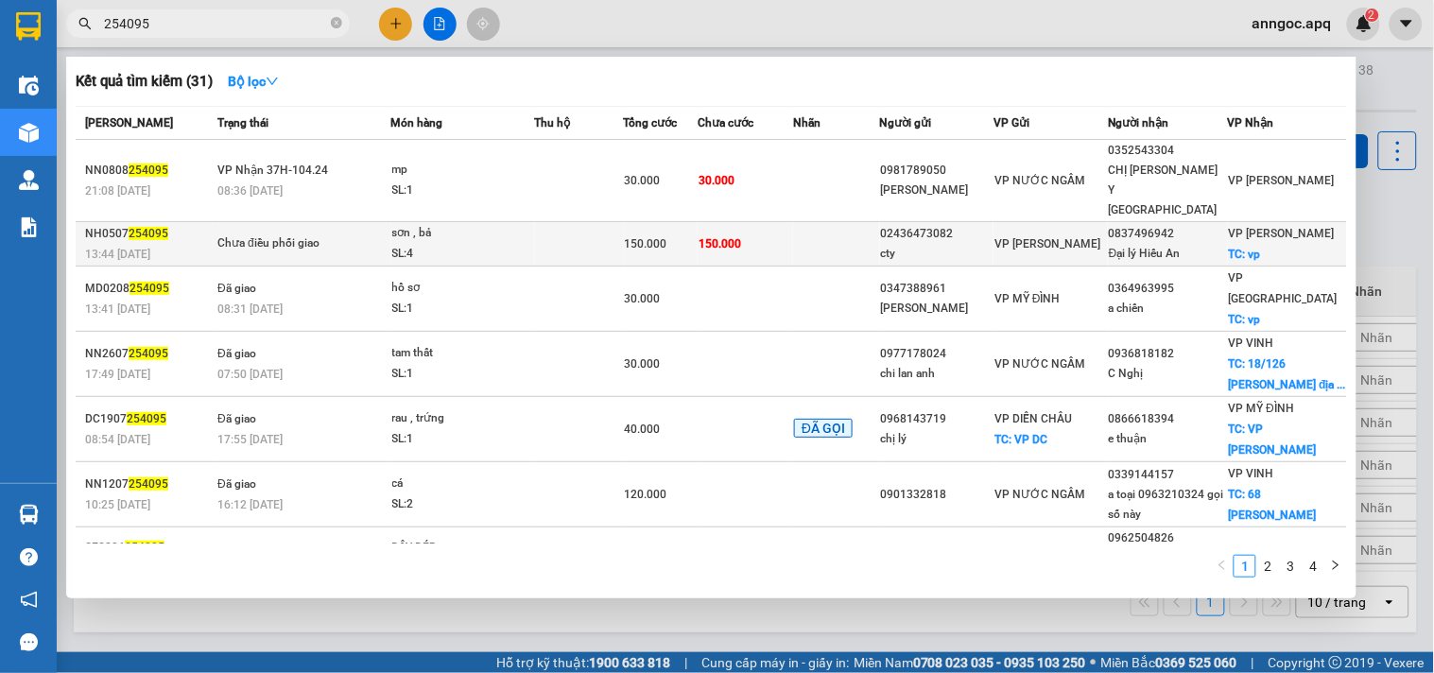
type input "254095"
click at [296, 222] on td "Chưa điều phối giao" at bounding box center [302, 244] width 178 height 44
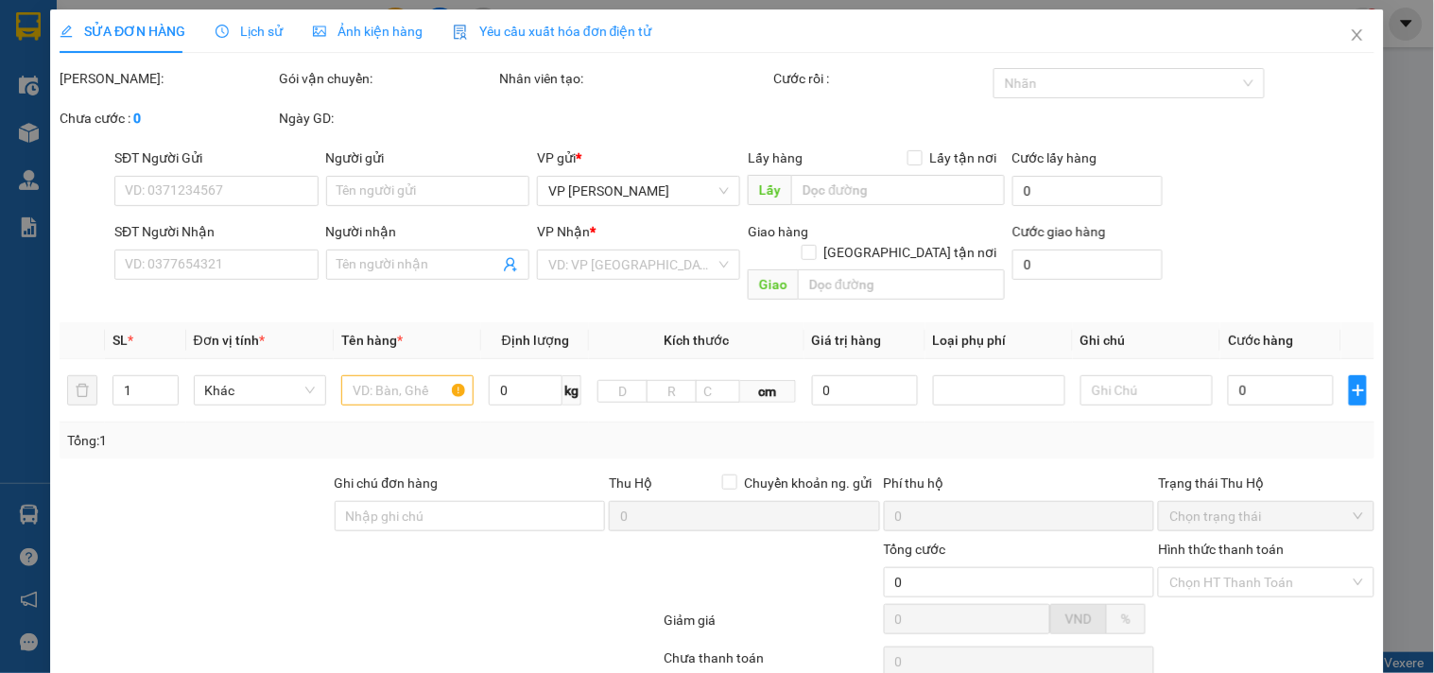
type input "02436473082"
type input "cty"
type input "0837496942"
type input "Đại lý Hiếu An"
checkbox input "true"
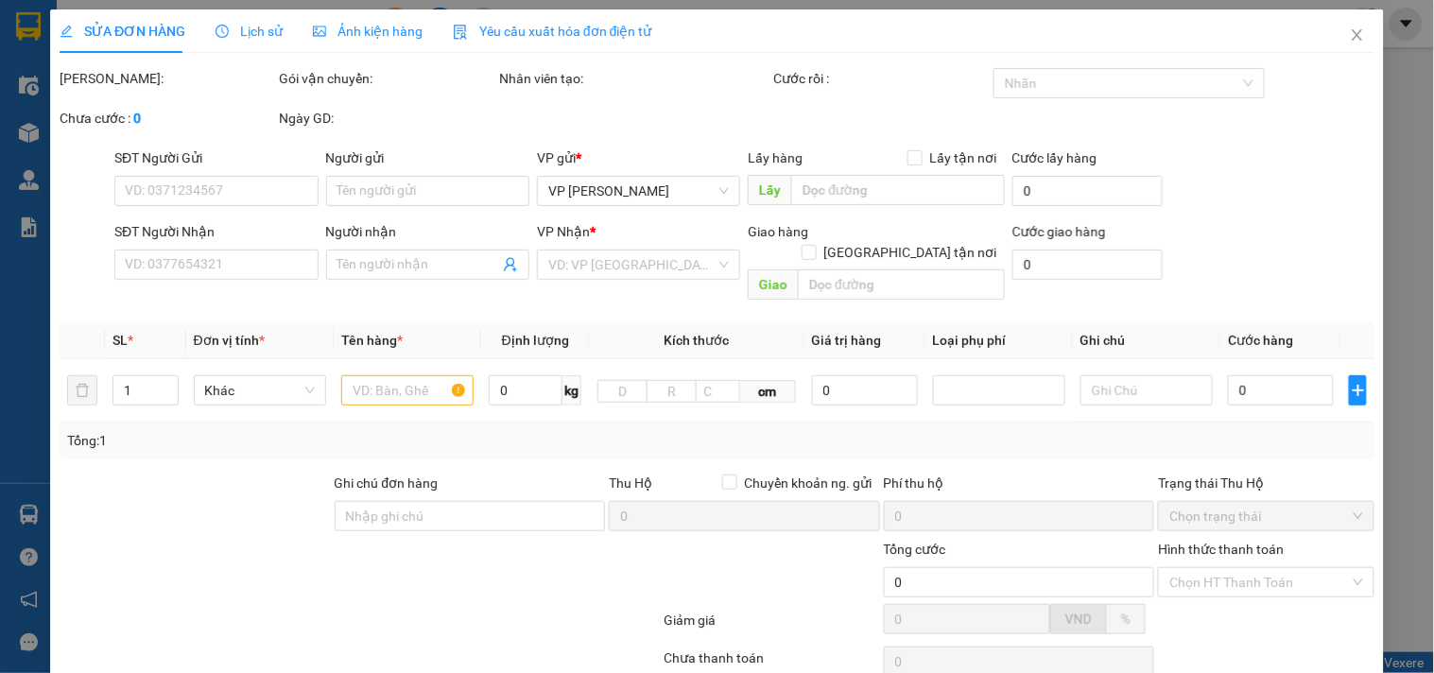
type input "vp"
type input "150.000"
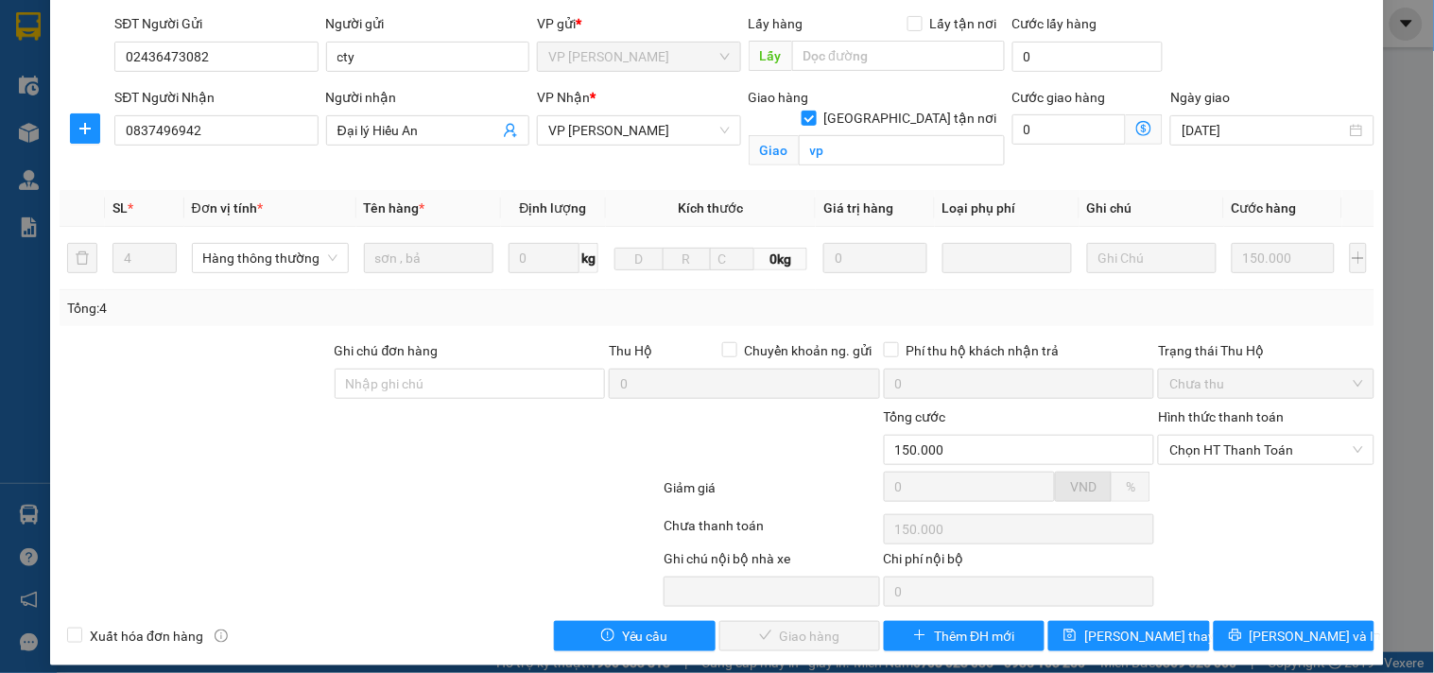
scroll to position [148, 0]
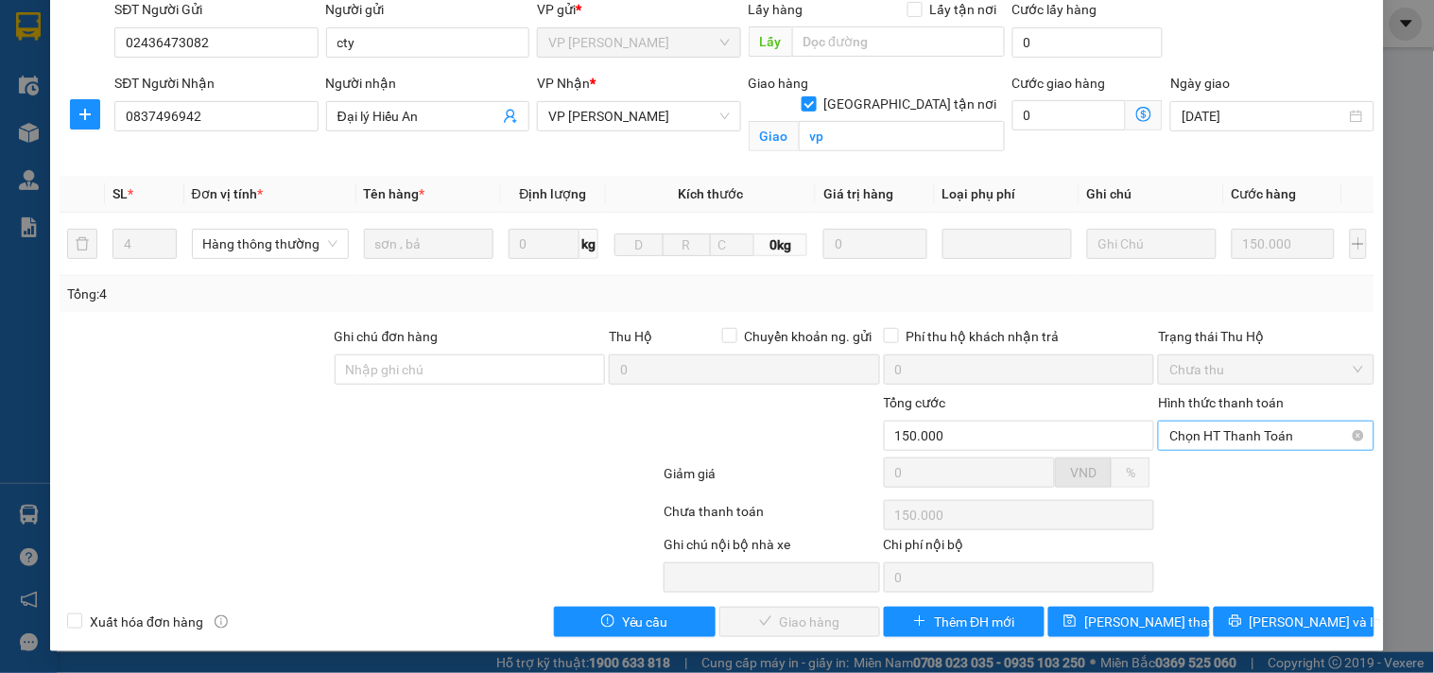
click at [1256, 449] on div "Chọn HT Thanh Toán" at bounding box center [1266, 436] width 216 height 30
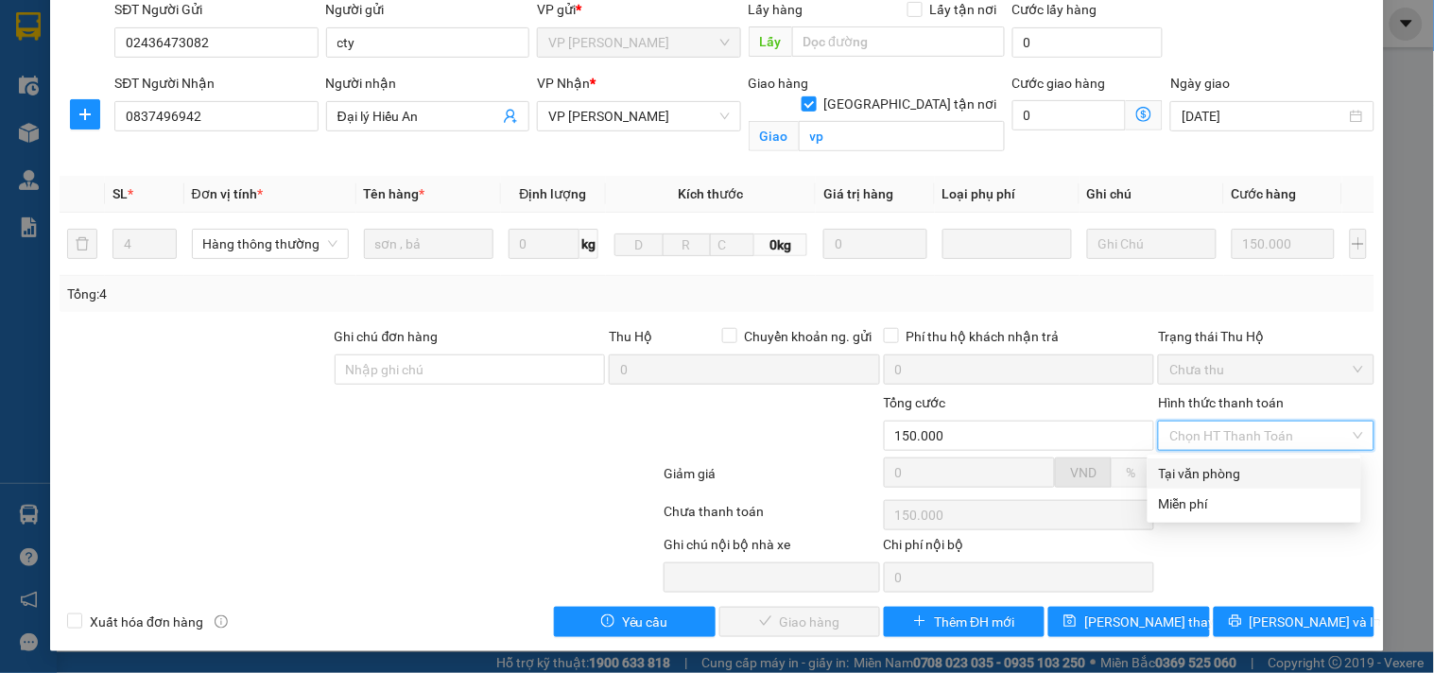
click at [1213, 471] on div "Tại văn phòng" at bounding box center [1254, 473] width 191 height 21
type input "0"
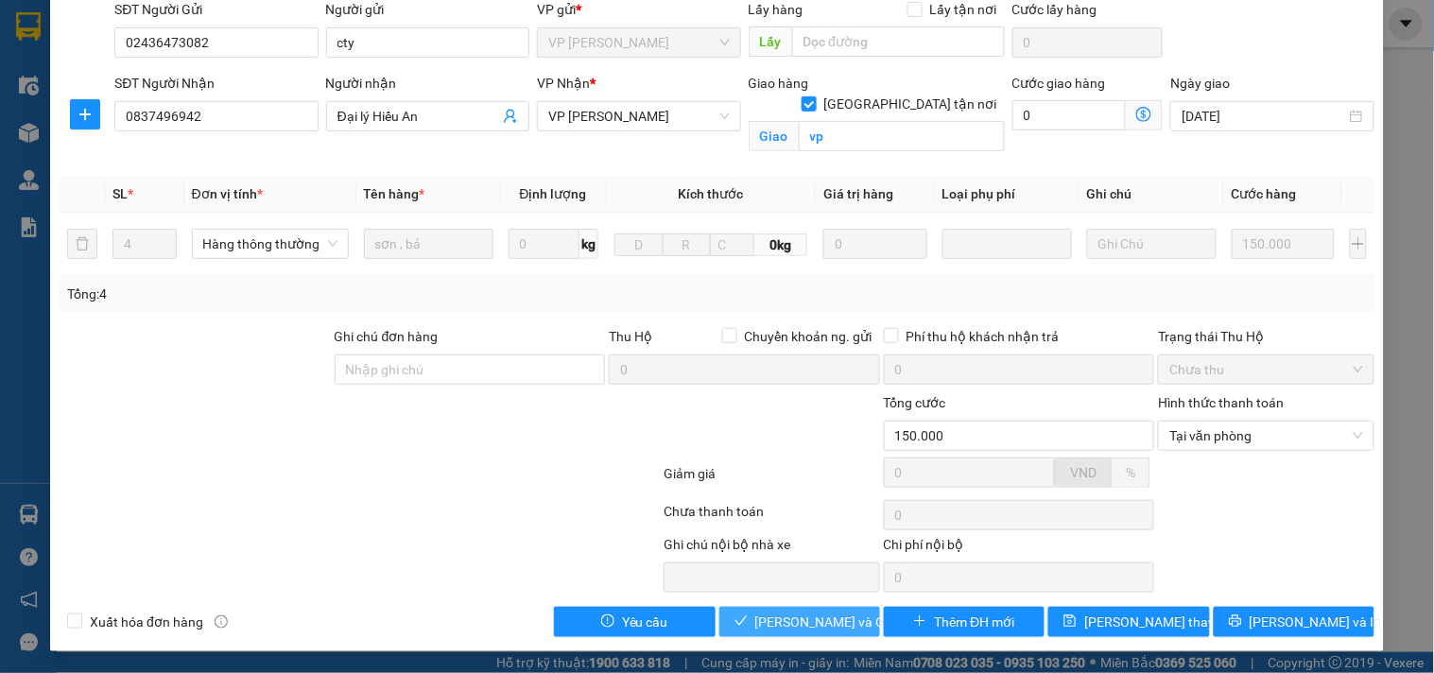
click at [798, 619] on span "[PERSON_NAME] và Giao hàng" at bounding box center [847, 622] width 182 height 21
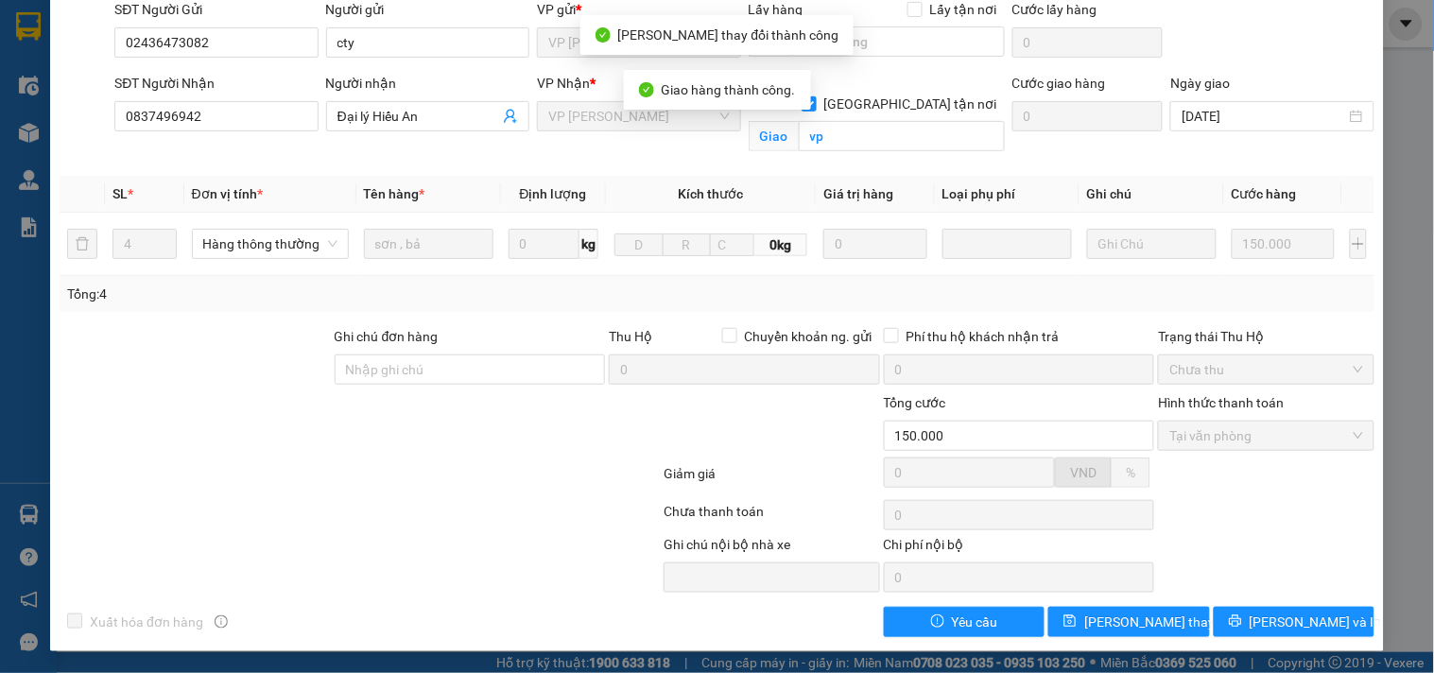
scroll to position [0, 0]
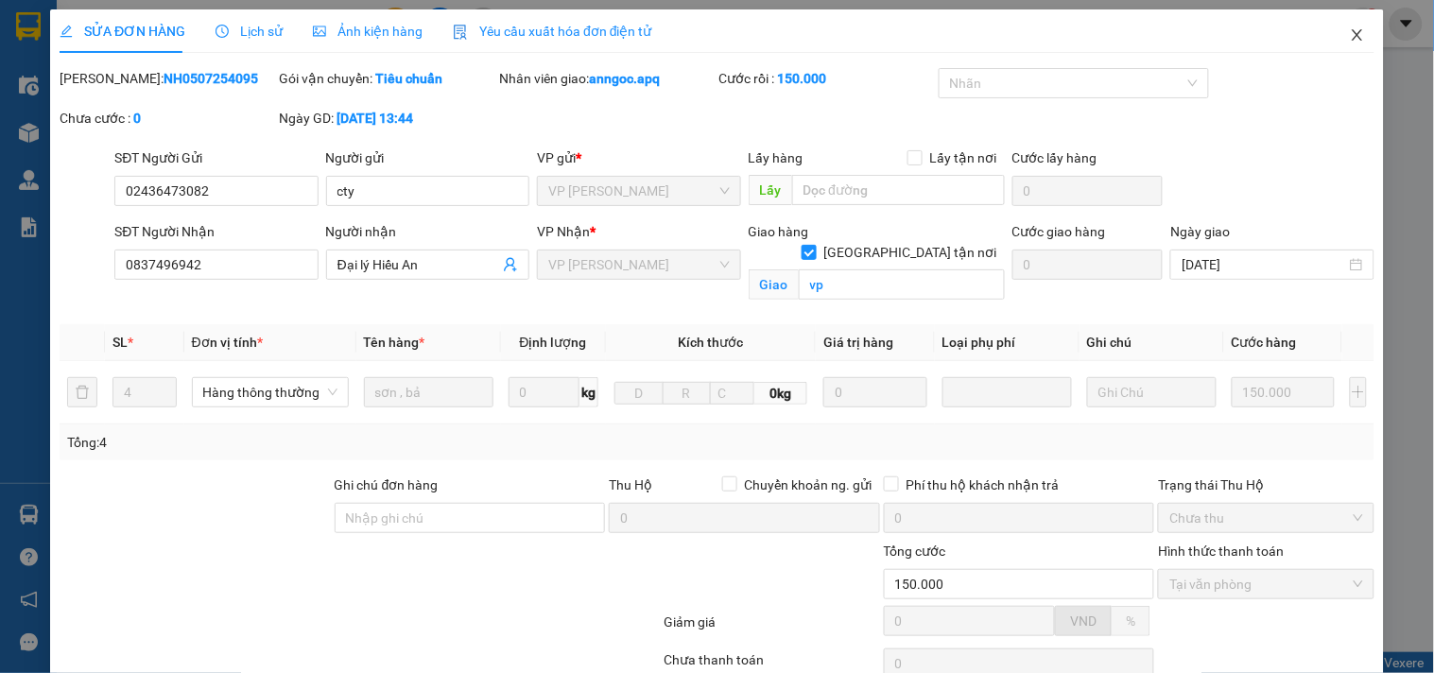
click at [1331, 32] on span "Close" at bounding box center [1357, 35] width 53 height 53
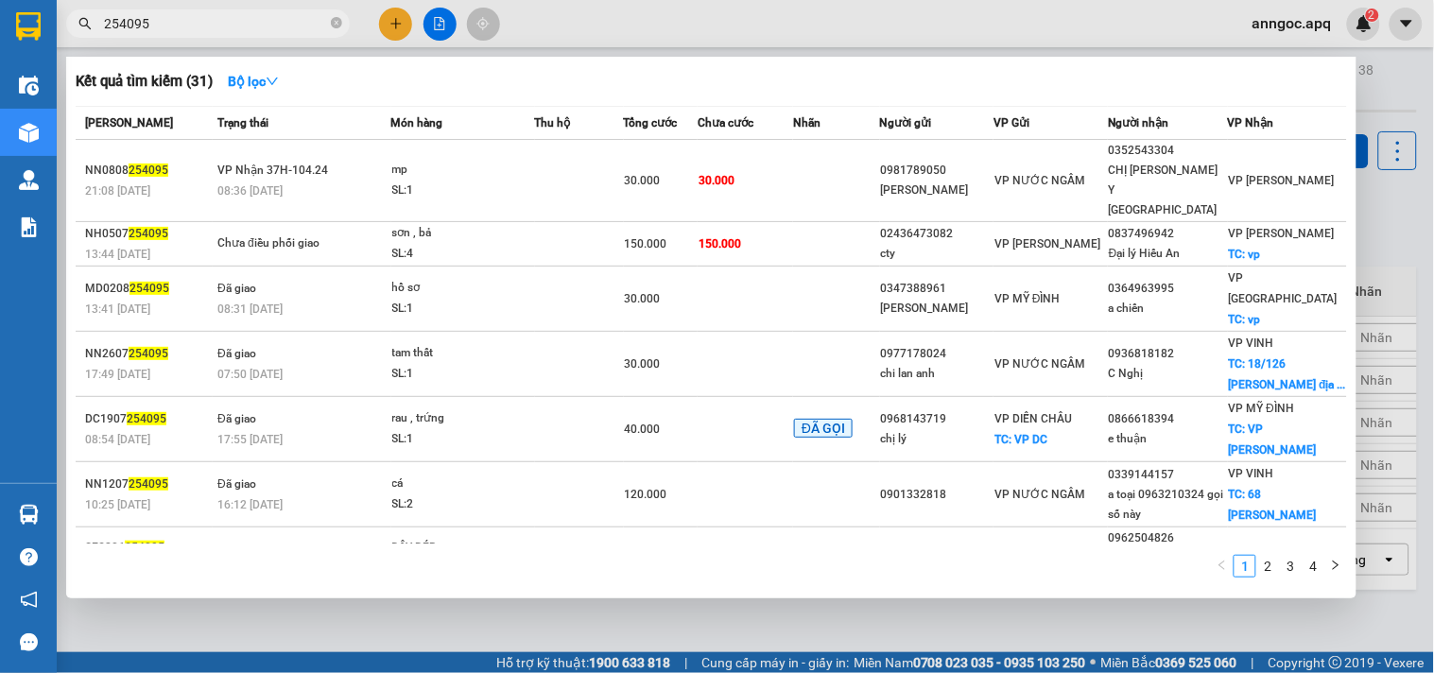
click at [242, 24] on input "254095" at bounding box center [215, 23] width 223 height 21
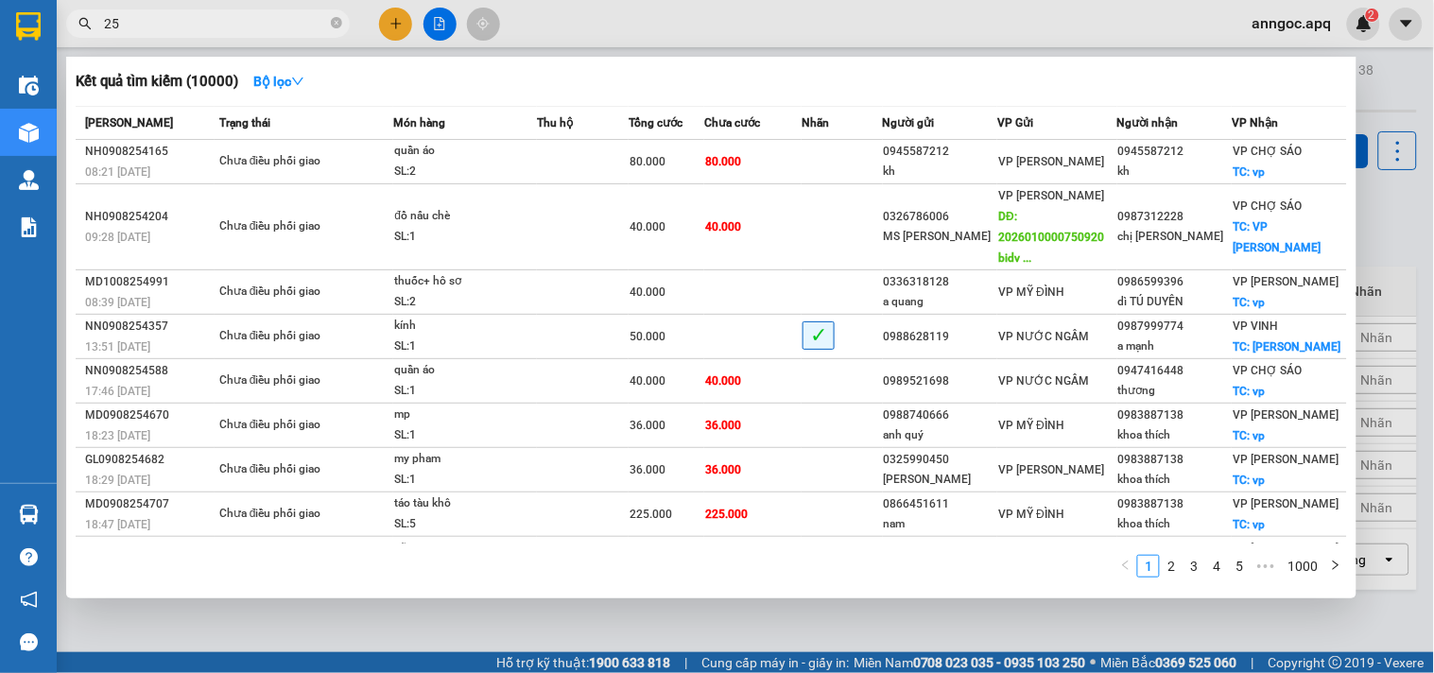
type input "2"
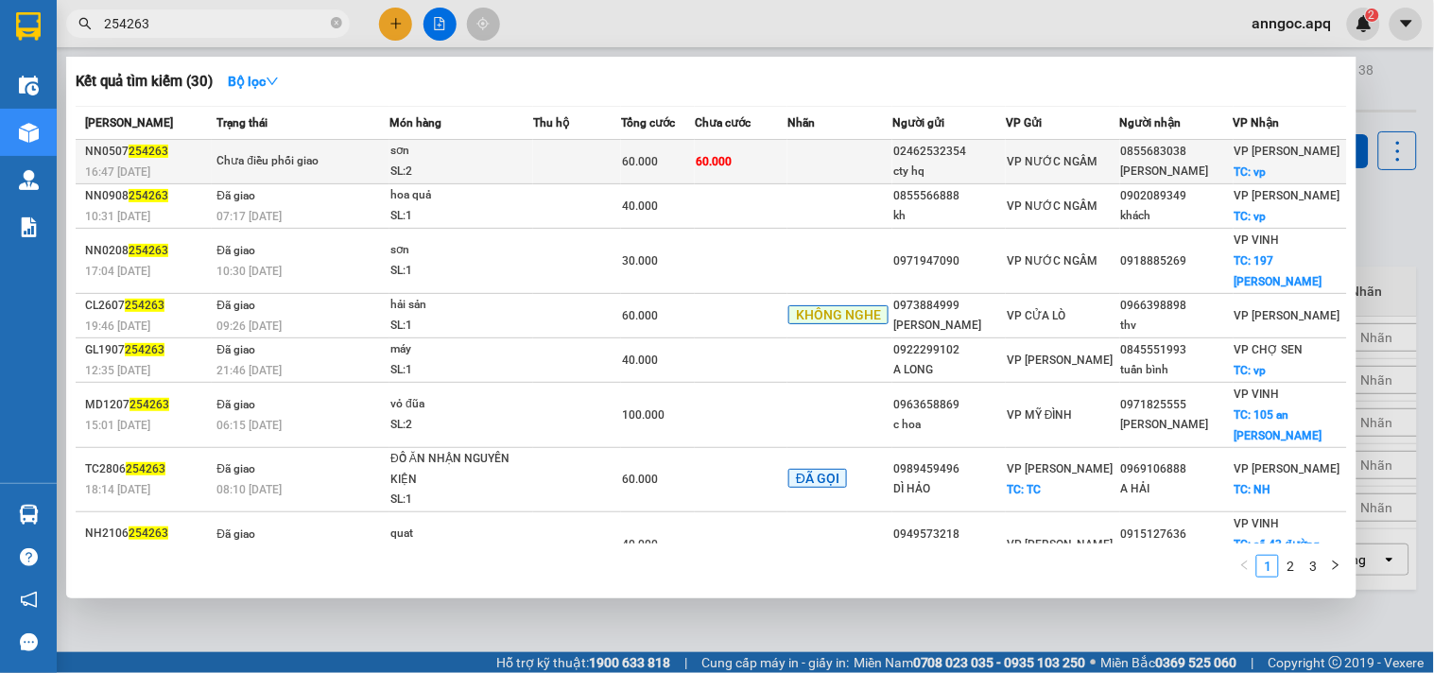
type input "254263"
click at [356, 152] on div "Chưa điều phối giao" at bounding box center [288, 161] width 142 height 21
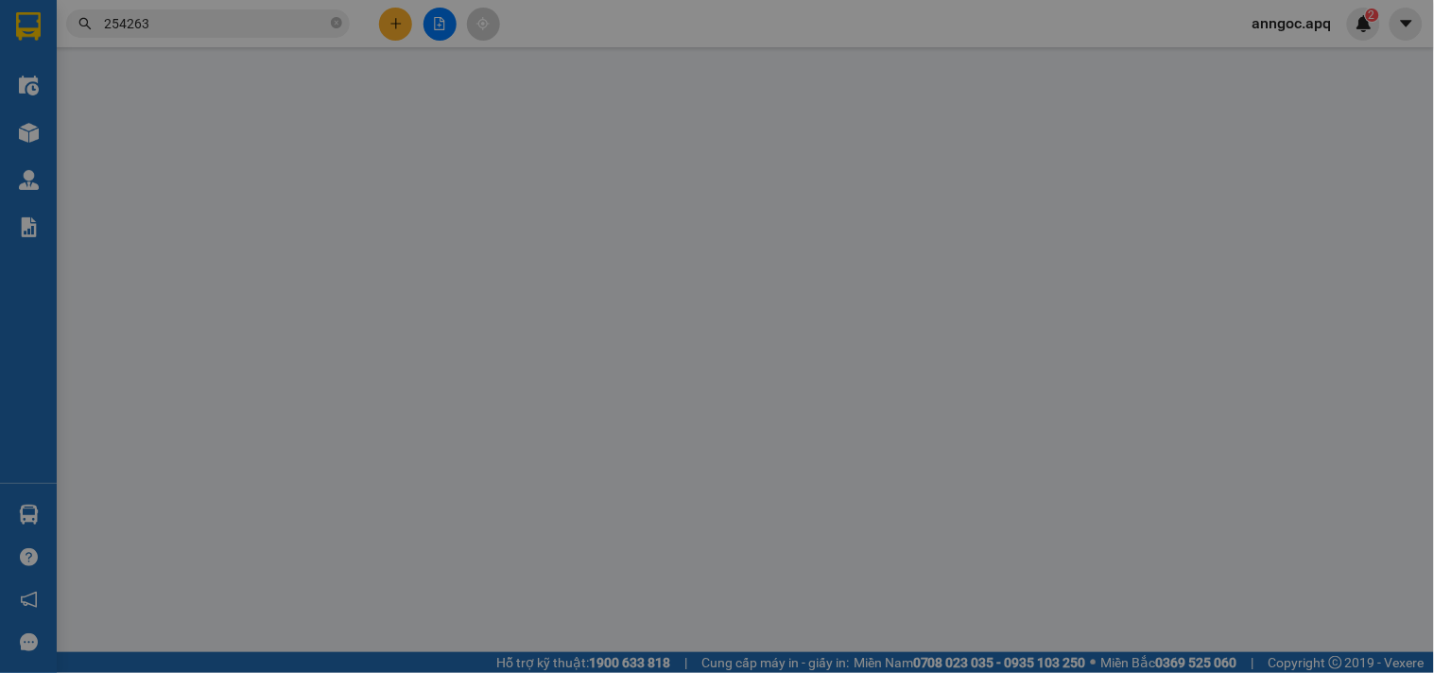
type input "02462532354"
type input "cty hq"
type input "0855683038"
type input "[PERSON_NAME]"
checkbox input "true"
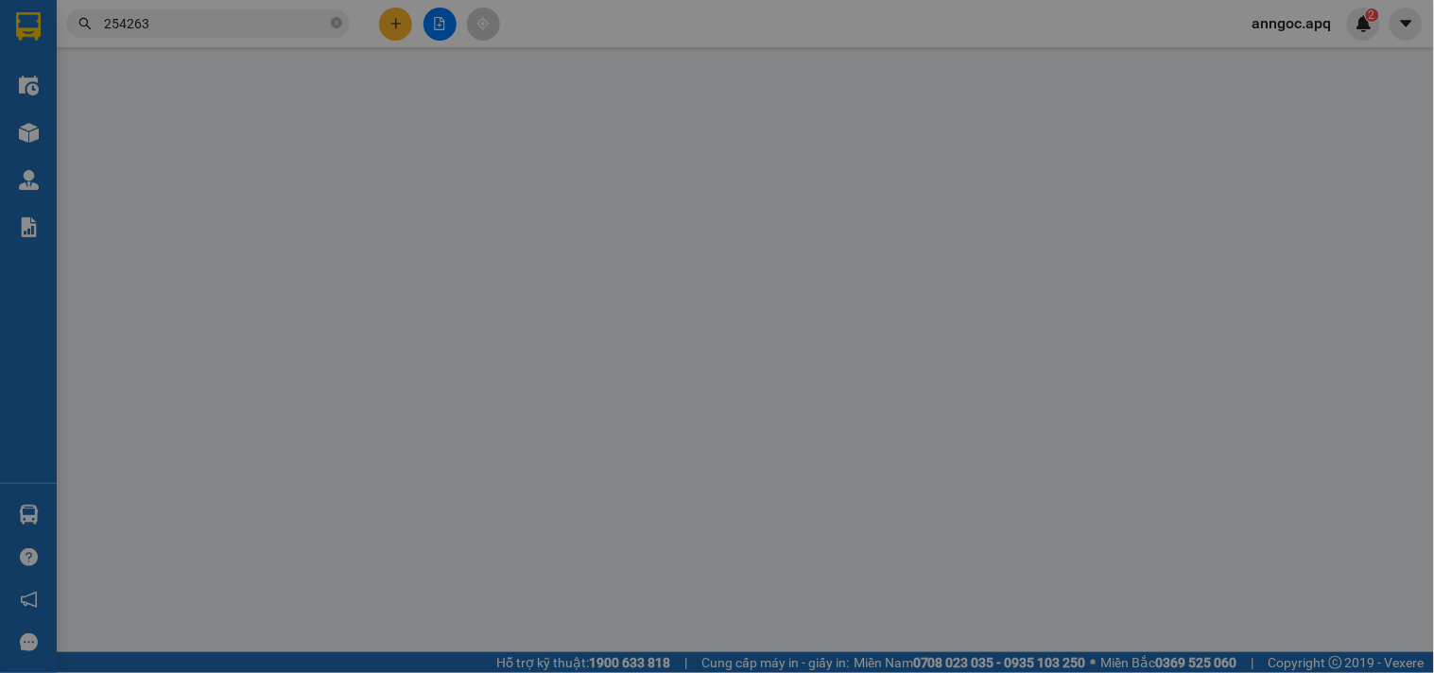
type input "vp"
type input "60.000"
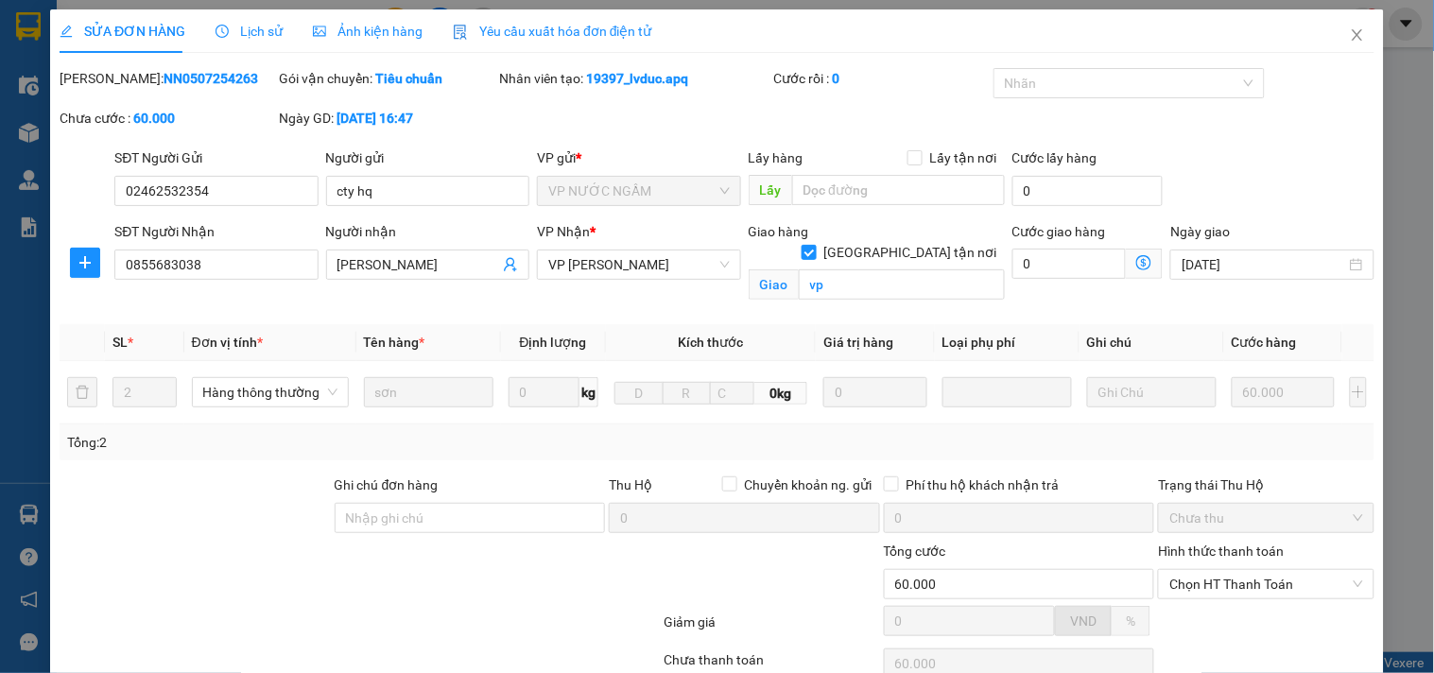
scroll to position [148, 0]
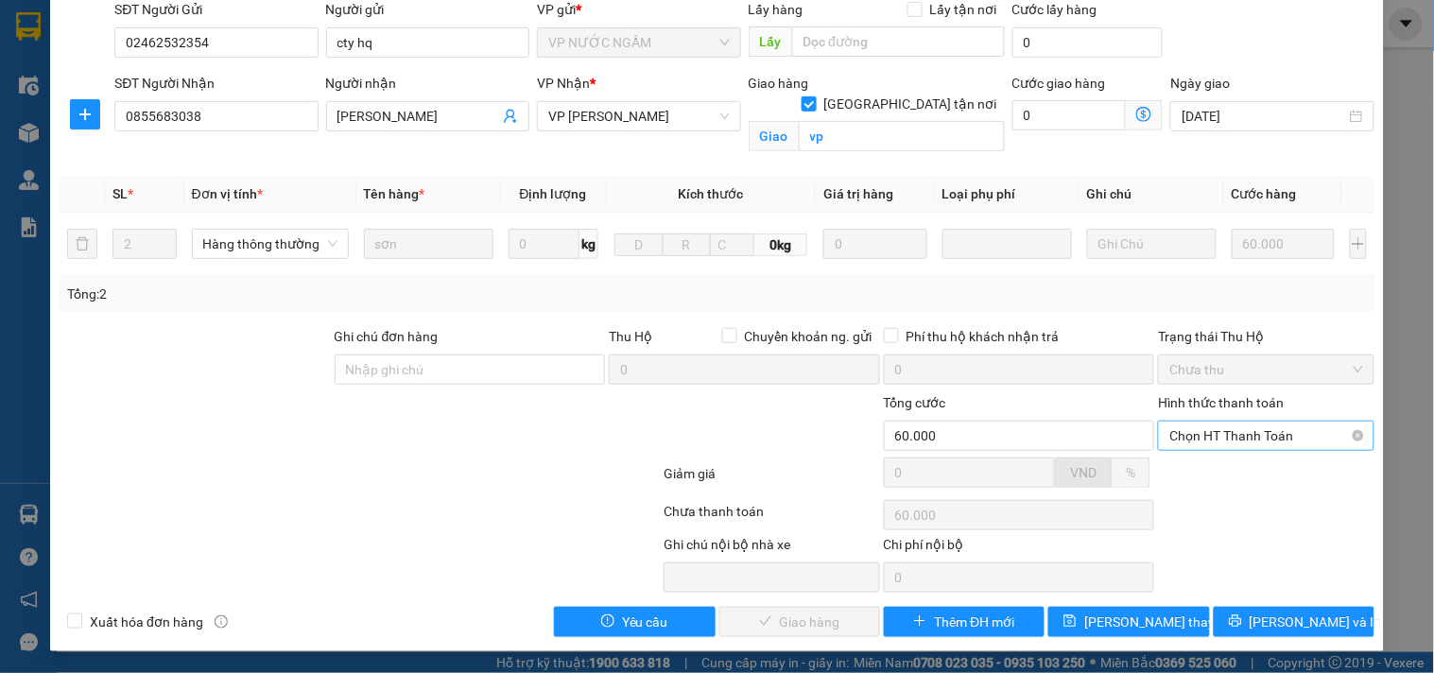
click at [1258, 433] on span "Chọn HT Thanh Toán" at bounding box center [1266, 436] width 193 height 28
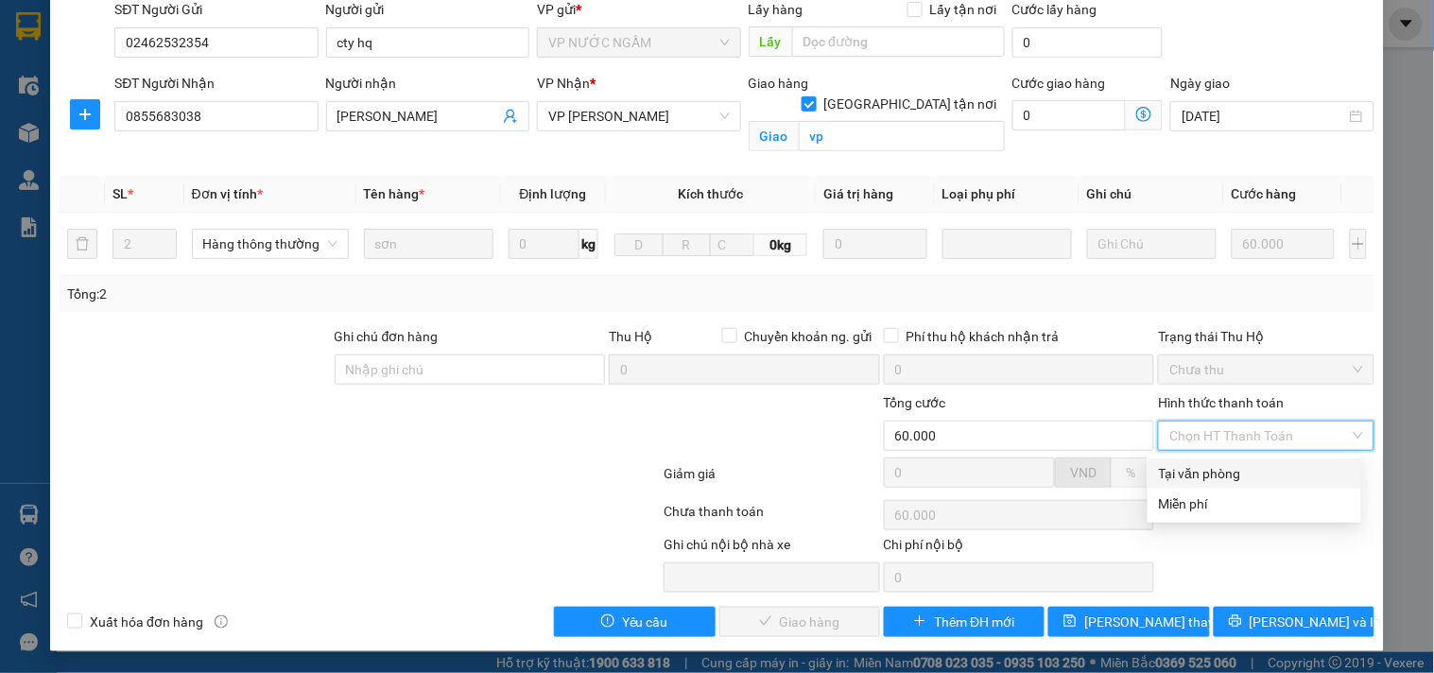
drag, startPoint x: 1235, startPoint y: 474, endPoint x: 1197, endPoint y: 483, distance: 39.0
click at [1234, 474] on div "Tại văn phòng" at bounding box center [1254, 473] width 191 height 21
type input "0"
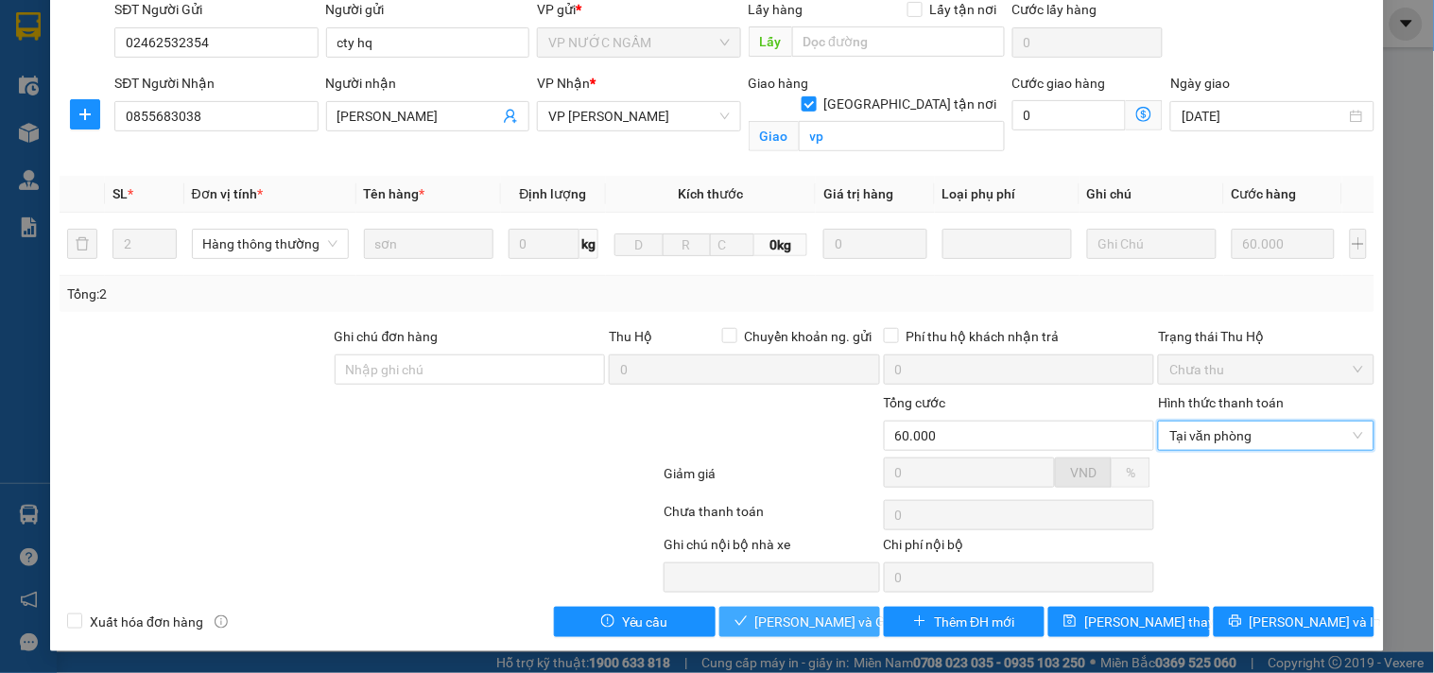
drag, startPoint x: 806, startPoint y: 616, endPoint x: 826, endPoint y: 616, distance: 19.9
click at [805, 616] on span "[PERSON_NAME] và Giao hàng" at bounding box center [847, 622] width 182 height 21
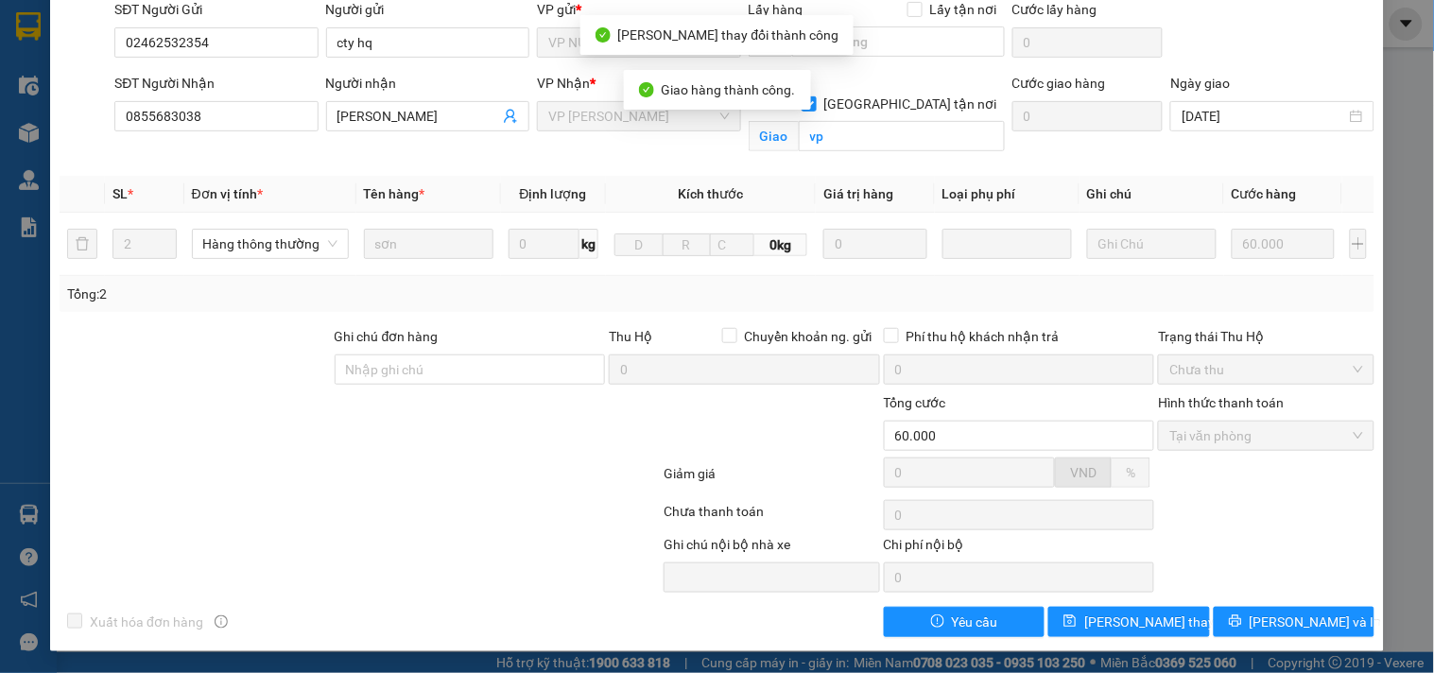
scroll to position [0, 0]
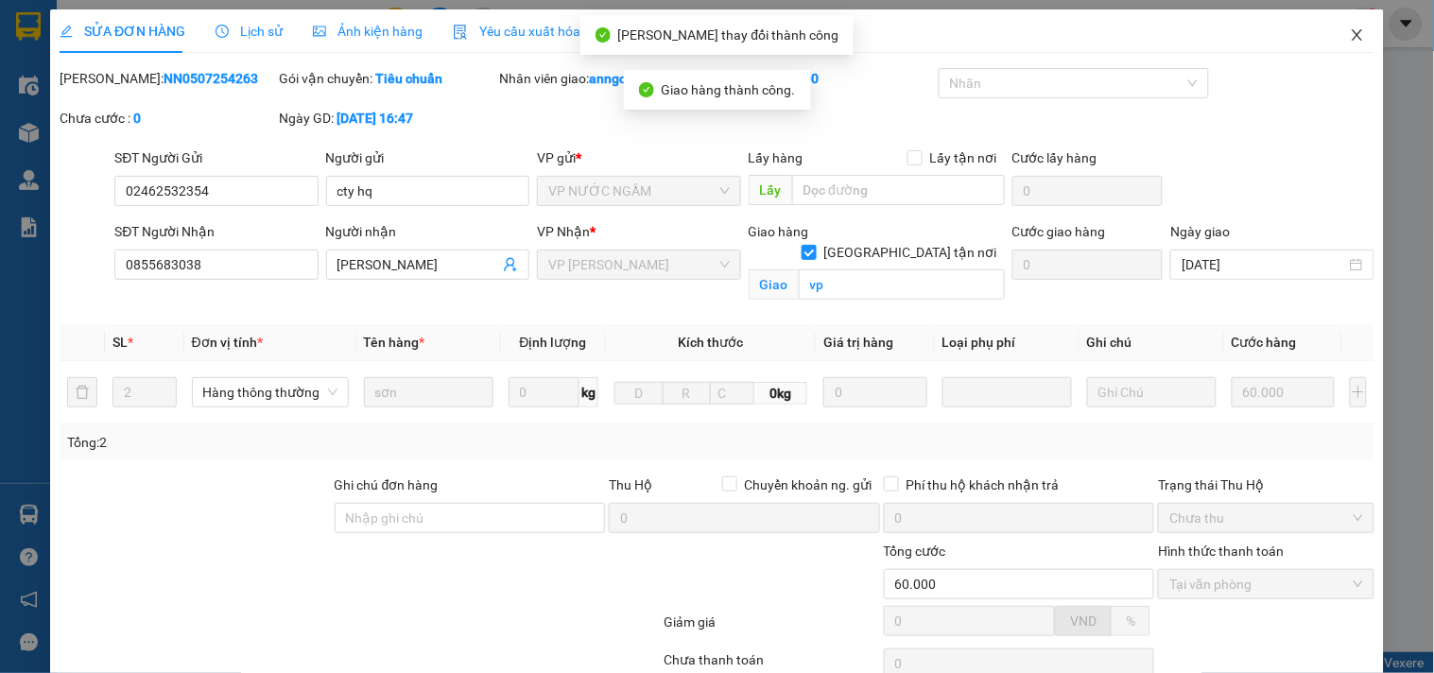
click at [1352, 36] on icon "close" at bounding box center [1357, 34] width 10 height 11
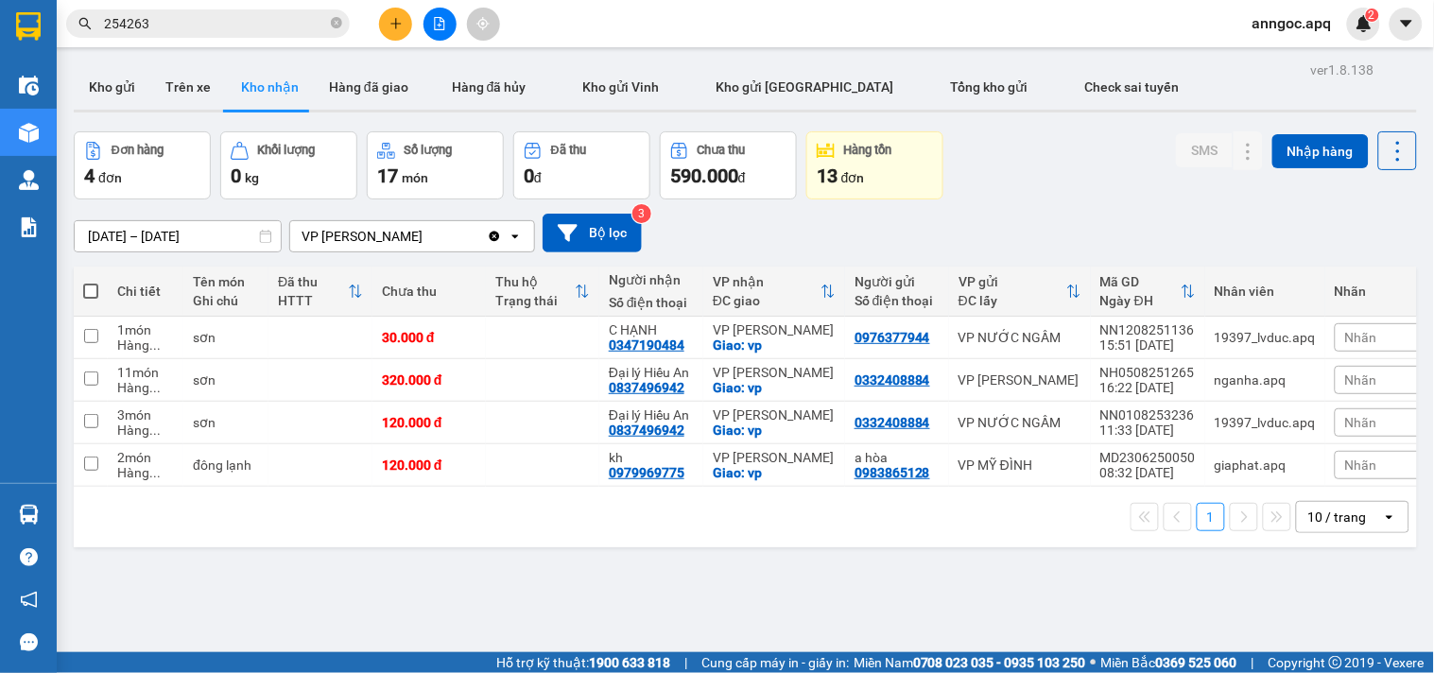
click at [205, 22] on input "254263" at bounding box center [215, 23] width 223 height 21
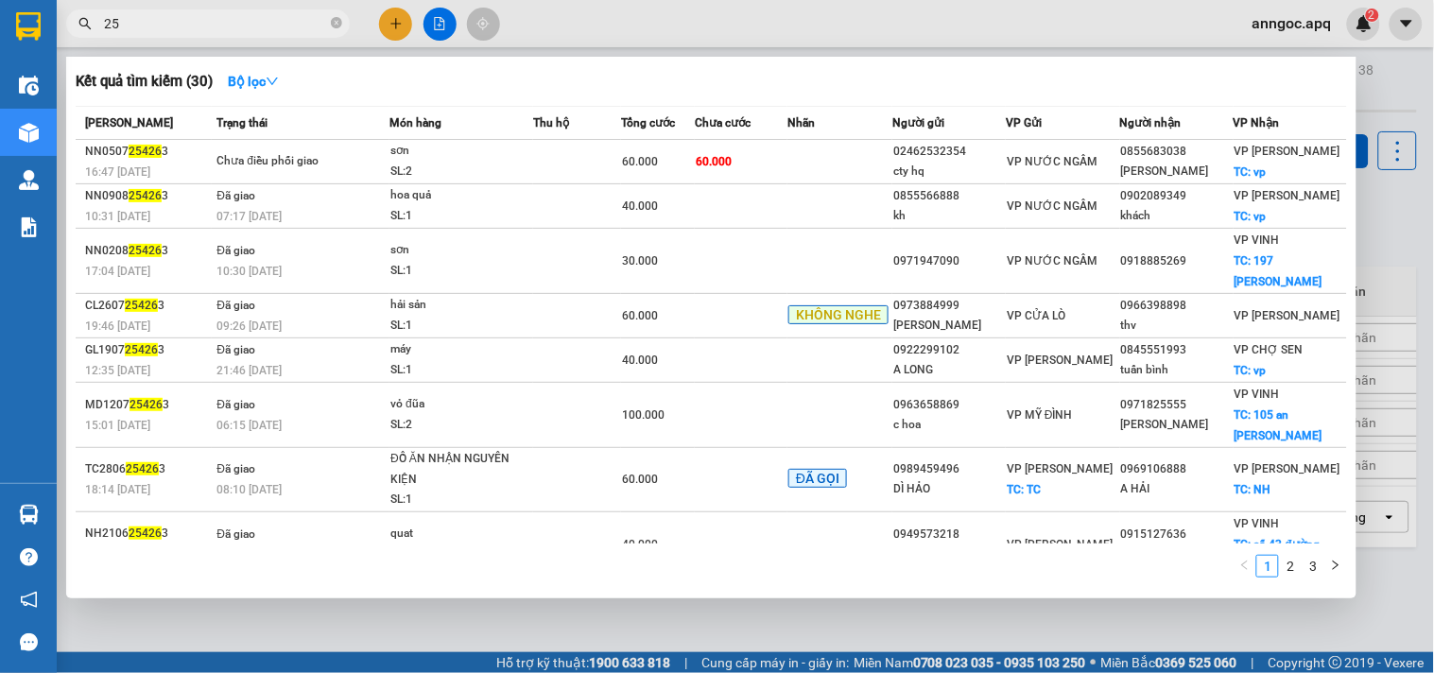
type input "2"
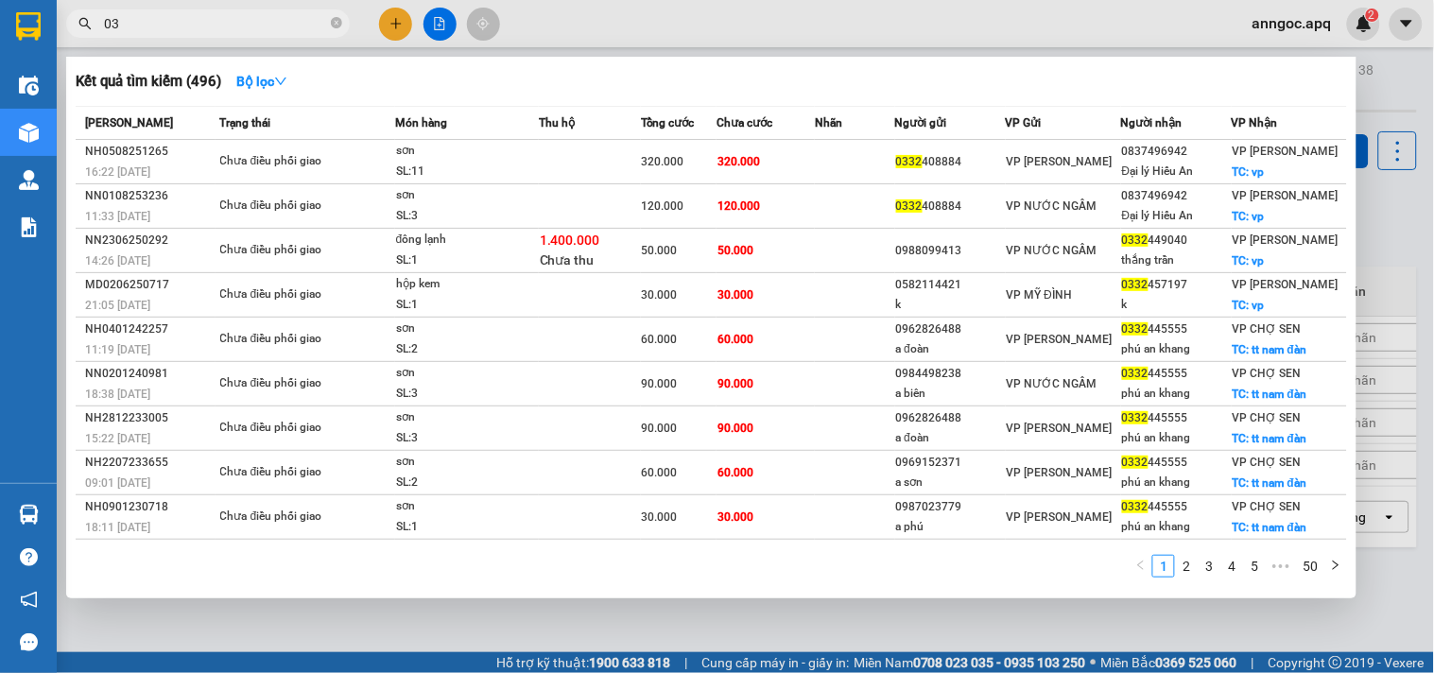
type input "0"
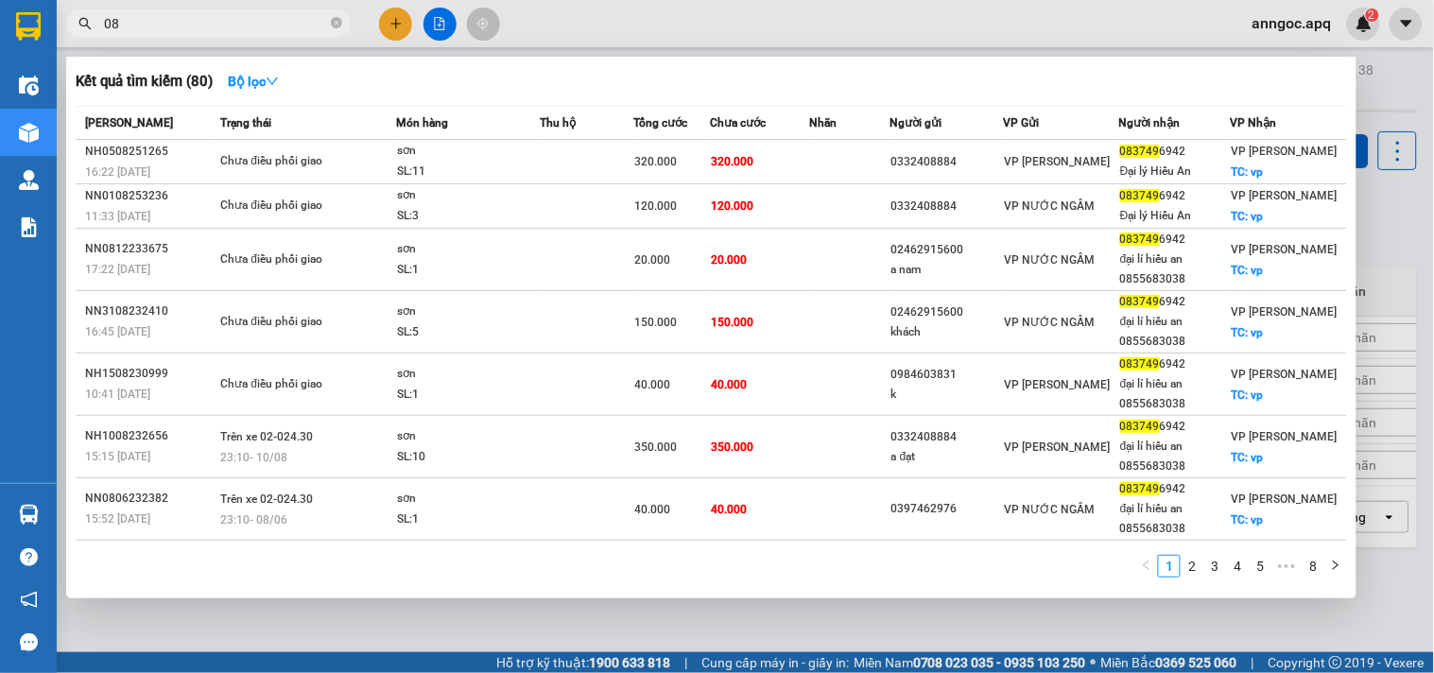
type input "0"
